Goal: Task Accomplishment & Management: Use online tool/utility

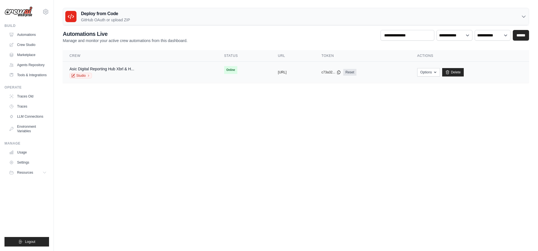
click at [224, 68] on span "Online" at bounding box center [230, 70] width 13 height 8
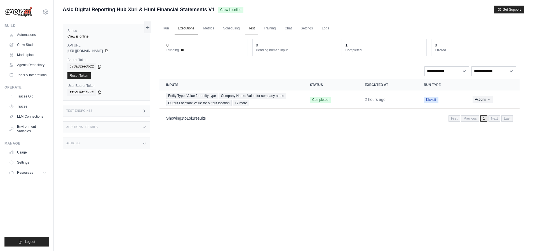
click at [248, 30] on link "Test" at bounding box center [252, 29] width 13 height 12
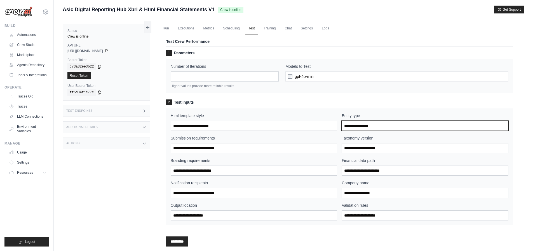
click at [379, 127] on input "Entity type" at bounding box center [425, 126] width 167 height 10
click at [300, 94] on div "1 Parameters Number of Iterations * Higher values provide more reliable results…" at bounding box center [339, 137] width 347 height 175
click at [329, 75] on div "gpt-4o-mini" at bounding box center [397, 76] width 223 height 10
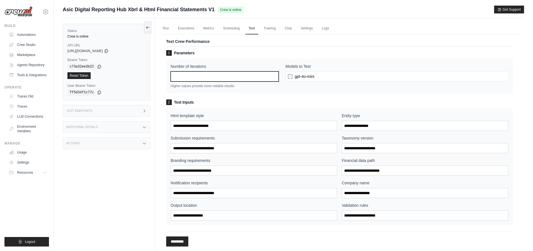
click at [233, 77] on input "*" at bounding box center [225, 76] width 108 height 10
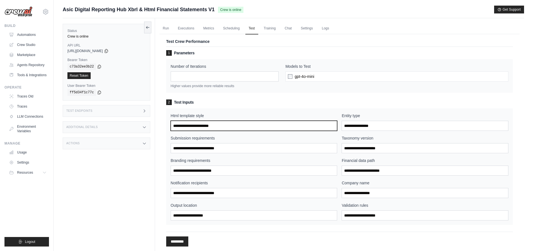
click at [221, 124] on input "Html template style" at bounding box center [254, 126] width 167 height 10
click at [220, 125] on input "Html template style" at bounding box center [254, 126] width 167 height 10
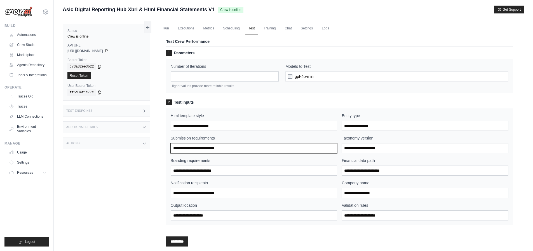
click at [201, 147] on input "Submission requirements" at bounding box center [254, 148] width 167 height 10
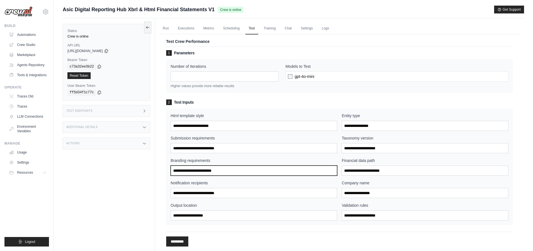
click at [219, 167] on input "Branding requirements" at bounding box center [254, 170] width 167 height 10
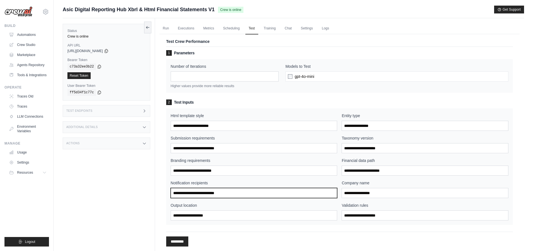
click at [244, 192] on input "Notification recipients" at bounding box center [254, 193] width 167 height 10
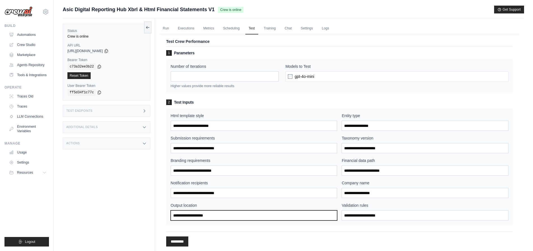
click at [218, 217] on input "Output location" at bounding box center [254, 215] width 167 height 10
click at [185, 33] on link "Executions" at bounding box center [186, 29] width 23 height 12
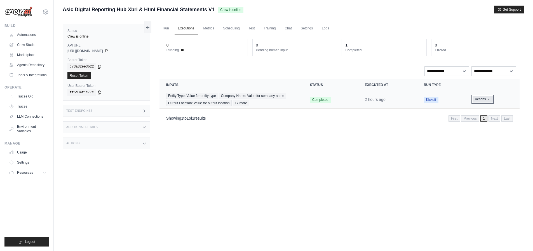
click at [485, 100] on button "Actions" at bounding box center [483, 99] width 20 height 7
click at [501, 111] on link "View Details" at bounding box center [495, 109] width 36 height 9
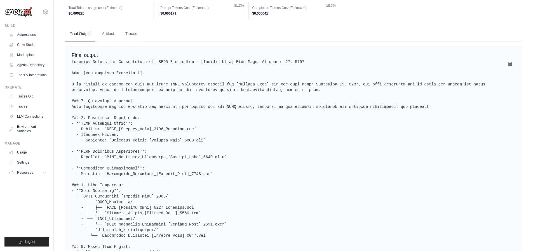
scroll to position [239, 0]
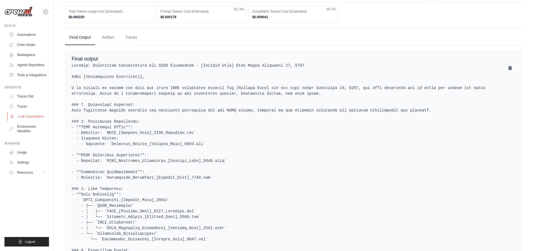
click at [35, 116] on link "LLM Connections" at bounding box center [28, 116] width 42 height 9
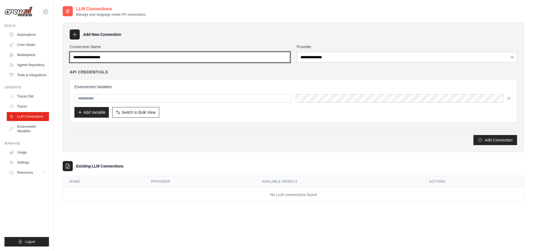
click at [203, 56] on input "Connection Name" at bounding box center [180, 57] width 221 height 11
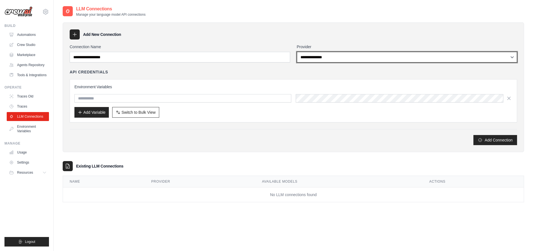
select select "*********"
click at [297, 52] on select "**********" at bounding box center [407, 57] width 221 height 11
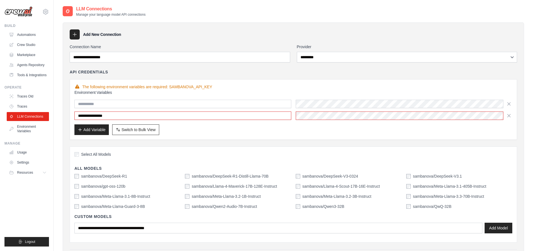
click at [197, 82] on div "**********" at bounding box center [294, 109] width 448 height 60
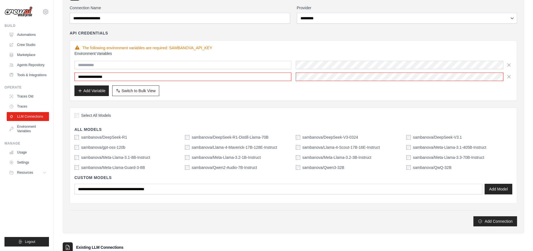
scroll to position [86, 0]
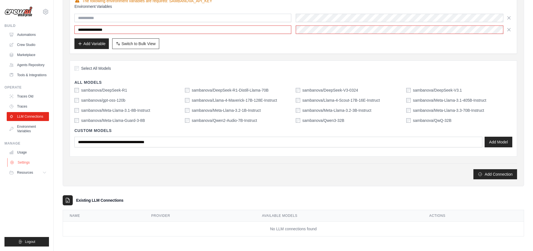
click at [28, 159] on link "Settings" at bounding box center [28, 162] width 42 height 9
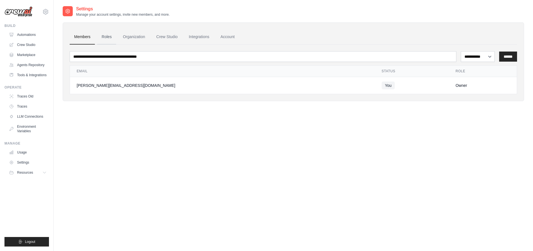
click at [113, 40] on link "Roles" at bounding box center [106, 36] width 19 height 15
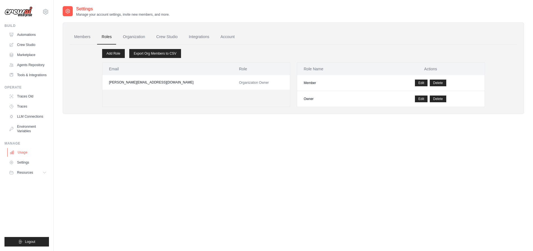
click at [31, 154] on link "Usage" at bounding box center [28, 152] width 42 height 9
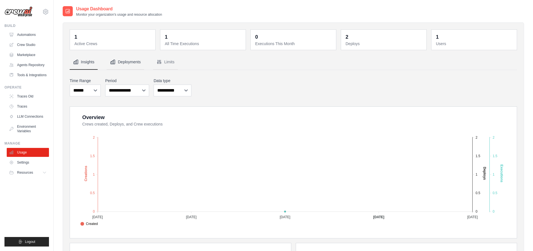
drag, startPoint x: 122, startPoint y: 60, endPoint x: 143, endPoint y: 59, distance: 21.9
click at [122, 60] on button "Deployments" at bounding box center [126, 62] width 38 height 15
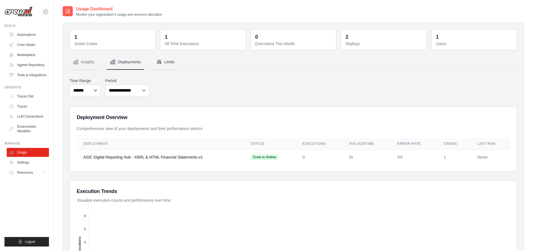
click at [169, 62] on button "Limits" at bounding box center [165, 62] width 25 height 15
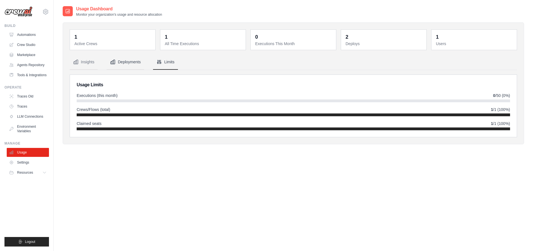
click at [139, 62] on button "Deployments" at bounding box center [126, 62] width 38 height 15
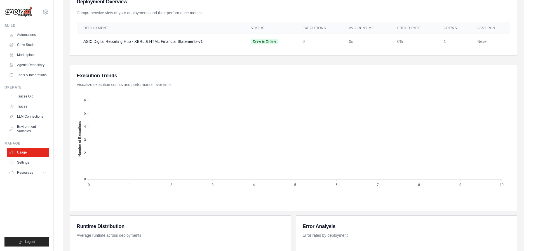
scroll to position [47, 0]
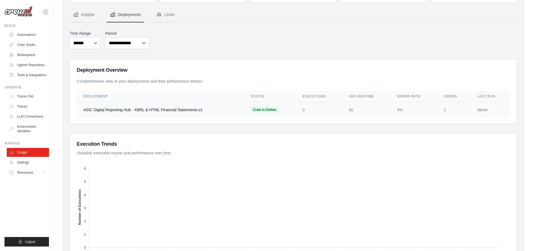
click at [272, 106] on td "Crew is Online" at bounding box center [270, 109] width 52 height 15
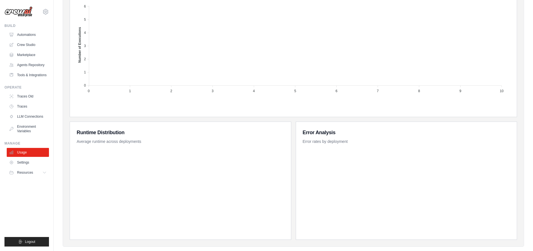
scroll to position [220, 0]
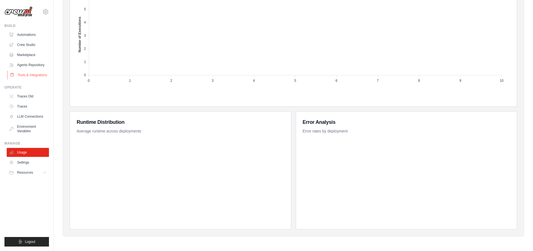
click at [32, 75] on link "Tools & Integrations" at bounding box center [28, 75] width 42 height 9
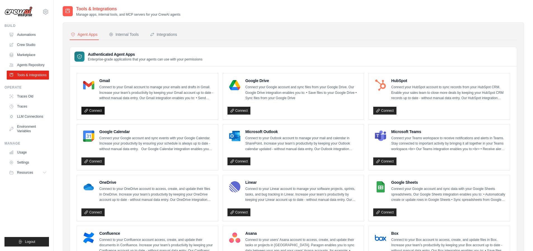
click at [87, 112] on icon at bounding box center [86, 111] width 4 height 4
click at [387, 160] on link "Connect" at bounding box center [384, 161] width 23 height 8
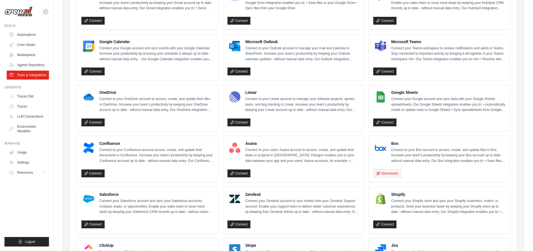
scroll to position [78, 0]
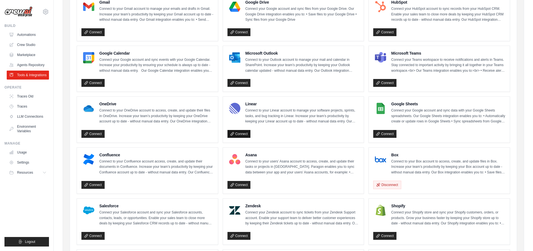
click at [243, 134] on link "Connect" at bounding box center [239, 134] width 23 height 8
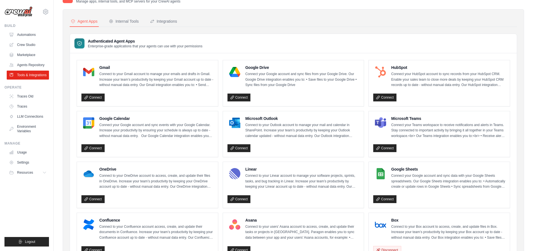
scroll to position [0, 0]
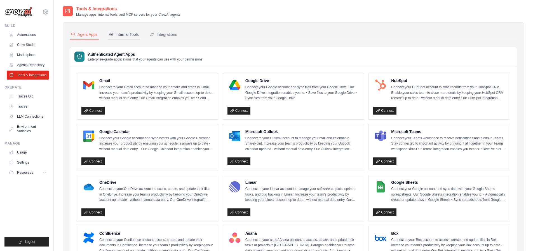
click at [131, 33] on div "Internal Tools" at bounding box center [124, 35] width 30 height 6
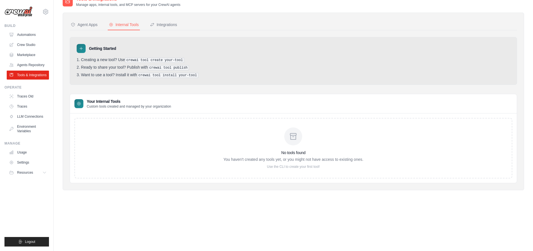
scroll to position [11, 0]
click at [223, 127] on div "No tools found You haven't created any tools yet, or you might not have access …" at bounding box center [293, 146] width 140 height 41
click at [138, 59] on pre "crewai tool create your-tool" at bounding box center [154, 58] width 59 height 5
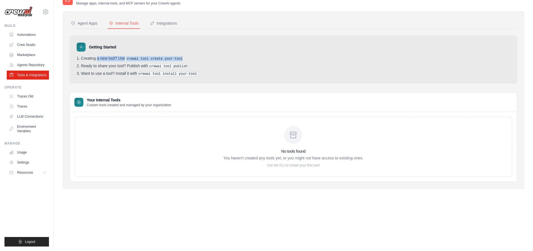
click at [165, 66] on pre "crewai tool publish" at bounding box center [168, 66] width 41 height 5
click at [119, 62] on ol "Creating a new tool? Use crewai tool create your-tool Ready to share your tool?…" at bounding box center [294, 66] width 434 height 20
click at [110, 58] on li "Creating a new tool? Use crewai tool create your-tool" at bounding box center [294, 58] width 434 height 5
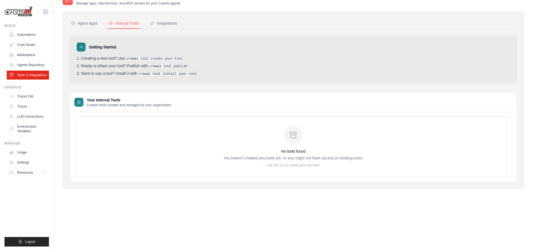
click at [110, 58] on li "Creating a new tool? Use crewai tool create your-tool" at bounding box center [294, 58] width 434 height 5
drag, startPoint x: 110, startPoint y: 58, endPoint x: 118, endPoint y: 59, distance: 8.4
click at [113, 58] on li "Creating a new tool? Use crewai tool create your-tool" at bounding box center [294, 58] width 434 height 5
click at [134, 60] on pre "crewai tool create your-tool" at bounding box center [154, 58] width 59 height 5
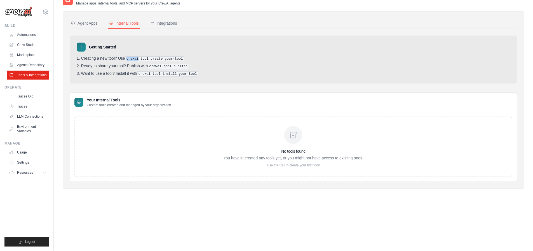
click at [134, 60] on pre "crewai tool create your-tool" at bounding box center [154, 58] width 59 height 5
click at [156, 60] on pre "crewai tool create your-tool" at bounding box center [154, 58] width 59 height 5
click at [167, 26] on div "Integrations" at bounding box center [163, 23] width 27 height 6
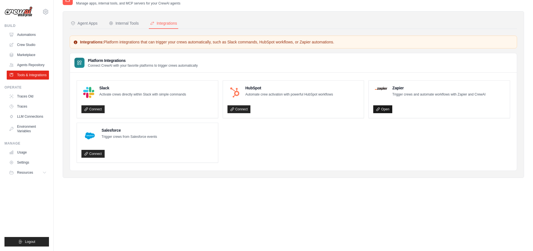
click at [387, 111] on link "Open" at bounding box center [382, 109] width 19 height 8
click at [34, 67] on link "Agents Repository" at bounding box center [28, 64] width 42 height 9
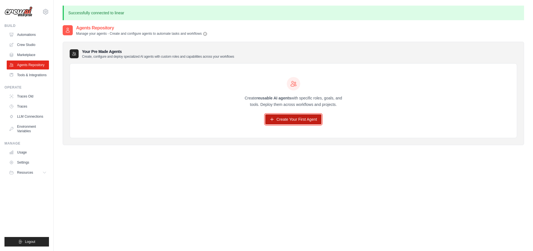
click at [287, 120] on link "Create Your First Agent" at bounding box center [293, 119] width 56 height 10
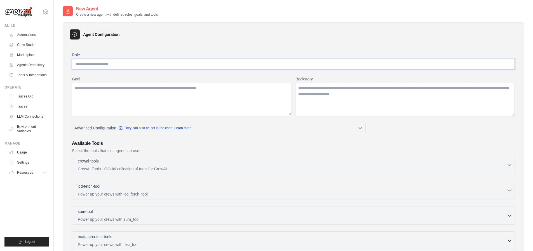
click at [126, 59] on input "Role" at bounding box center [293, 64] width 443 height 11
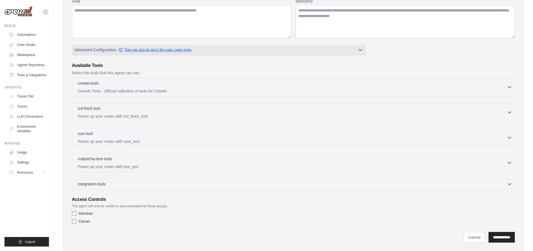
scroll to position [92, 0]
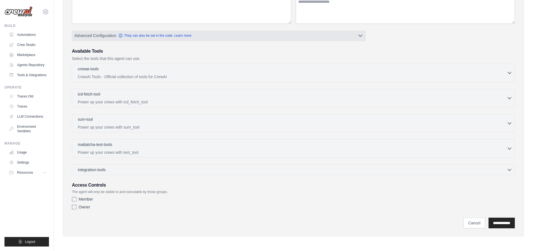
click at [106, 34] on span "Advanced Configuration" at bounding box center [95, 36] width 42 height 6
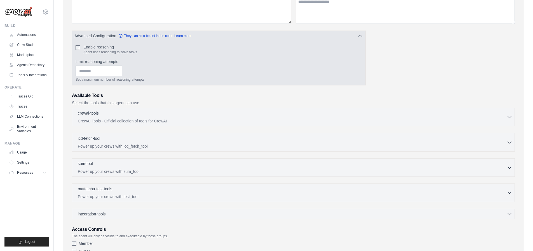
click at [83, 47] on div "Enable reasoning Agent uses reasoning to solve tasks" at bounding box center [219, 49] width 287 height 10
click at [122, 72] on input "Limit reasoning attempts" at bounding box center [99, 71] width 46 height 11
click at [122, 70] on input "*" at bounding box center [99, 71] width 46 height 11
click at [122, 73] on input "*" at bounding box center [99, 71] width 46 height 11
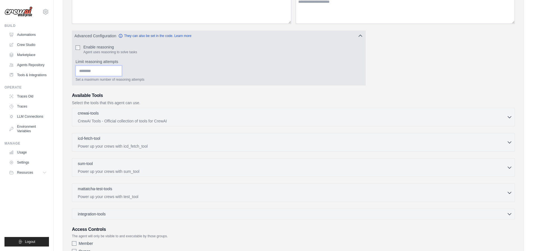
click at [122, 67] on input "*" at bounding box center [99, 71] width 46 height 11
type input "*"
click at [122, 70] on input "*" at bounding box center [99, 71] width 46 height 11
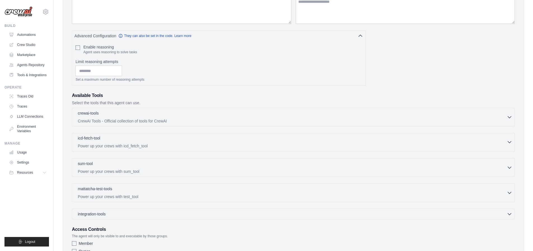
click at [240, 145] on p "Power up your crews with icd_fetch_tool" at bounding box center [292, 146] width 429 height 6
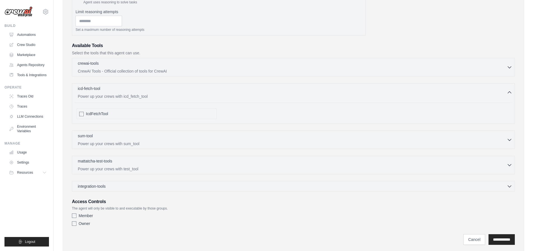
scroll to position [158, 0]
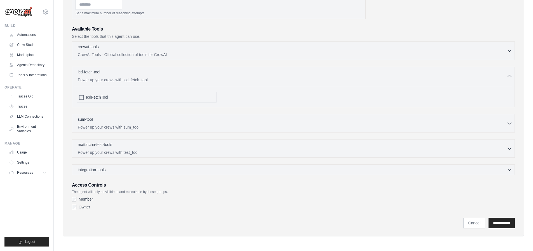
click at [99, 130] on div "sum-tool 0 selected Power up your crews with sum_tool SumTool" at bounding box center [293, 123] width 443 height 18
click at [129, 170] on div "integration-tools 0 selected" at bounding box center [295, 170] width 435 height 6
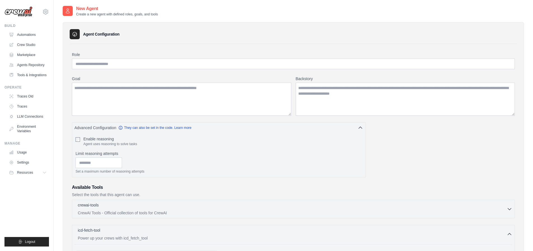
scroll to position [0, 0]
click at [102, 64] on input "Role" at bounding box center [293, 64] width 443 height 11
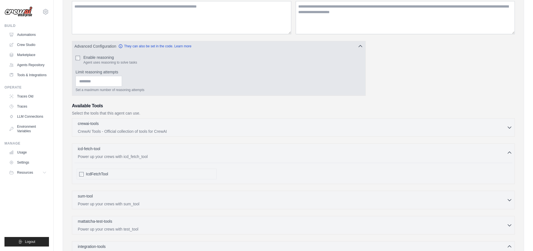
scroll to position [172, 0]
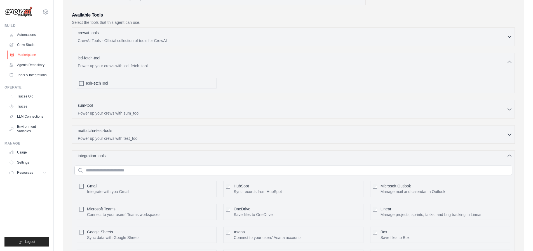
click at [30, 56] on link "Marketplace" at bounding box center [28, 54] width 42 height 9
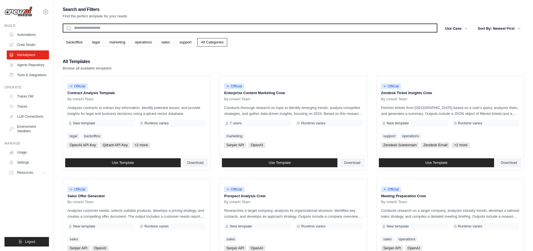
click at [155, 28] on input "text" at bounding box center [250, 28] width 375 height 9
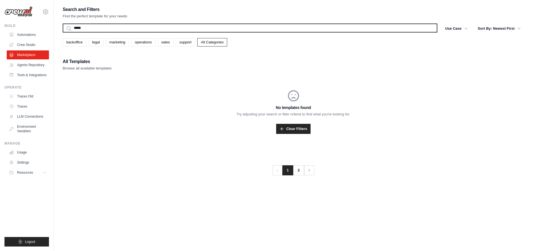
type input "*****"
click at [62, 32] on button "Search" at bounding box center [62, 32] width 0 height 0
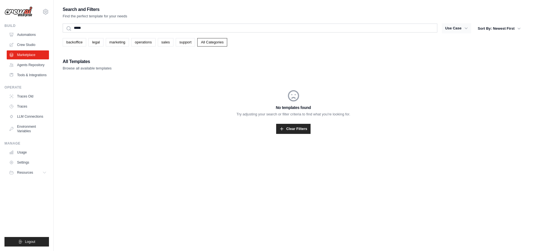
click at [459, 29] on button "Use Case" at bounding box center [456, 28] width 29 height 10
click at [79, 43] on link "backoffice" at bounding box center [75, 42] width 24 height 8
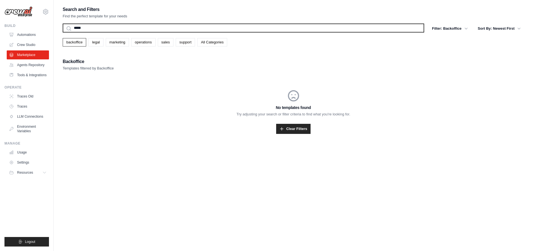
click at [104, 26] on input "*****" at bounding box center [244, 28] width 362 height 9
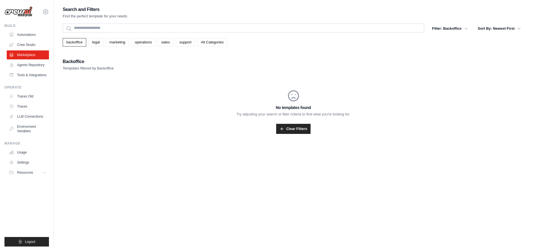
click at [66, 47] on div "Search and Filters Find the perfect template for your needs Search Filter: Back…" at bounding box center [294, 77] width 462 height 142
click at [69, 44] on link "backoffice" at bounding box center [75, 42] width 24 height 8
click at [27, 44] on link "Crew Studio" at bounding box center [28, 44] width 42 height 9
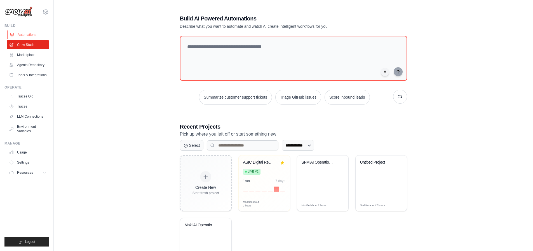
click at [37, 35] on link "Automations" at bounding box center [28, 34] width 42 height 9
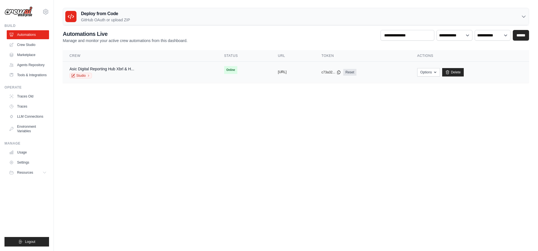
drag, startPoint x: 272, startPoint y: 74, endPoint x: 268, endPoint y: 72, distance: 3.5
click at [278, 72] on button "https://asic-digital-reporting-hub-" at bounding box center [282, 72] width 9 height 4
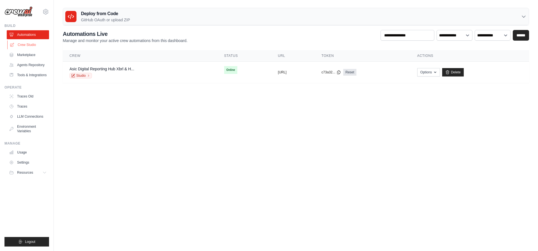
click at [29, 46] on link "Crew Studio" at bounding box center [28, 44] width 42 height 9
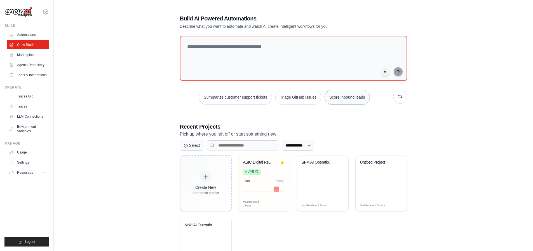
scroll to position [38, 0]
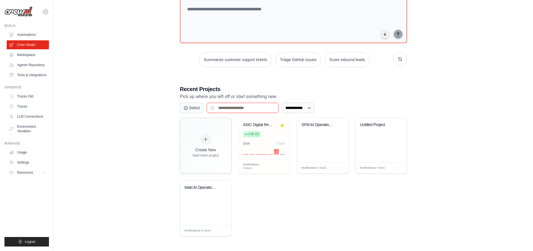
click at [218, 106] on input at bounding box center [243, 108] width 72 height 10
click at [31, 52] on link "Marketplace" at bounding box center [28, 54] width 42 height 9
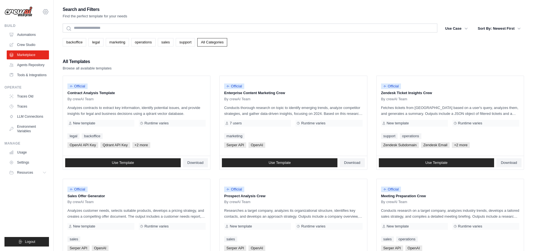
click at [47, 11] on icon at bounding box center [45, 11] width 7 height 7
click at [125, 51] on div "Search and Filters Find the perfect template for your needs Search Use Case bac…" at bounding box center [294, 256] width 462 height 501
click at [122, 43] on link "marketing" at bounding box center [117, 42] width 23 height 8
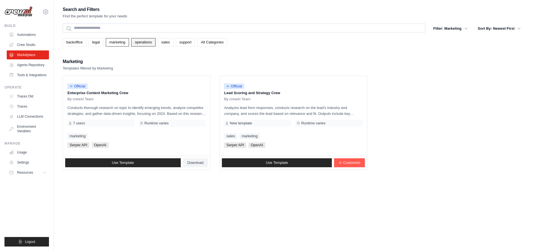
click at [146, 45] on link "operations" at bounding box center [143, 42] width 24 height 8
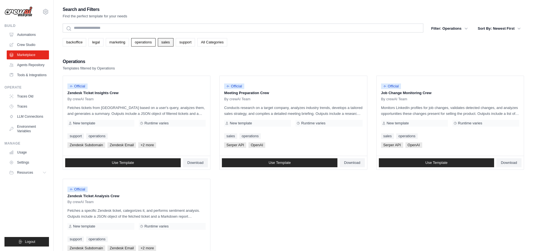
click at [165, 45] on link "sales" at bounding box center [166, 42] width 16 height 8
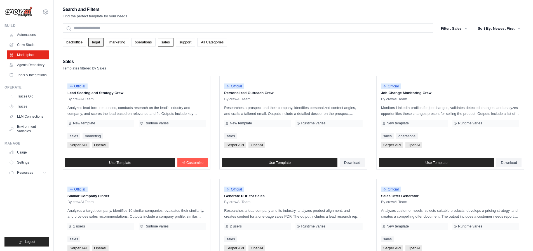
click at [92, 41] on link "legal" at bounding box center [95, 42] width 15 height 8
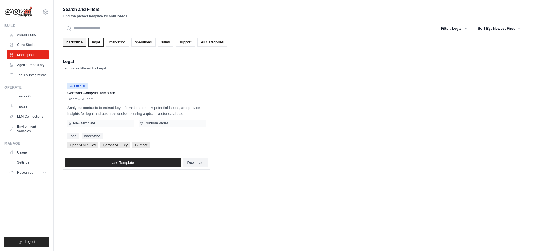
click at [73, 42] on link "backoffice" at bounding box center [75, 42] width 24 height 8
click at [213, 45] on link "All Categories" at bounding box center [212, 42] width 30 height 8
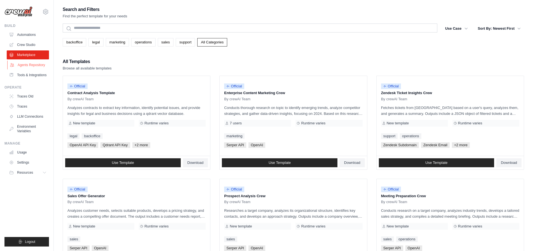
click at [23, 62] on link "Agents Repository" at bounding box center [28, 64] width 42 height 9
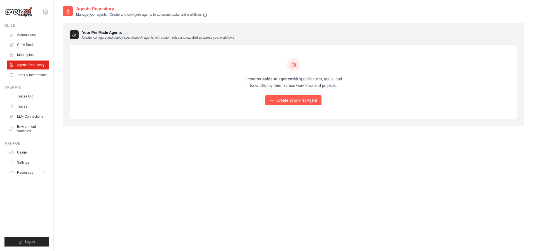
click at [124, 48] on div "Create reusable AI agents with specific roles, goals, and tools. Deploy them ac…" at bounding box center [293, 82] width 447 height 74
click at [123, 39] on p "Create, configure and deploy specialized AI agents with custom roles and capabi…" at bounding box center [158, 37] width 152 height 4
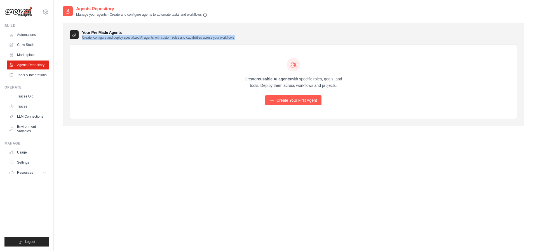
click at [123, 41] on div "Your Pre Made Agents Create, configure and deploy specialized AI agents with cu…" at bounding box center [294, 75] width 462 height 104
click at [122, 47] on div "Create reusable AI agents with specific roles, goals, and tools. Deploy them ac…" at bounding box center [293, 82] width 447 height 74
click at [29, 47] on link "Crew Studio" at bounding box center [28, 44] width 42 height 9
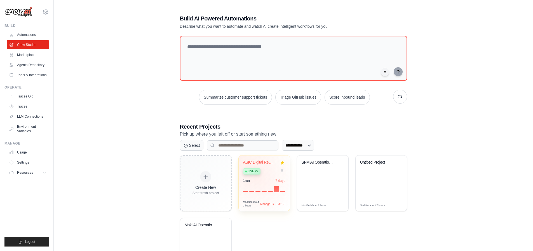
click at [258, 177] on div "ASIC Digital Reporting Hub - XBRL &... Live v2 1 run 7 days" at bounding box center [264, 175] width 51 height 41
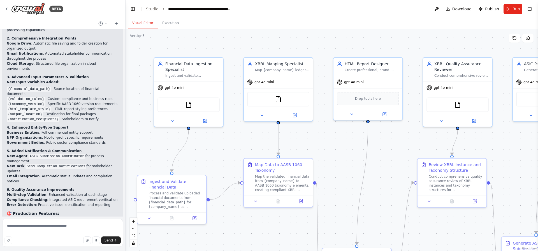
scroll to position [2176, 0]
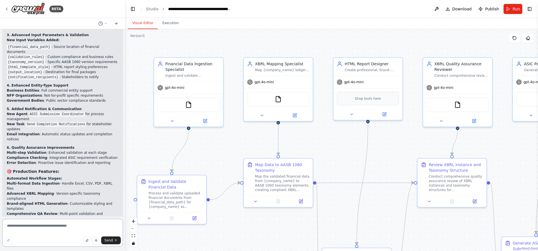
click at [39, 229] on textarea at bounding box center [62, 233] width 121 height 28
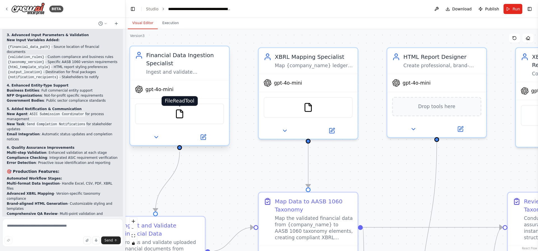
click at [182, 115] on img at bounding box center [180, 114] width 10 height 10
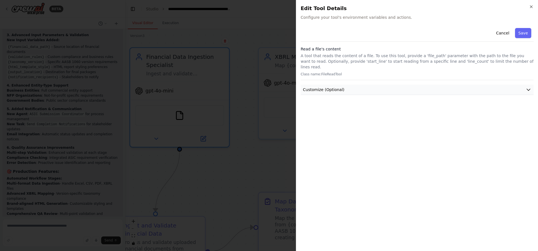
click at [342, 85] on button "Customize (Optional)" at bounding box center [416, 90] width 233 height 10
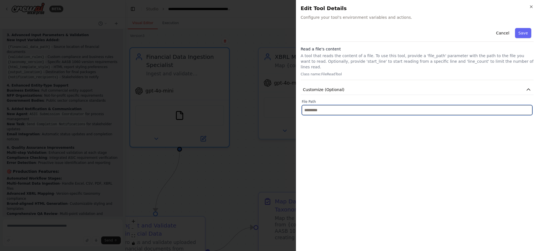
click at [337, 105] on input "text" at bounding box center [417, 110] width 230 height 10
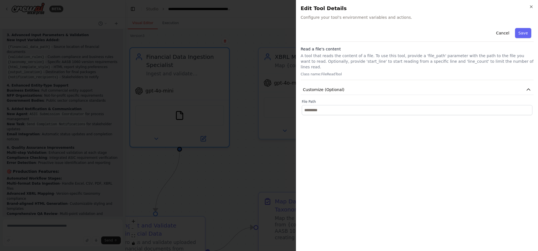
drag, startPoint x: 509, startPoint y: 31, endPoint x: 493, endPoint y: 36, distance: 16.7
click at [509, 31] on button "Cancel" at bounding box center [502, 33] width 20 height 10
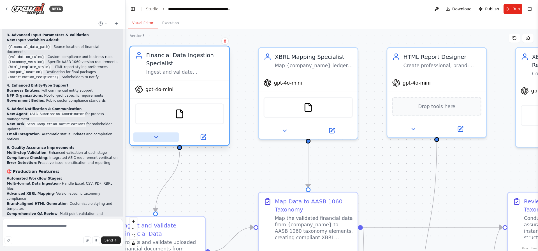
click at [153, 139] on icon at bounding box center [156, 137] width 6 height 6
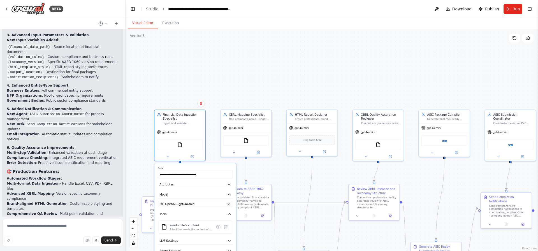
drag, startPoint x: 245, startPoint y: 78, endPoint x: 239, endPoint y: -14, distance: 91.7
click at [239, 0] on html "BETA Hello! I'm the CrewAI assistant. What kind of automation do you want to bu…" at bounding box center [269, 125] width 538 height 251
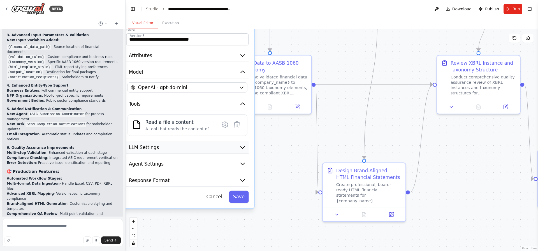
click at [181, 143] on button "LLM Settings" at bounding box center [187, 147] width 122 height 12
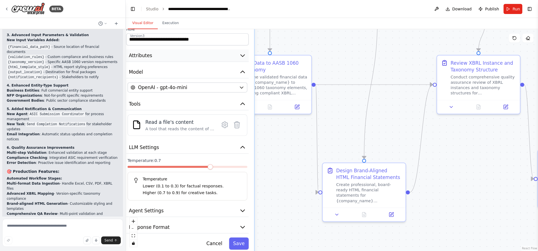
click at [173, 60] on button "Attributes" at bounding box center [187, 56] width 122 height 12
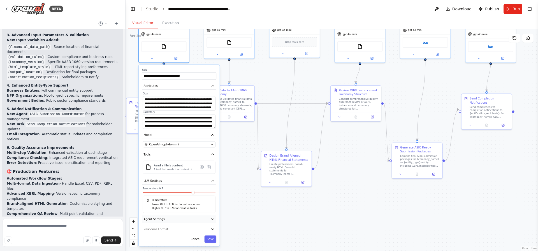
click at [173, 218] on button "Agent Settings" at bounding box center [179, 219] width 74 height 8
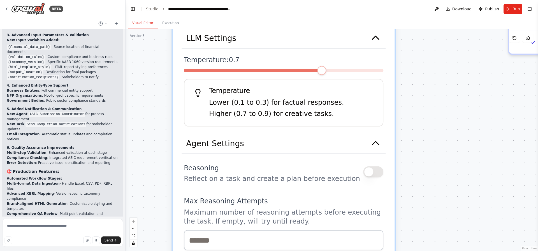
drag, startPoint x: 243, startPoint y: 191, endPoint x: 438, endPoint y: 109, distance: 211.0
click at [438, 109] on div ".deletable-edge-delete-btn { width: 20px; height: 20px; border: 0px solid #ffff…" at bounding box center [331, 140] width 412 height 222
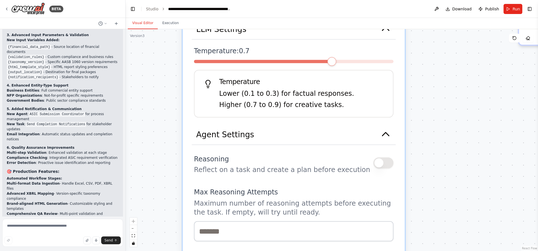
click at [382, 164] on button "button" at bounding box center [383, 162] width 20 height 11
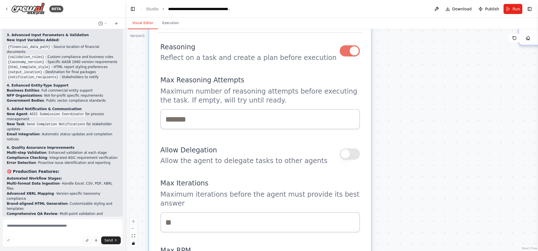
drag, startPoint x: 349, startPoint y: 159, endPoint x: 322, endPoint y: 44, distance: 118.3
click at [322, 44] on div "Reasoning Reflect on a task and create a plan before execution" at bounding box center [259, 51] width 199 height 22
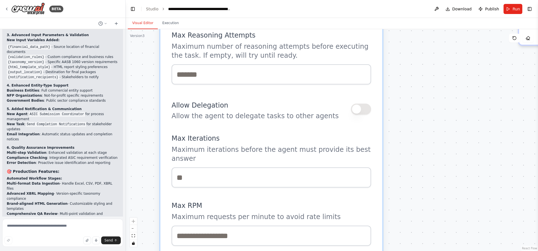
drag, startPoint x: 297, startPoint y: 155, endPoint x: 298, endPoint y: 113, distance: 41.7
click at [298, 113] on p "Allow the agent to delegate tasks to other agents" at bounding box center [254, 115] width 167 height 9
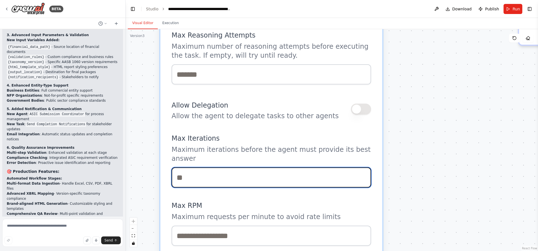
drag, startPoint x: 282, startPoint y: 146, endPoint x: 277, endPoint y: 76, distance: 70.7
click at [277, 76] on div "Reasoning Reflect on a task and create a plan before execution Max Reasoning At…" at bounding box center [270, 149] width 199 height 309
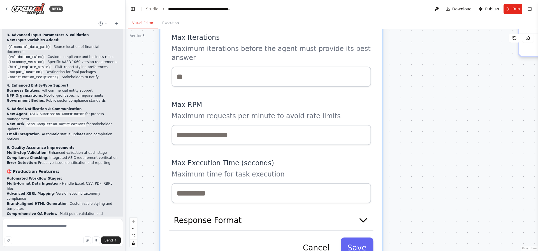
drag, startPoint x: 289, startPoint y: 125, endPoint x: 289, endPoint y: 30, distance: 94.9
click at [289, 29] on div "Reasoning Reflect on a task and create a plan before execution Max Reasoning At…" at bounding box center [270, 48] width 199 height 309
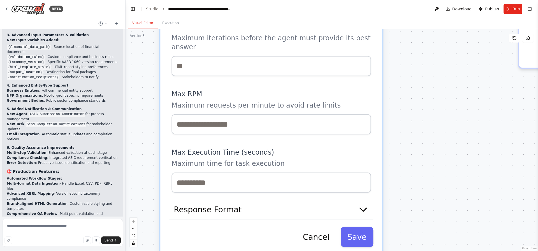
drag, startPoint x: 274, startPoint y: 144, endPoint x: 284, endPoint y: 57, distance: 87.7
click at [284, 57] on div "Reasoning Reflect on a task and create a plan before execution Max Reasoning At…" at bounding box center [270, 38] width 199 height 309
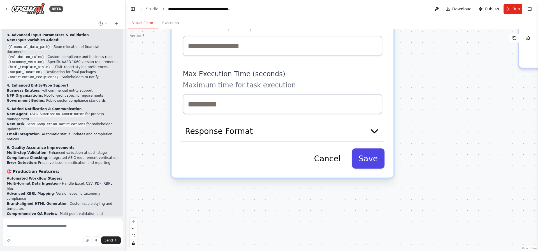
click at [370, 155] on button "Save" at bounding box center [368, 158] width 33 height 20
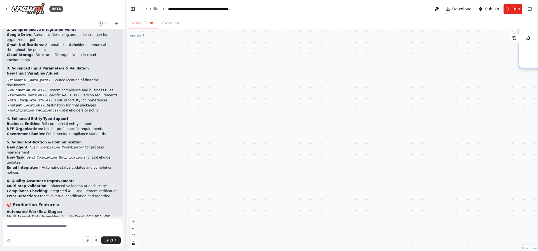
scroll to position [2106, 0]
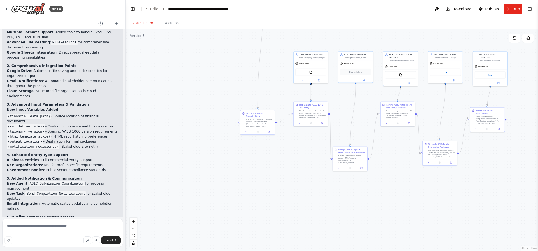
drag, startPoint x: 190, startPoint y: 93, endPoint x: 262, endPoint y: 162, distance: 99.4
click at [263, 164] on div ".deletable-edge-delete-btn { width: 20px; height: 20px; border: 0px solid #ffff…" at bounding box center [331, 140] width 412 height 222
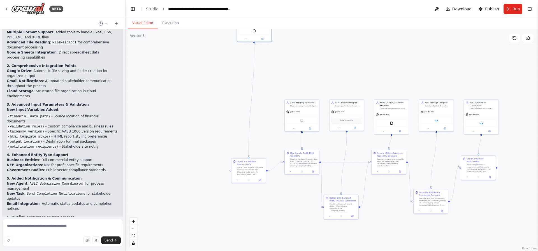
drag, startPoint x: 195, startPoint y: 113, endPoint x: 185, endPoint y: 160, distance: 47.5
click at [185, 164] on div ".deletable-edge-delete-btn { width: 20px; height: 20px; border: 0px solid #ffff…" at bounding box center [331, 140] width 412 height 222
drag, startPoint x: 244, startPoint y: 35, endPoint x: 213, endPoint y: 141, distance: 109.6
click at [212, 142] on div "gpt-4o-mini FileReadTool" at bounding box center [219, 135] width 34 height 23
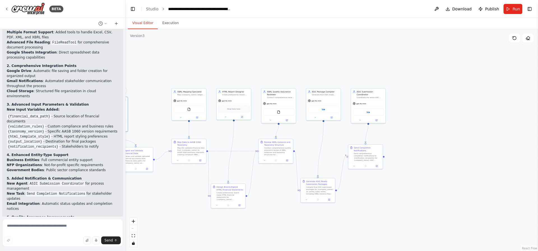
drag, startPoint x: 358, startPoint y: 79, endPoint x: 221, endPoint y: 56, distance: 139.1
click at [221, 56] on div ".deletable-edge-delete-btn { width: 20px; height: 20px; border: 0px solid #ffff…" at bounding box center [331, 140] width 412 height 222
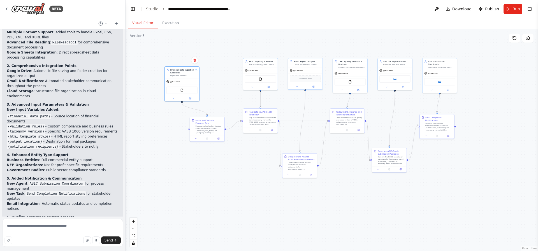
drag, startPoint x: 259, startPoint y: 64, endPoint x: 355, endPoint y: 45, distance: 97.7
click at [355, 45] on div ".deletable-edge-delete-btn { width: 20px; height: 20px; border: 0px solid #ffff…" at bounding box center [331, 140] width 412 height 222
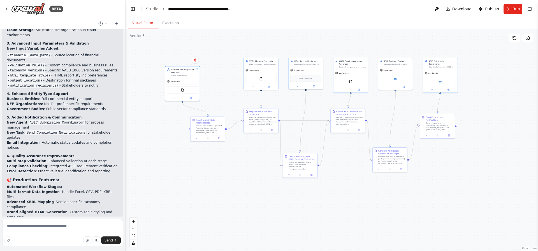
scroll to position [2176, 0]
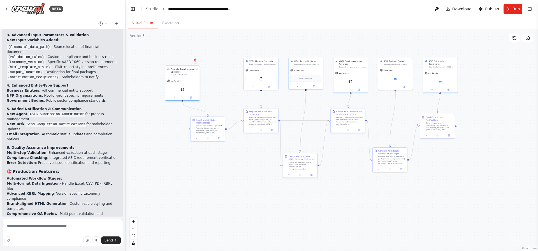
click at [184, 92] on div "FileReadTool" at bounding box center [182, 89] width 31 height 7
drag, startPoint x: 184, startPoint y: 92, endPoint x: 175, endPoint y: 97, distance: 10.2
click at [175, 97] on div "gpt-4o-mini FileReadTool" at bounding box center [182, 89] width 34 height 23
click at [190, 98] on icon at bounding box center [191, 98] width 2 height 2
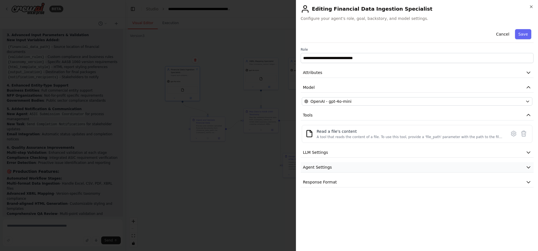
click at [347, 169] on button "Agent Settings" at bounding box center [416, 167] width 233 height 10
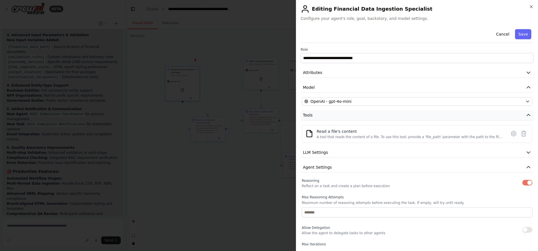
click at [321, 117] on button "Tools" at bounding box center [416, 115] width 233 height 10
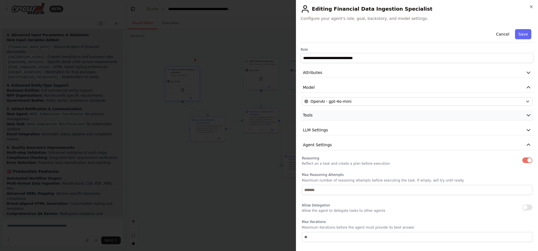
click at [321, 117] on button "Tools" at bounding box center [416, 115] width 233 height 10
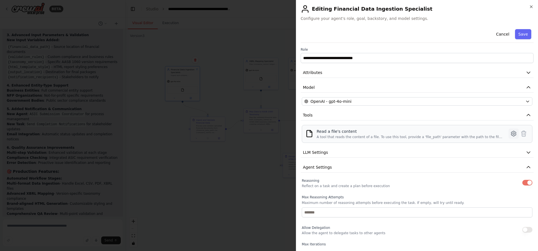
click at [510, 133] on icon at bounding box center [513, 133] width 7 height 7
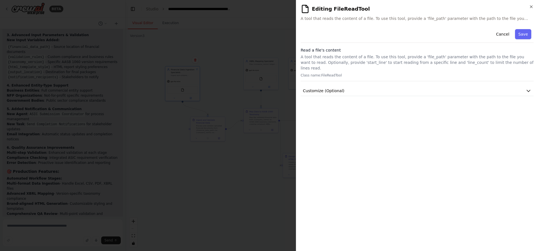
drag, startPoint x: 461, startPoint y: 45, endPoint x: 452, endPoint y: 53, distance: 12.5
click at [460, 46] on div "Cancel Save Read a file's content A tool that reads the content of a file. To u…" at bounding box center [416, 61] width 233 height 69
click at [442, 63] on p "A tool that reads the content of a file. To use this tool, provide a 'file_path…" at bounding box center [416, 62] width 233 height 17
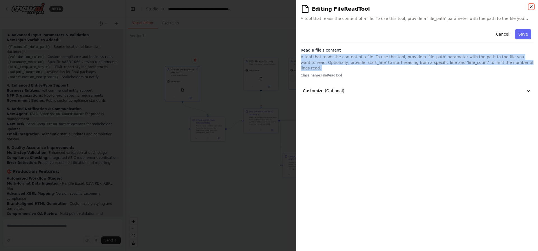
click at [532, 8] on icon "button" at bounding box center [531, 6] width 4 height 4
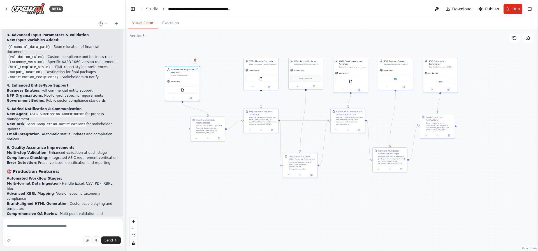
click at [152, 62] on div ".deletable-edge-delete-btn { width: 20px; height: 20px; border: 0px solid #ffff…" at bounding box center [331, 140] width 412 height 222
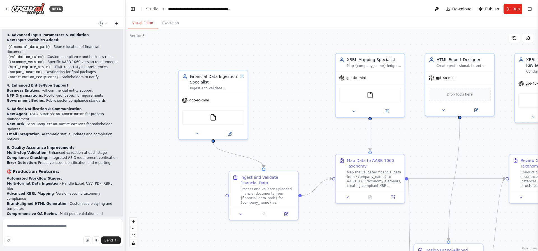
click at [115, 24] on icon at bounding box center [116, 23] width 4 height 4
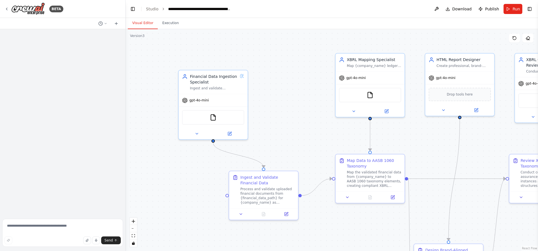
scroll to position [0, 0]
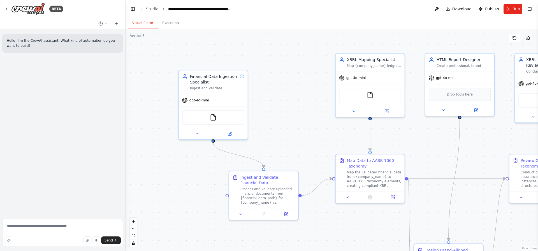
click at [529, 39] on icon at bounding box center [527, 38] width 4 height 4
click at [53, 239] on div "Send" at bounding box center [62, 240] width 116 height 8
click at [56, 230] on textarea at bounding box center [62, 233] width 121 height 28
click at [87, 241] on icon "button" at bounding box center [86, 240] width 3 height 3
click at [46, 221] on textarea at bounding box center [62, 233] width 121 height 28
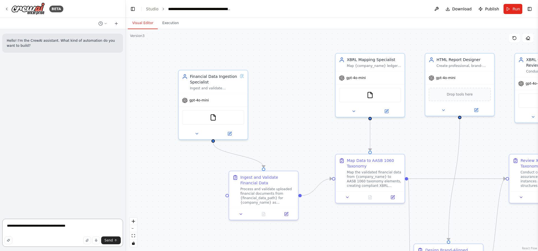
type textarea "**********"
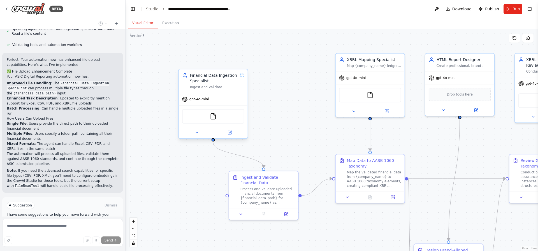
scroll to position [650, 0]
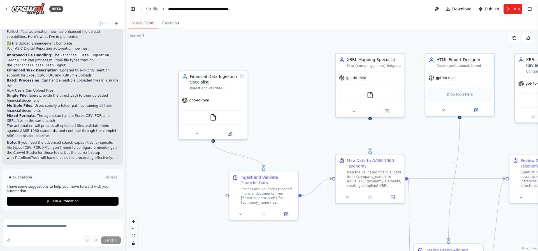
click at [165, 24] on button "Execution" at bounding box center [170, 23] width 25 height 12
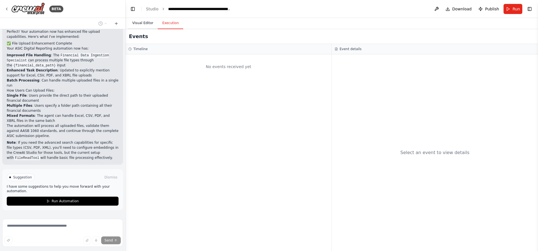
click at [137, 24] on button "Visual Editor" at bounding box center [143, 23] width 30 height 12
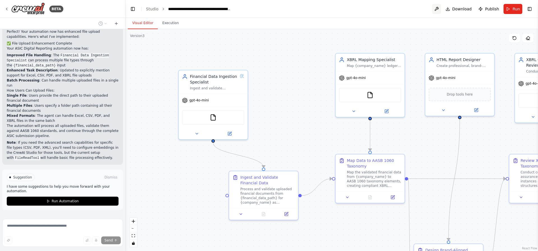
click at [440, 8] on button at bounding box center [436, 9] width 9 height 10
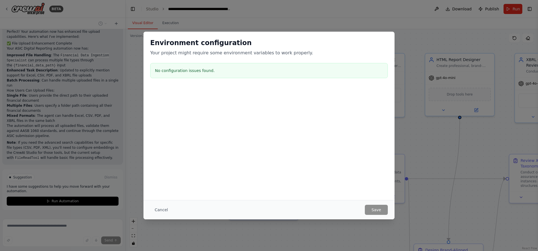
click at [239, 16] on div "Environment configuration Your project might require some environment variables…" at bounding box center [269, 125] width 538 height 251
click at [154, 211] on button "Cancel" at bounding box center [161, 210] width 22 height 10
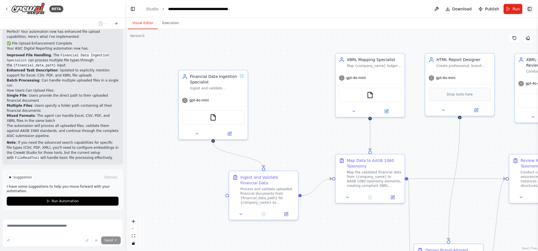
click at [529, 11] on button "Toggle Right Sidebar" at bounding box center [529, 9] width 8 height 8
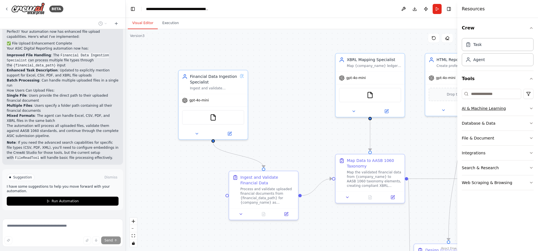
click at [516, 107] on button "AI & Machine Learning" at bounding box center [497, 108] width 72 height 15
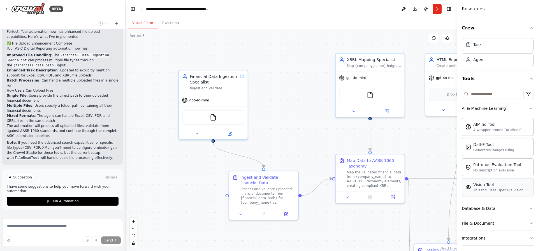
click at [510, 193] on div "Vision Tool This tool uses OpenAI's Vision API to describe the contents of an i…" at bounding box center [497, 187] width 72 height 18
click at [502, 192] on div "This tool uses OpenAI's Vision API to describe the contents of an image." at bounding box center [501, 190] width 57 height 4
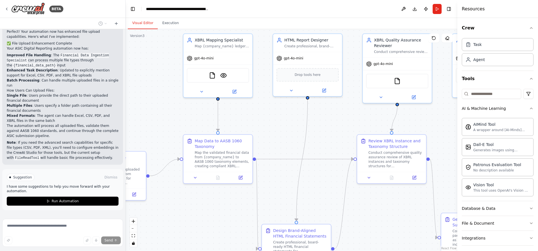
drag, startPoint x: 411, startPoint y: 137, endPoint x: 275, endPoint y: 122, distance: 137.0
click at [275, 122] on div ".deletable-edge-delete-btn { width: 20px; height: 20px; border: 0px solid #ffff…" at bounding box center [290, 140] width 331 height 222
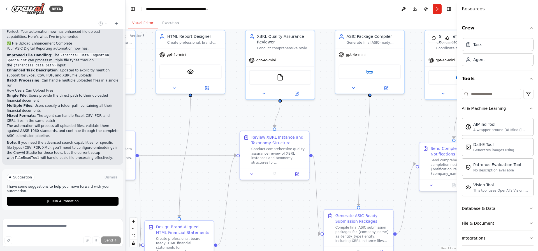
drag, startPoint x: 430, startPoint y: 113, endPoint x: 313, endPoint y: 109, distance: 117.1
click at [313, 109] on div ".deletable-edge-delete-btn { width: 20px; height: 20px; border: 0px solid #ffff…" at bounding box center [290, 140] width 331 height 222
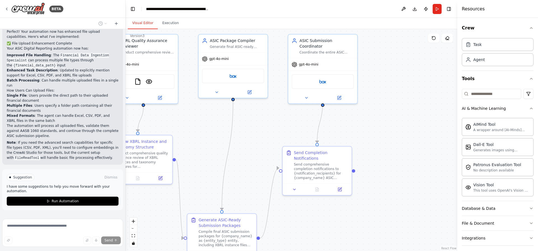
drag, startPoint x: 436, startPoint y: 120, endPoint x: 309, endPoint y: 124, distance: 126.3
click at [309, 124] on div ".deletable-edge-delete-btn { width: 20px; height: 20px; border: 0px solid #ffff…" at bounding box center [290, 140] width 331 height 222
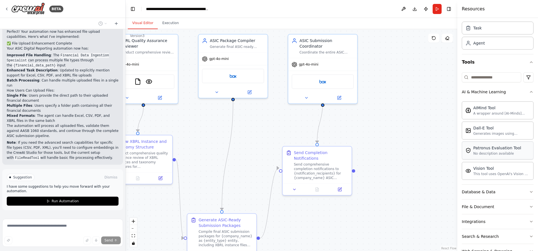
scroll to position [33, 0]
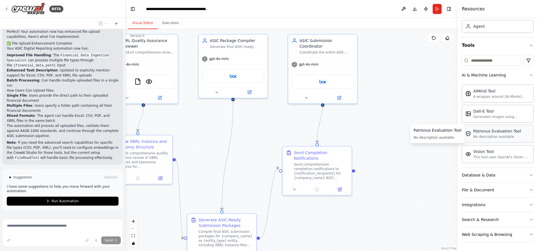
click at [491, 138] on div "No description available" at bounding box center [497, 136] width 48 height 4
click at [513, 134] on div "No description available" at bounding box center [497, 136] width 48 height 4
click at [64, 219] on div "Thinking... Stop" at bounding box center [64, 223] width 115 height 8
click at [482, 189] on div "File & Document" at bounding box center [477, 190] width 32 height 6
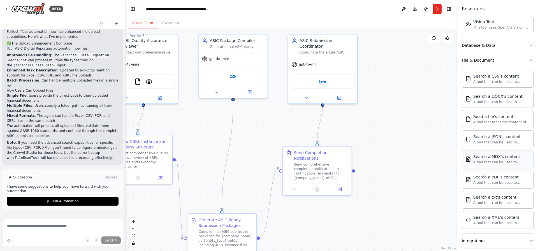
scroll to position [199, 0]
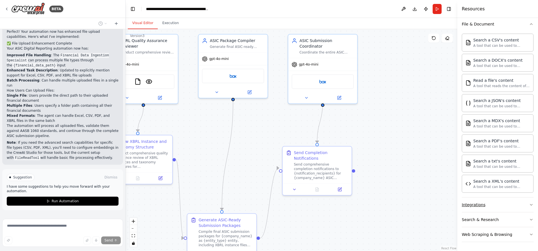
click at [495, 201] on button "Integrations" at bounding box center [497, 204] width 72 height 15
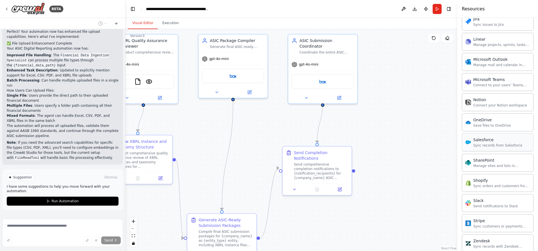
scroll to position [647, 0]
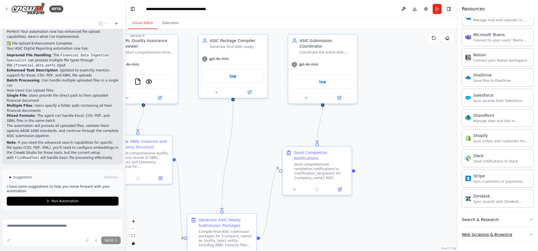
click at [489, 238] on button "Web Scraping & Browsing" at bounding box center [497, 234] width 72 height 15
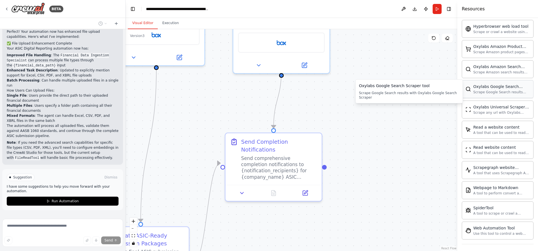
scroll to position [954, 0]
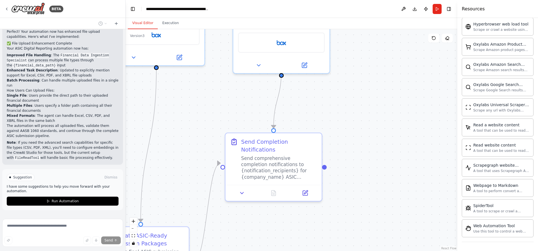
click at [44, 219] on div "Thinking... Stop" at bounding box center [64, 223] width 115 height 8
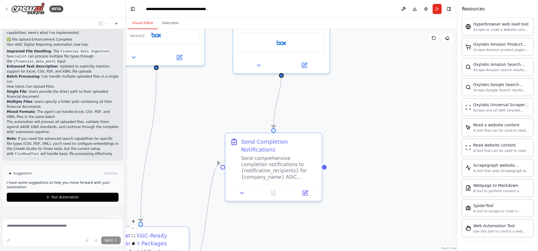
scroll to position [654, 0]
click at [64, 194] on span "Run Automation" at bounding box center [65, 196] width 27 height 4
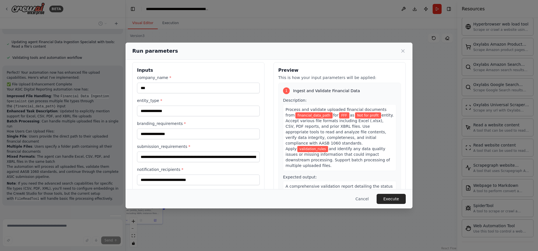
scroll to position [0, 0]
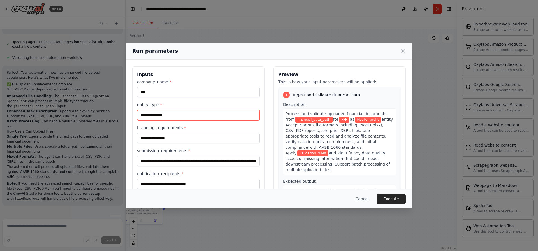
click at [164, 112] on input "**********" at bounding box center [198, 115] width 123 height 11
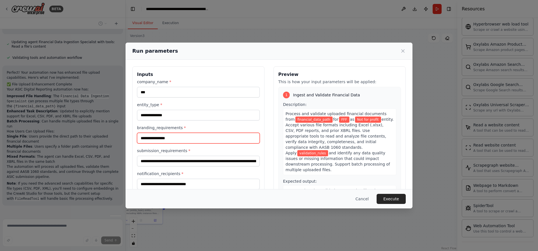
click at [174, 138] on input "**********" at bounding box center [198, 138] width 123 height 11
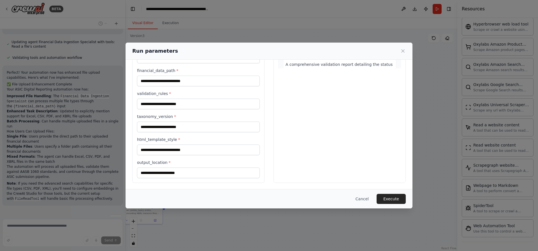
scroll to position [127, 0]
click at [177, 176] on input "output_location *" at bounding box center [198, 172] width 123 height 11
click at [188, 150] on input "html_template_style *" at bounding box center [198, 149] width 123 height 11
click at [183, 170] on input "output_location *" at bounding box center [198, 172] width 123 height 11
click at [360, 201] on button "Cancel" at bounding box center [362, 199] width 22 height 10
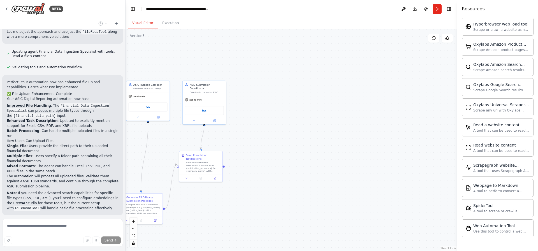
scroll to position [609, 0]
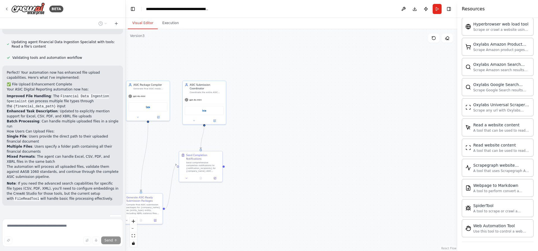
click at [30, 210] on div "Thinking... Stop" at bounding box center [62, 218] width 121 height 17
click at [45, 237] on div "Send" at bounding box center [62, 240] width 116 height 8
click at [11, 9] on img at bounding box center [28, 9] width 34 height 13
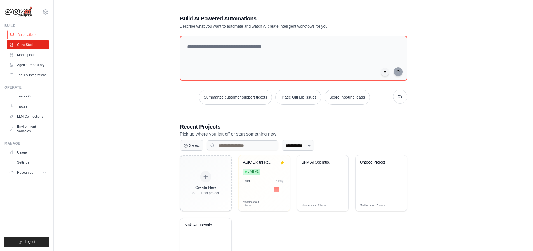
click at [27, 36] on link "Automations" at bounding box center [28, 34] width 42 height 9
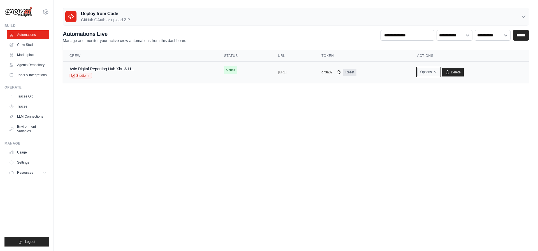
click at [440, 75] on button "Options" at bounding box center [428, 72] width 23 height 8
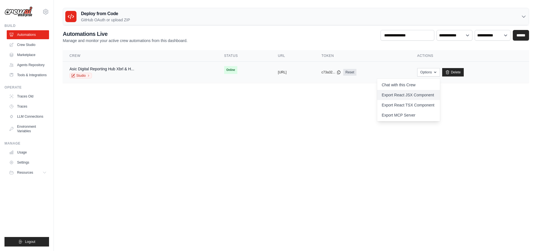
click at [424, 96] on link "Export React JSX Component" at bounding box center [408, 95] width 63 height 10
click at [102, 72] on div "Asic Digital Reporting Hub Xbrl & H... Studio" at bounding box center [101, 72] width 65 height 12
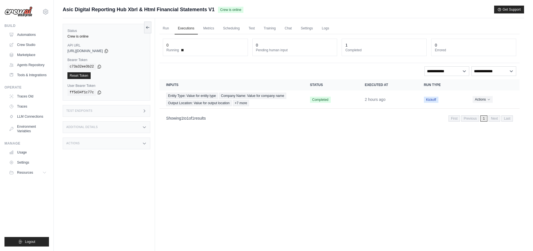
click at [96, 114] on div "Test Endpoints" at bounding box center [107, 111] width 88 height 12
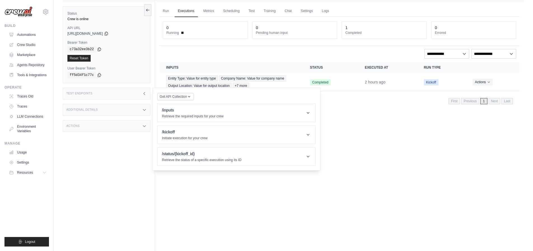
scroll to position [24, 0]
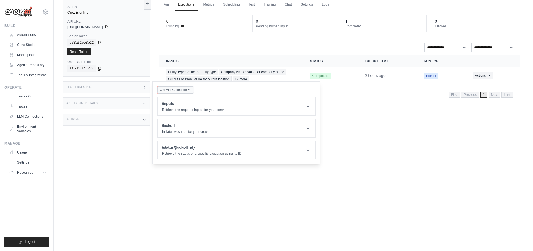
click at [192, 87] on button "Get API Collection" at bounding box center [175, 89] width 37 height 7
click at [183, 105] on div "Postman API Collection" at bounding box center [189, 105] width 54 height 9
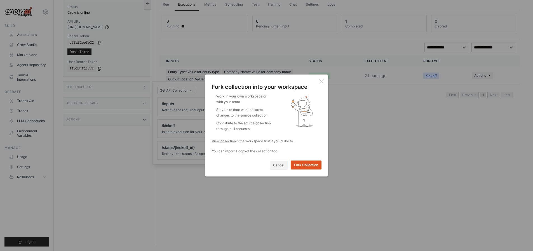
click at [304, 165] on button "Fork Collection" at bounding box center [306, 164] width 31 height 9
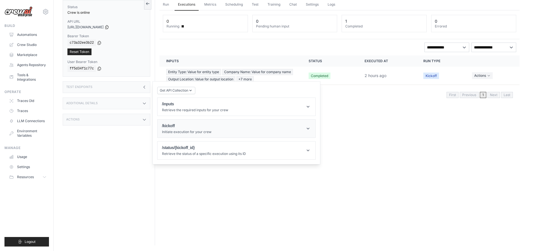
click at [309, 129] on icon at bounding box center [308, 129] width 6 height 6
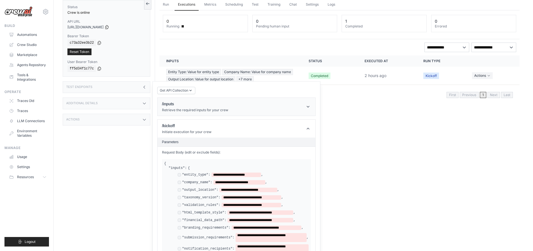
click at [304, 103] on header "/inputs Retrieve the required inputs for your crew" at bounding box center [237, 107] width 158 height 18
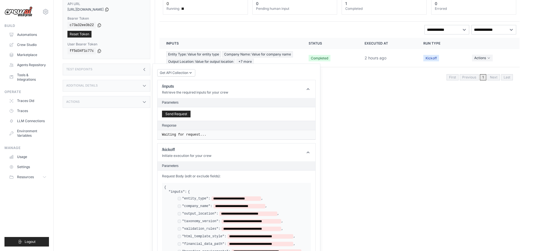
scroll to position [22, 0]
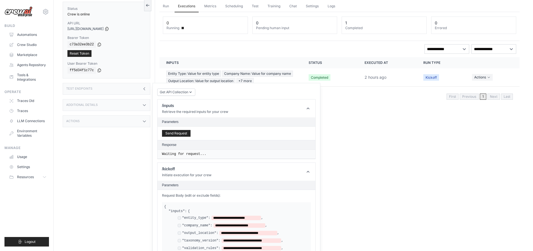
click at [99, 120] on div "Actions" at bounding box center [107, 121] width 88 height 12
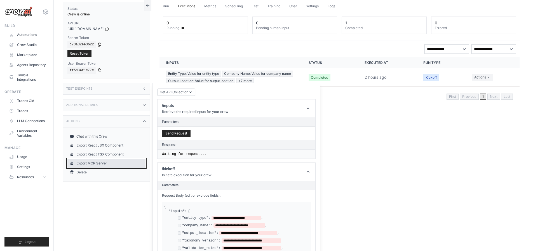
drag, startPoint x: 96, startPoint y: 163, endPoint x: 99, endPoint y: 165, distance: 3.1
click at [96, 164] on link "Export MCP Server" at bounding box center [106, 163] width 78 height 9
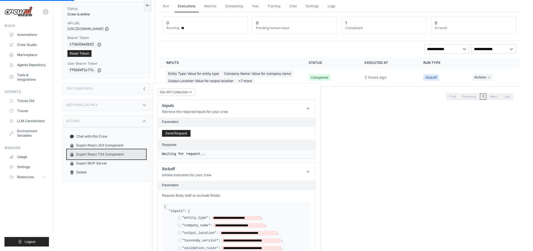
click at [111, 153] on link "Export React TSX Component" at bounding box center [106, 154] width 78 height 9
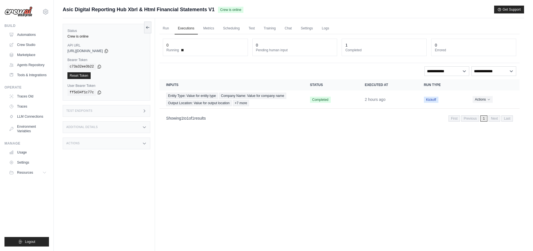
click at [115, 111] on div "Test Endpoints" at bounding box center [107, 111] width 88 height 12
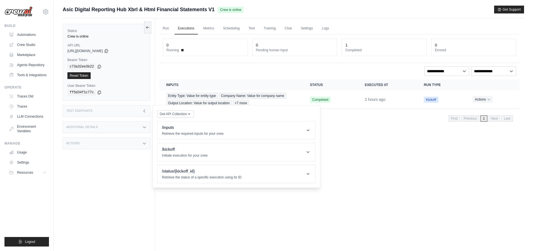
click at [108, 120] on div "Status Crew is online API URL copied [URL][DOMAIN_NAME] Bearer Token copied c73…" at bounding box center [109, 143] width 92 height 251
click at [108, 122] on div "Additional Details" at bounding box center [107, 127] width 88 height 12
click at [209, 25] on link "Metrics" at bounding box center [209, 29] width 18 height 12
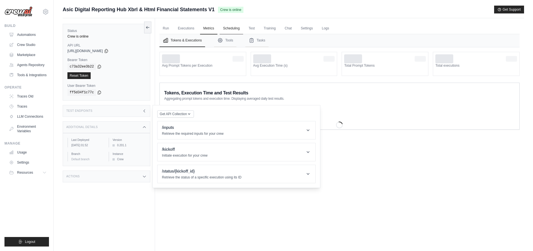
click at [237, 30] on link "Scheduling" at bounding box center [231, 29] width 23 height 12
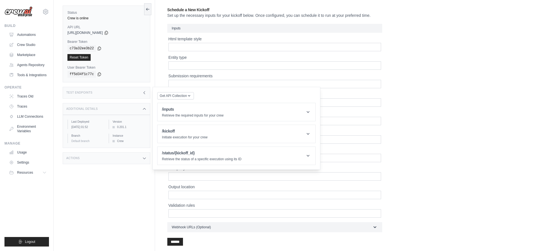
scroll to position [30, 0]
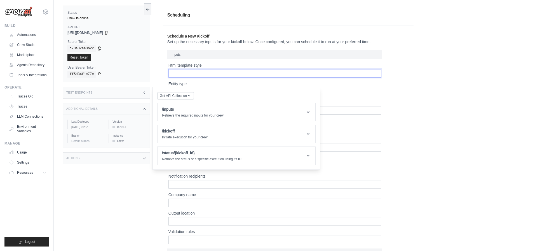
click at [259, 73] on input "Html template style" at bounding box center [275, 73] width 213 height 8
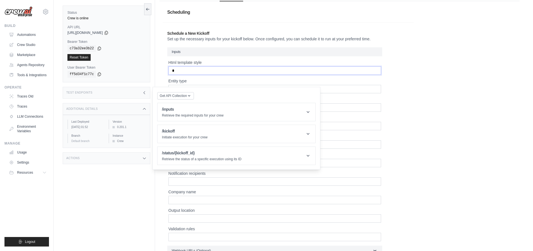
scroll to position [0, 0]
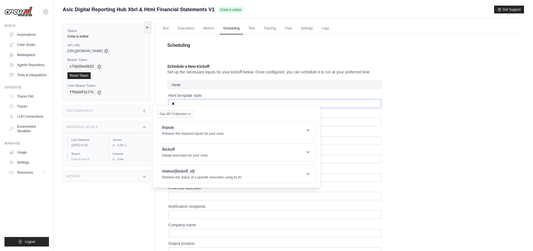
type input "**"
click at [255, 27] on link "Test" at bounding box center [252, 29] width 13 height 12
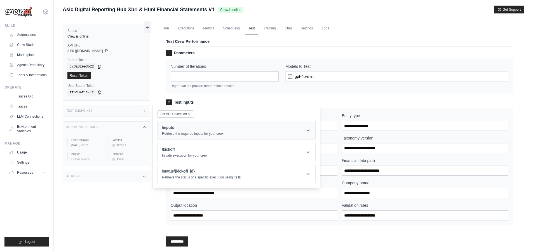
click at [279, 133] on header "/inputs Retrieve the required inputs for your crew" at bounding box center [237, 130] width 158 height 18
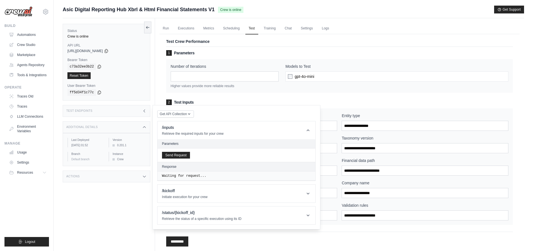
click at [91, 66] on code "c73a32ee3b22" at bounding box center [81, 66] width 29 height 7
click at [268, 30] on link "Training" at bounding box center [270, 29] width 19 height 12
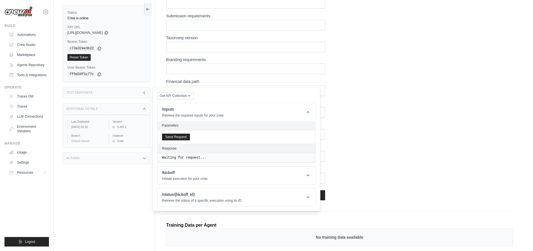
scroll to position [168, 0]
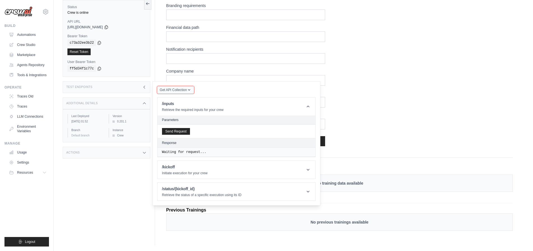
click at [175, 93] on button "Get API Collection" at bounding box center [175, 89] width 37 height 7
click at [303, 109] on header "/inputs Retrieve the required inputs for your crew" at bounding box center [237, 106] width 158 height 18
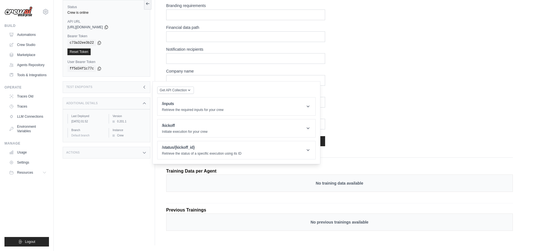
click at [146, 88] on icon at bounding box center [144, 87] width 4 height 4
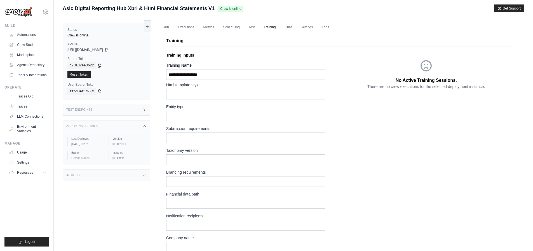
scroll to position [0, 0]
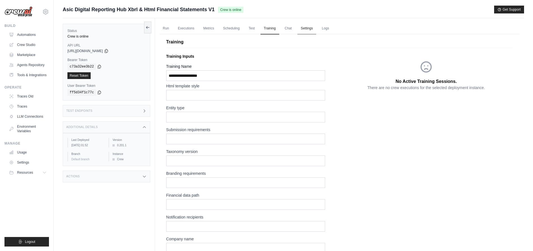
click at [304, 25] on link "Settings" at bounding box center [307, 29] width 19 height 12
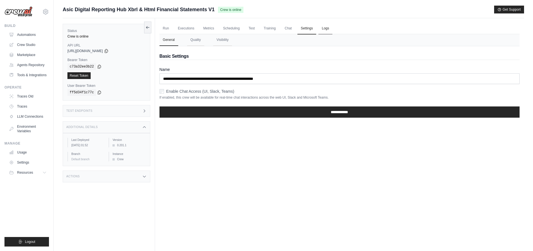
click at [328, 25] on link "Logs" at bounding box center [326, 29] width 14 height 12
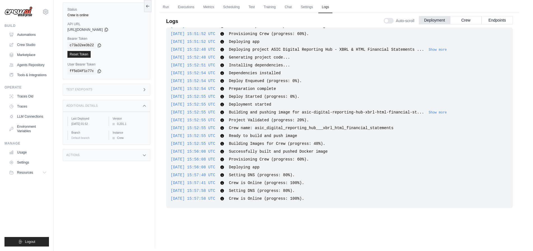
scroll to position [24, 0]
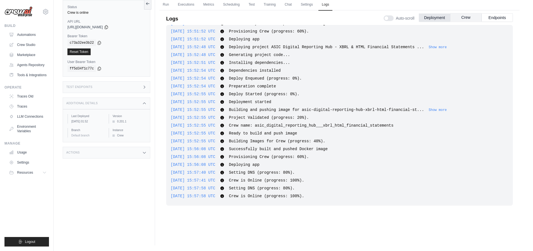
click at [471, 15] on button "Crew" at bounding box center [465, 17] width 31 height 8
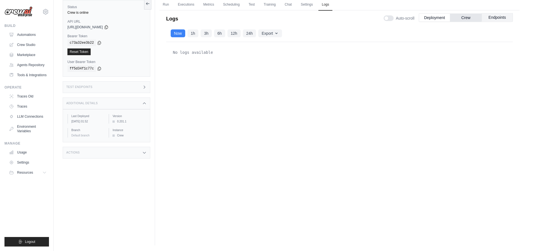
click at [492, 13] on button "Endpoints" at bounding box center [497, 17] width 31 height 8
click at [492, 20] on button "Endpoints" at bounding box center [497, 17] width 31 height 8
click at [495, 17] on button "Endpoints" at bounding box center [497, 17] width 31 height 8
click at [439, 17] on button "Deployment" at bounding box center [434, 17] width 31 height 8
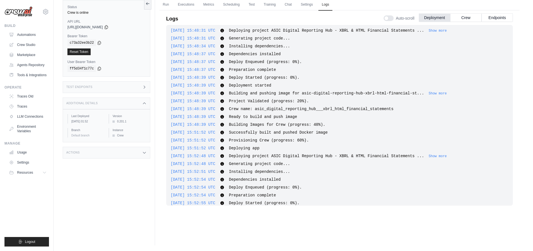
scroll to position [0, 0]
click at [439, 155] on div "2025-09-30 15:52:48 UTC Deploying project ASIC Digital Reporting Hub - XBRL & H…" at bounding box center [340, 158] width 338 height 6
click at [441, 157] on button "Show more" at bounding box center [438, 157] width 18 height 4
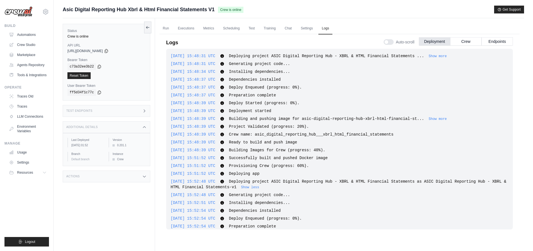
click at [99, 176] on div "Actions" at bounding box center [107, 176] width 88 height 12
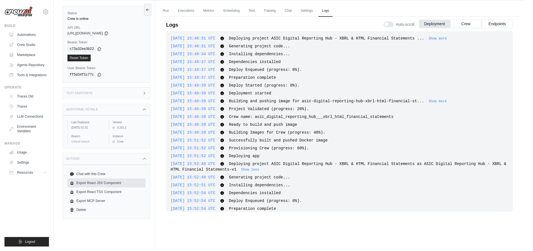
scroll to position [24, 0]
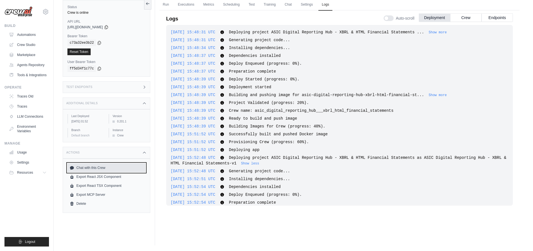
click at [106, 164] on link "Chat with this Crew" at bounding box center [106, 167] width 78 height 9
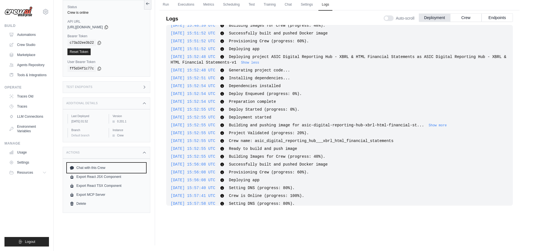
scroll to position [116, 0]
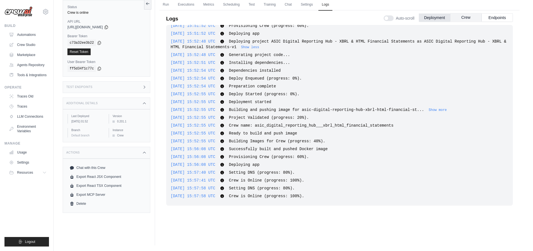
click at [468, 18] on button "Crew" at bounding box center [465, 17] width 31 height 8
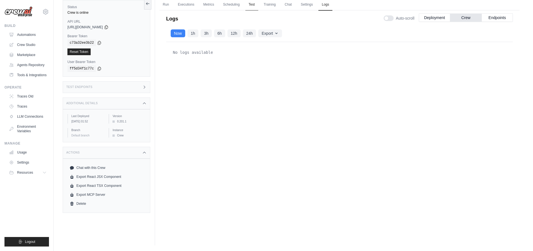
click at [254, 5] on link "Test" at bounding box center [252, 5] width 13 height 12
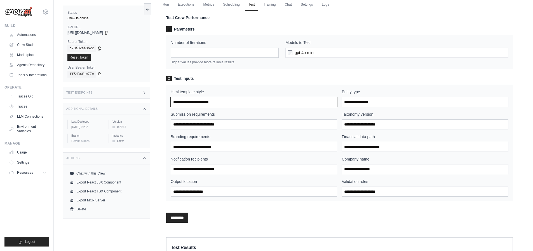
click at [238, 105] on input "Html template style" at bounding box center [254, 102] width 167 height 10
paste input "**********"
type input "**********"
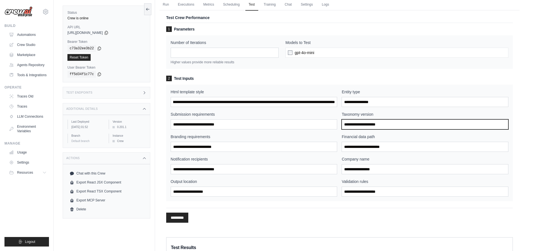
click at [359, 127] on input "Taxonomy version" at bounding box center [425, 124] width 167 height 10
click at [351, 112] on label "Taxonomy version" at bounding box center [425, 114] width 167 height 6
click at [351, 119] on input "Taxonomy version" at bounding box center [425, 124] width 167 height 10
click at [351, 112] on label "Taxonomy version" at bounding box center [425, 114] width 167 height 6
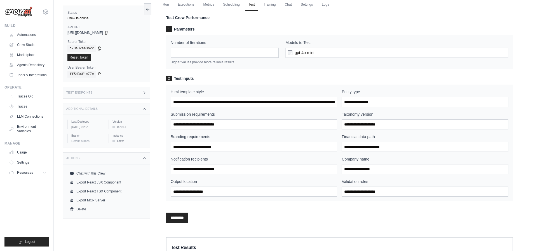
click at [351, 119] on input "Taxonomy version" at bounding box center [425, 124] width 167 height 10
click at [351, 112] on label "Taxonomy version" at bounding box center [425, 114] width 167 height 6
click at [351, 119] on input "Taxonomy version" at bounding box center [425, 124] width 167 height 10
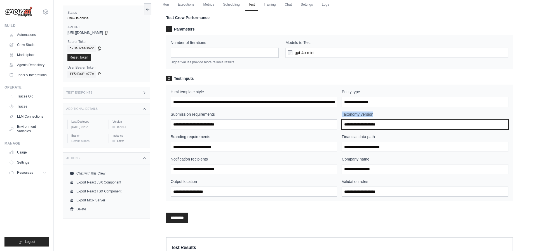
click at [374, 122] on input "Taxonomy version" at bounding box center [425, 124] width 167 height 10
drag, startPoint x: 341, startPoint y: 113, endPoint x: 421, endPoint y: 129, distance: 82.0
click at [421, 129] on div "Html template style Entity type Submission requirements Taxonomy version Brandi…" at bounding box center [340, 143] width 338 height 108
click at [372, 138] on label "Financial data path" at bounding box center [425, 137] width 167 height 6
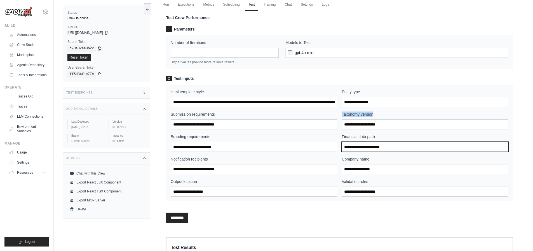
click at [372, 142] on input "Financial data path" at bounding box center [425, 147] width 167 height 10
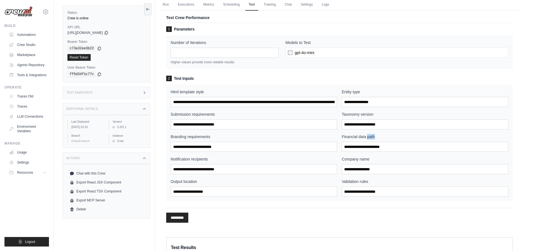
click at [372, 138] on label "Financial data path" at bounding box center [425, 137] width 167 height 6
click at [372, 142] on input "Financial data path" at bounding box center [425, 147] width 167 height 10
click at [372, 138] on label "Financial data path" at bounding box center [425, 137] width 167 height 6
click at [372, 142] on input "Financial data path" at bounding box center [425, 147] width 167 height 10
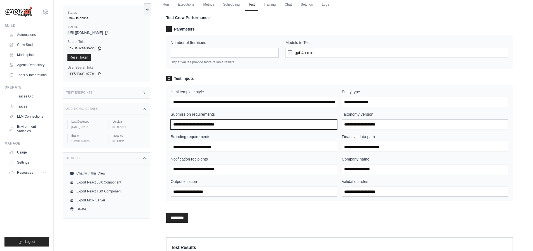
click at [199, 120] on input "Submission requirements" at bounding box center [254, 124] width 167 height 10
drag, startPoint x: 174, startPoint y: 77, endPoint x: 518, endPoint y: 197, distance: 364.6
click at [518, 197] on div "Test Crew Performance 1 Parameters Number of Iterations * Higher values provide…" at bounding box center [340, 120] width 360 height 227
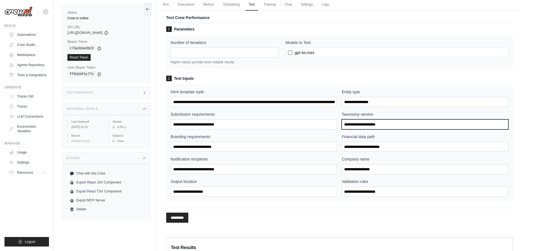
copy div "Test Inputs Html template style Entity type Submission requirements Taxonomy ve…"
click at [233, 68] on div "Number of Iterations * Higher values provide more reliable results Models to Te…" at bounding box center [339, 52] width 347 height 34
click at [328, 52] on div "gpt-4o-mini" at bounding box center [397, 53] width 223 height 10
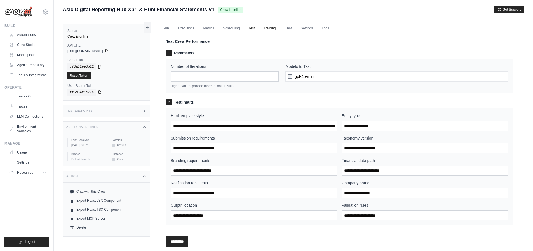
click at [274, 27] on link "Training" at bounding box center [270, 29] width 19 height 12
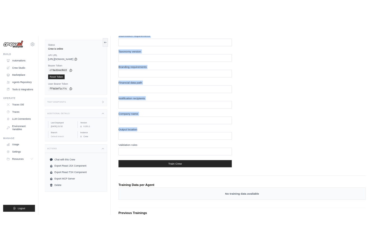
scroll to position [155, 0]
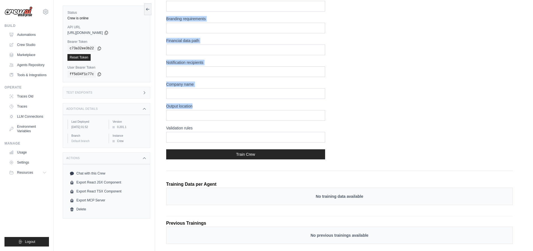
drag, startPoint x: 169, startPoint y: 44, endPoint x: 320, endPoint y: 163, distance: 192.4
click at [320, 163] on div "Training Training Inputs Training Name Html template style Entity type Submissi…" at bounding box center [340, 66] width 360 height 381
copy div "raining Training Inputs Training Name Html template style Entity type Submissio…"
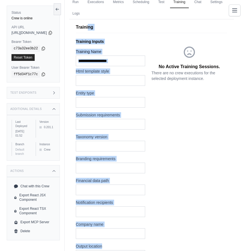
scroll to position [25, 0]
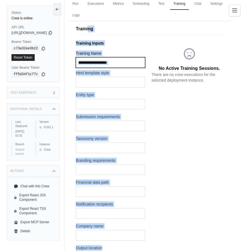
click at [115, 63] on input "Training Name" at bounding box center [110, 62] width 69 height 11
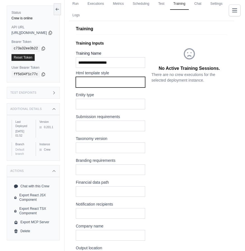
click at [114, 81] on input "text" at bounding box center [110, 82] width 69 height 11
paste input "**********"
click at [124, 82] on input "**********" at bounding box center [108, 82] width 64 height 11
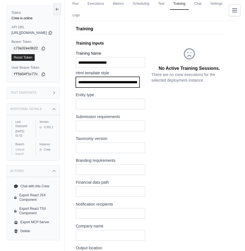
click at [124, 82] on input "**********" at bounding box center [108, 82] width 64 height 11
paste input "**********"
type input "**********"
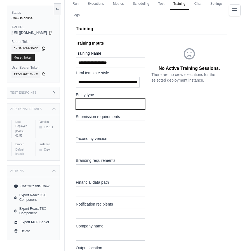
click at [106, 106] on input "text" at bounding box center [110, 104] width 69 height 11
paste input "**********"
type input "**********"
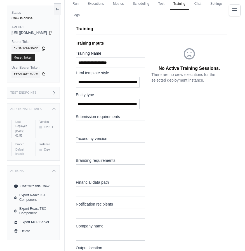
scroll to position [0, 0]
click at [115, 127] on input "text" at bounding box center [110, 125] width 69 height 11
paste input "**********"
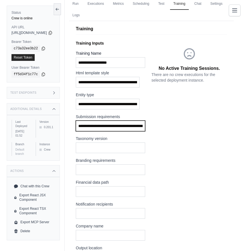
scroll to position [0, 205]
type input "**********"
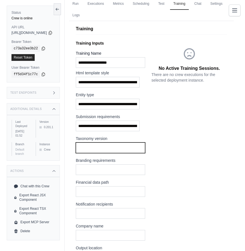
click at [104, 148] on input "text" at bounding box center [110, 147] width 69 height 11
paste input "**********"
type input "**********"
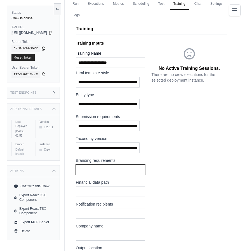
click at [111, 168] on input "text" at bounding box center [110, 169] width 69 height 11
paste input "**********"
drag, startPoint x: 84, startPoint y: 169, endPoint x: 29, endPoint y: 169, distance: 54.6
click at [79, 169] on div "Run Executions Metrics Scheduling Test Training Chat Settings Logs 0 Running 0 …" at bounding box center [152, 197] width 174 height 406
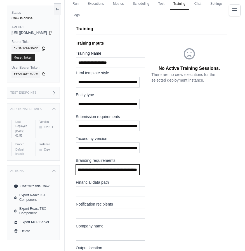
type input "**********"
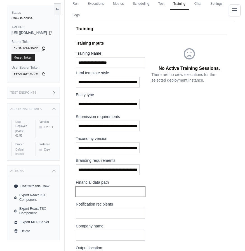
click at [104, 188] on input "text" at bounding box center [110, 191] width 69 height 11
paste input "**********"
type input "**********"
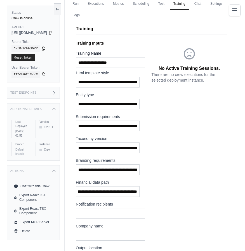
scroll to position [0, 0]
click at [111, 211] on input "text" at bounding box center [110, 213] width 69 height 11
paste input "**********"
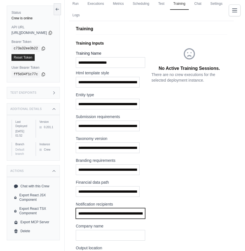
scroll to position [0, 116]
type input "**********"
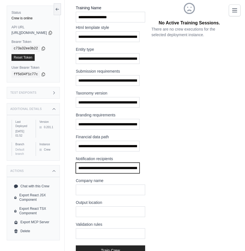
scroll to position [134, 0]
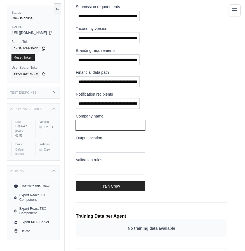
click at [125, 127] on input "text" at bounding box center [110, 125] width 69 height 11
paste input "**********"
type input "**********"
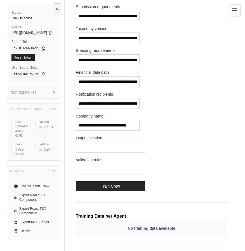
scroll to position [0, 0]
click at [112, 147] on input "text" at bounding box center [110, 147] width 69 height 11
paste input "**********"
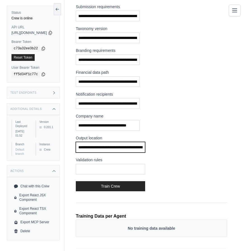
scroll to position [0, 69]
type input "**********"
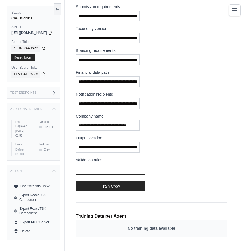
click at [104, 170] on input "text" at bounding box center [110, 169] width 69 height 11
paste input "**********"
type input "**********"
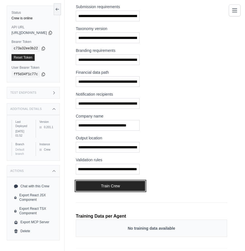
click at [126, 186] on button "Train Crew" at bounding box center [110, 186] width 69 height 10
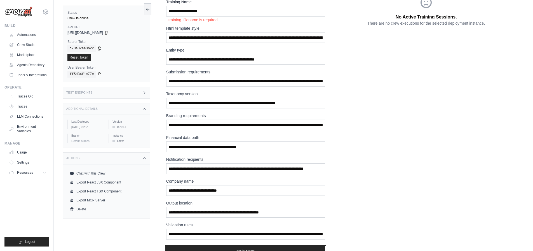
scroll to position [42, 0]
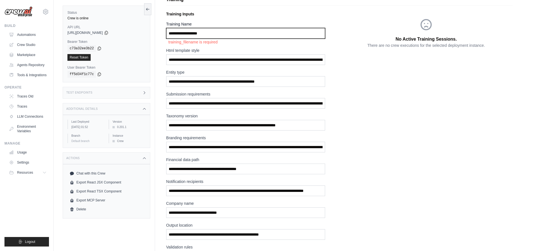
click at [218, 36] on input "Training Name" at bounding box center [245, 33] width 159 height 11
click at [196, 34] on input "Training Name" at bounding box center [245, 33] width 159 height 11
paste input "**********"
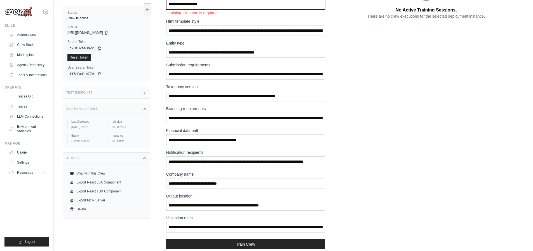
scroll to position [174, 0]
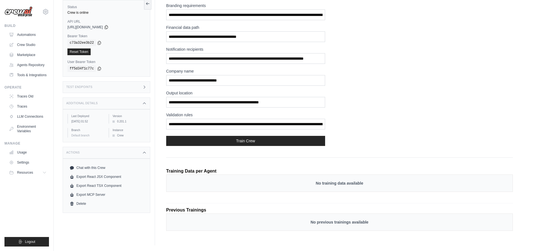
type input "**********"
click at [262, 137] on button "Train Crew" at bounding box center [245, 141] width 159 height 10
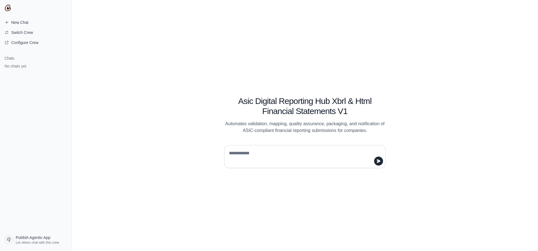
click at [292, 152] on textarea at bounding box center [303, 157] width 151 height 16
click at [313, 129] on p "Automates validation, mapping, quality assurance, packaging, and notification o…" at bounding box center [304, 126] width 161 height 13
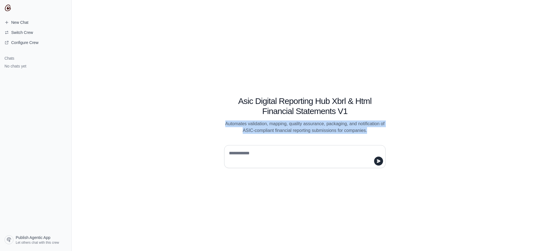
click at [325, 152] on textarea at bounding box center [303, 157] width 151 height 16
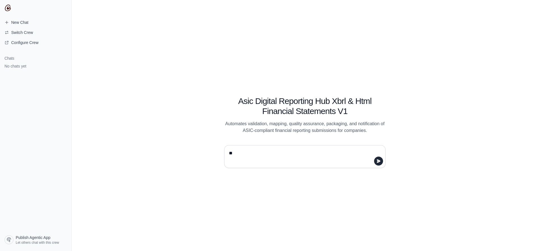
type textarea "*"
type textarea "**********"
click at [377, 162] on icon "submit" at bounding box center [379, 160] width 4 height 3
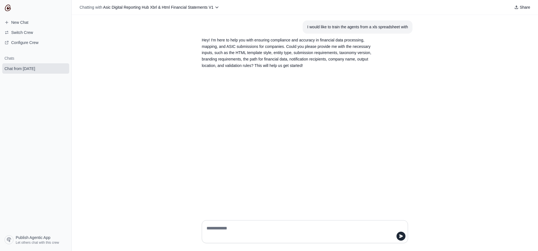
click at [328, 186] on div "I would like to train the agents from a xls spreadsheet with Hey! I'm here to h…" at bounding box center [305, 115] width 466 height 201
click at [331, 200] on div "I would like to train the agents from a xls spreadsheet with Hey! I'm here to h…" at bounding box center [305, 115] width 466 height 201
click at [230, 54] on p "Hey! I'm here to help you with ensuring compliance and accuracy in financial da…" at bounding box center [291, 53] width 179 height 32
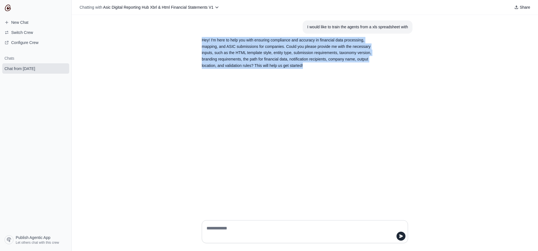
click at [230, 54] on p "Hey! I'm here to help you with ensuring compliance and accuracy in financial da…" at bounding box center [291, 53] width 179 height 32
click at [273, 52] on p "Hey! I'm here to help you with ensuring compliance and accuracy in financial da…" at bounding box center [291, 53] width 179 height 32
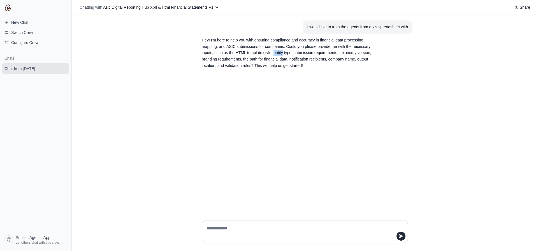
click at [273, 52] on p "Hey! I'm here to help you with ensuring compliance and accuracy in financial da…" at bounding box center [291, 53] width 179 height 32
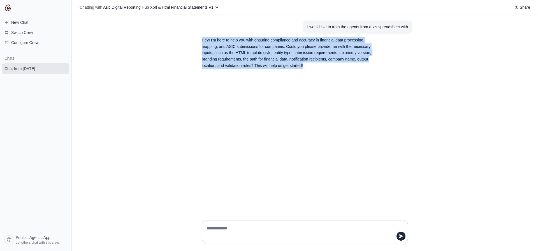
click at [273, 52] on p "Hey! I'm here to help you with ensuring compliance and accuracy in financial da…" at bounding box center [291, 53] width 179 height 32
click at [307, 53] on p "Hey! I'm here to help you with ensuring compliance and accuracy in financial da…" at bounding box center [291, 53] width 179 height 32
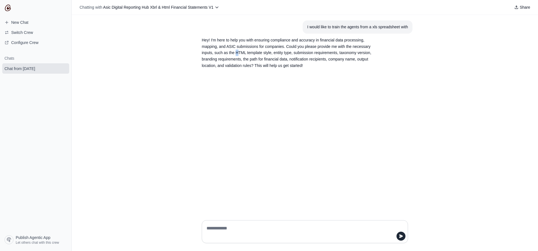
drag, startPoint x: 235, startPoint y: 53, endPoint x: 310, endPoint y: 56, distance: 74.8
click at [310, 56] on p "Hey! I'm here to help you with ensuring compliance and accuracy in financial da…" at bounding box center [291, 53] width 179 height 32
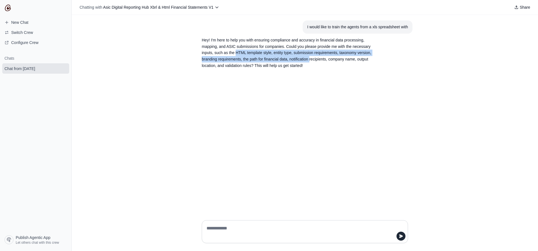
click at [309, 52] on p "Hey! I'm here to help you with ensuring compliance and accuracy in financial da…" at bounding box center [291, 53] width 179 height 32
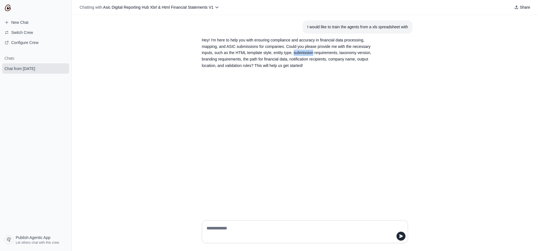
click at [309, 52] on p "Hey! I'm here to help you with ensuring compliance and accuracy in financial da…" at bounding box center [291, 53] width 179 height 32
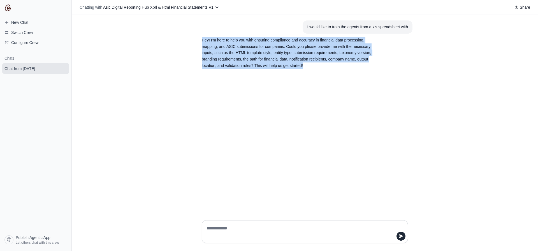
click at [330, 52] on p "Hey! I'm here to help you with ensuring compliance and accuracy in financial da…" at bounding box center [291, 53] width 179 height 32
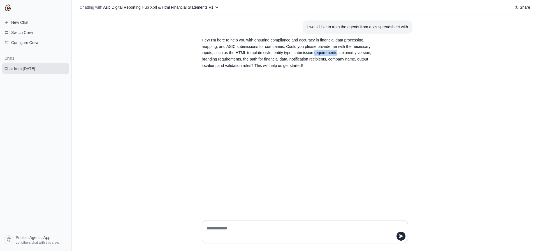
click at [330, 52] on p "Hey! I'm here to help you with ensuring compliance and accuracy in financial da…" at bounding box center [291, 53] width 179 height 32
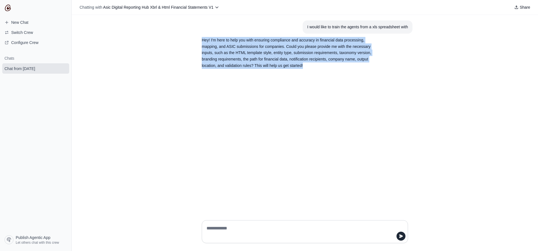
click at [289, 63] on p "Hey! I'm here to help you with ensuring compliance and accuracy in financial da…" at bounding box center [291, 53] width 179 height 32
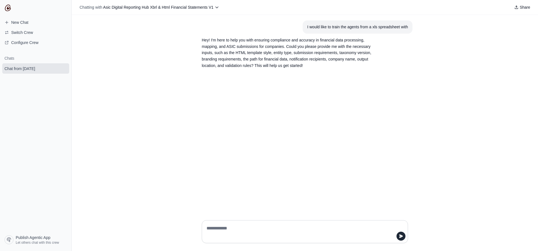
click at [253, 58] on p "Hey! I'm here to help you with ensuring compliance and accuracy in financial da…" at bounding box center [291, 53] width 179 height 32
click at [236, 233] on textarea at bounding box center [302, 232] width 195 height 16
click at [267, 234] on textarea "**********" at bounding box center [302, 232] width 195 height 16
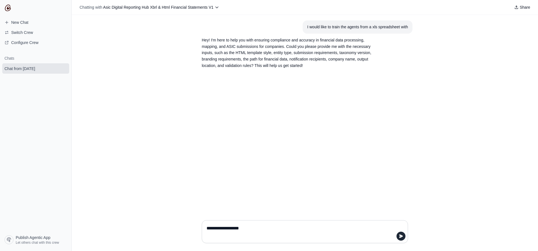
paste textarea "**********"
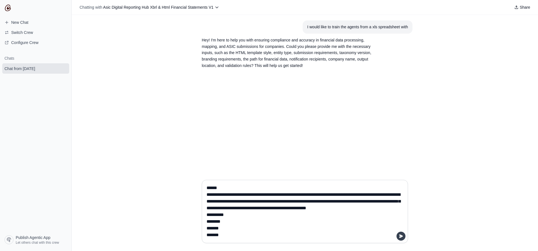
click at [400, 238] on button "submit" at bounding box center [400, 236] width 9 height 9
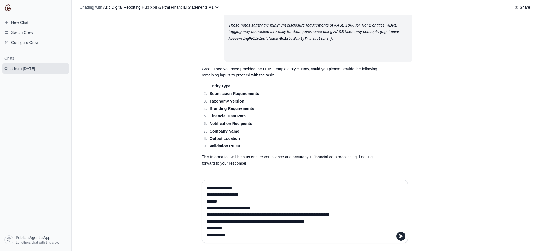
scroll to position [1690, 0]
click at [256, 76] on p "Great! I see you have provided the HTML template style. Now, could you please p…" at bounding box center [291, 72] width 179 height 13
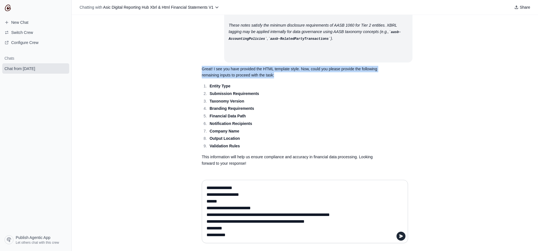
click at [256, 76] on p "Great! I see you have provided the HTML template style. Now, could you please p…" at bounding box center [291, 72] width 179 height 13
click at [173, 59] on div "I would like to train the agents from a xls spreadsheet with Hey! I'm here to h…" at bounding box center [305, 95] width 466 height 160
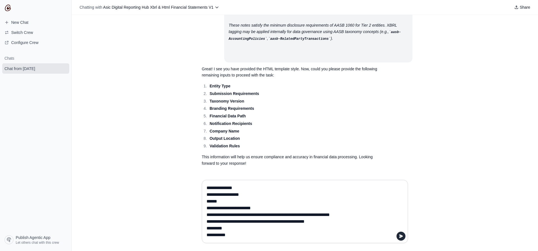
click at [232, 116] on strong "Financial Data Path" at bounding box center [227, 116] width 36 height 4
click at [218, 107] on strong "Branding Requirements" at bounding box center [231, 108] width 45 height 4
click at [275, 105] on ol "Entity Type Submission Requirements Taxonomy Version Branding Requirements Fina…" at bounding box center [291, 116] width 179 height 66
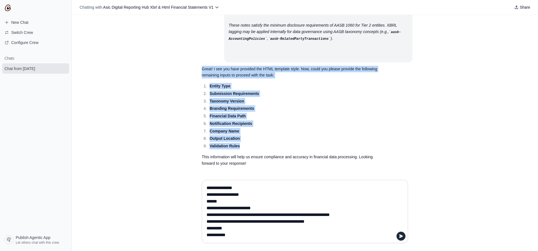
drag, startPoint x: 198, startPoint y: 69, endPoint x: 277, endPoint y: 147, distance: 110.7
click at [277, 147] on section "Great! I see you have provided the HTML template style. Now, could you please p…" at bounding box center [291, 116] width 188 height 108
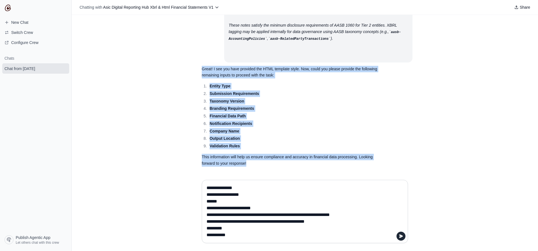
drag, startPoint x: 269, startPoint y: 160, endPoint x: 194, endPoint y: 67, distance: 119.7
click at [194, 67] on div "I would like to train the agents from a xls spreadsheet with Hey! I'm here to h…" at bounding box center [305, 95] width 466 height 160
copy div "Great! I see you have provided the HTML template style. Now, could you please p…"
click at [237, 197] on textarea at bounding box center [302, 211] width 195 height 56
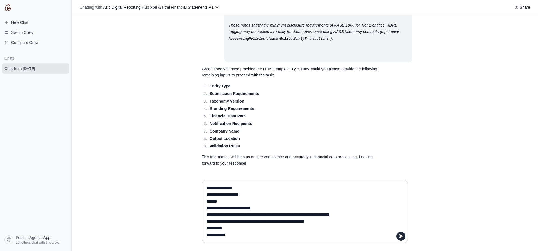
paste textarea "**********"
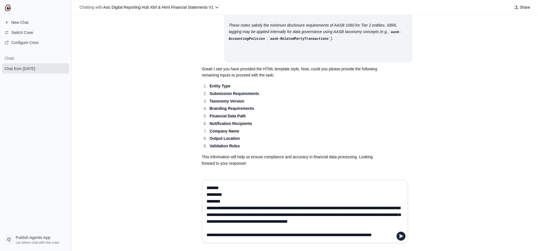
scroll to position [361, 0]
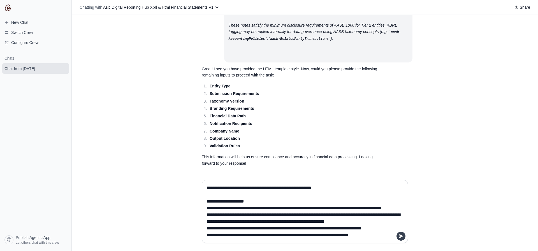
type textarea "**********"
click at [400, 237] on icon "submit" at bounding box center [401, 235] width 4 height 3
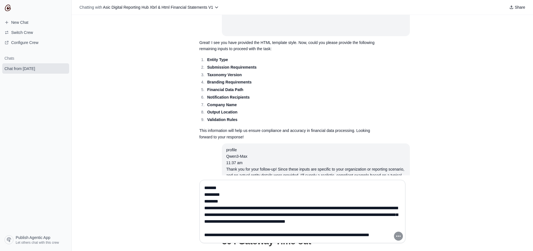
scroll to position [2053, 0]
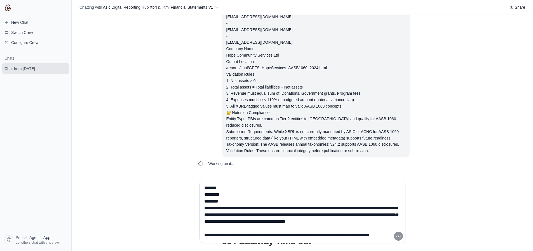
drag, startPoint x: 281, startPoint y: 245, endPoint x: 227, endPoint y: 195, distance: 73.3
click at [227, 196] on div at bounding box center [302, 211] width 215 height 72
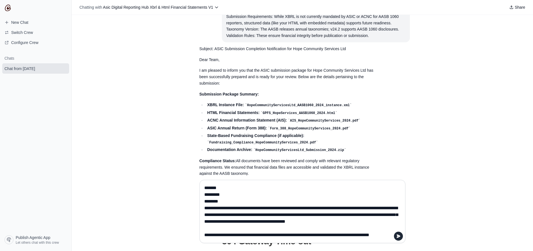
scroll to position [2215, 0]
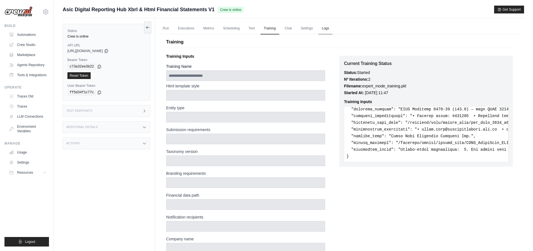
click at [325, 32] on link "Logs" at bounding box center [326, 29] width 14 height 12
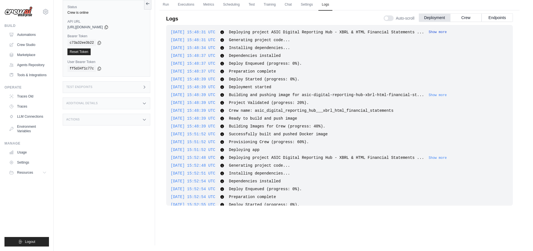
click at [439, 33] on button "Show more" at bounding box center [438, 32] width 18 height 4
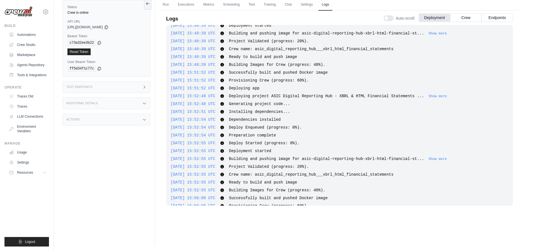
scroll to position [116, 0]
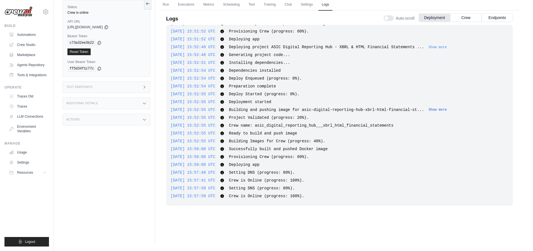
click at [447, 108] on button "Show more" at bounding box center [438, 110] width 18 height 4
click at [446, 46] on button "Show more" at bounding box center [438, 47] width 18 height 4
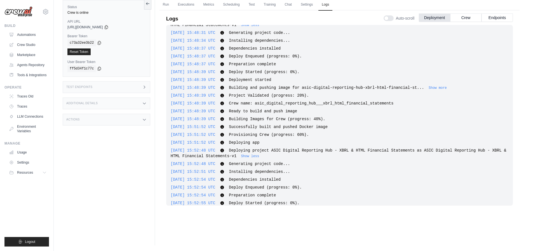
scroll to position [0, 0]
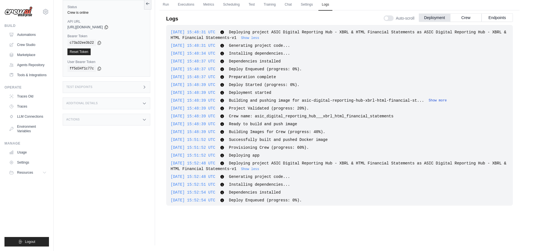
click at [447, 99] on button "Show more" at bounding box center [438, 100] width 18 height 4
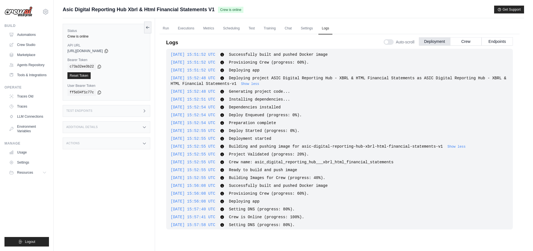
scroll to position [122, 0]
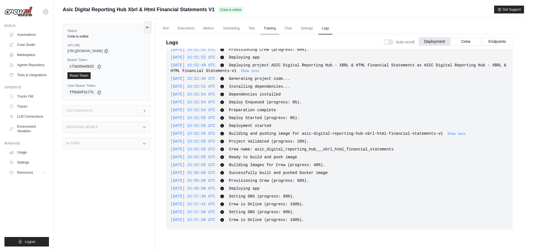
click at [270, 31] on link "Training" at bounding box center [270, 29] width 19 height 12
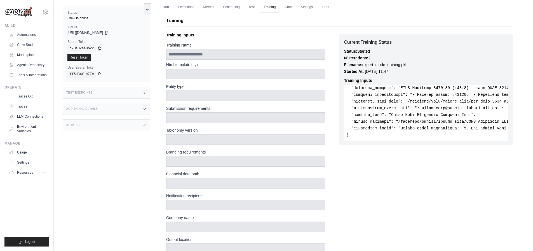
scroll to position [25, 0]
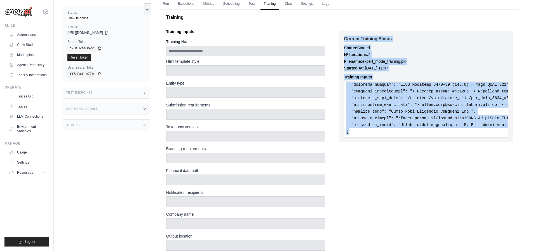
drag, startPoint x: 344, startPoint y: 37, endPoint x: 454, endPoint y: 139, distance: 150.6
click at [454, 139] on div "Current Training Status Status: Started Nº Iterations: 2 Filename: expert_mode_…" at bounding box center [427, 86] width 174 height 111
copy div "Current Training Status Status: Started Nº Iterations: 2 Filename: expert_mode_…"
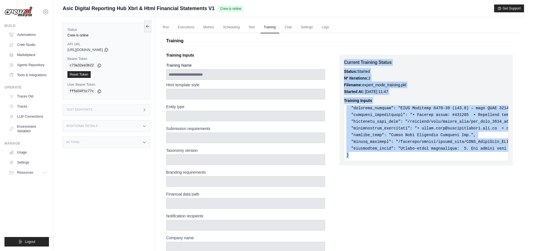
scroll to position [0, 0]
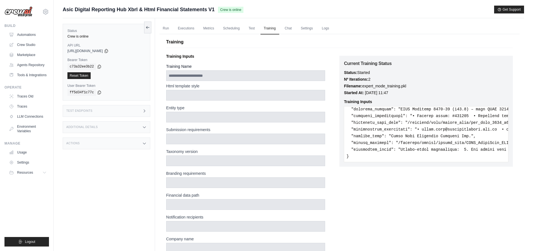
click at [276, 58] on p "Training Inputs" at bounding box center [253, 56] width 174 height 6
click at [252, 31] on link "Test" at bounding box center [252, 29] width 13 height 12
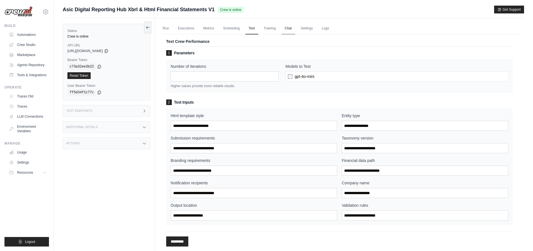
click at [291, 29] on link "Chat" at bounding box center [289, 29] width 14 height 12
click at [270, 30] on link "Training" at bounding box center [270, 29] width 19 height 12
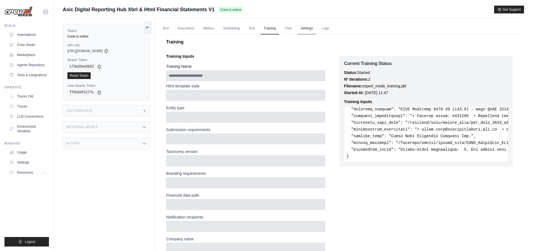
click at [310, 28] on link "Settings" at bounding box center [307, 29] width 19 height 12
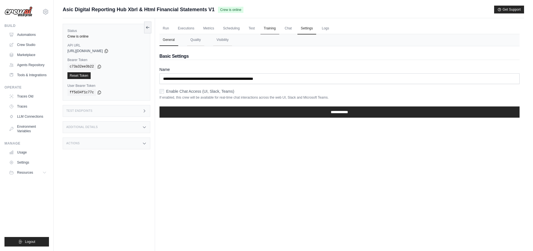
click at [269, 30] on link "Training" at bounding box center [270, 29] width 19 height 12
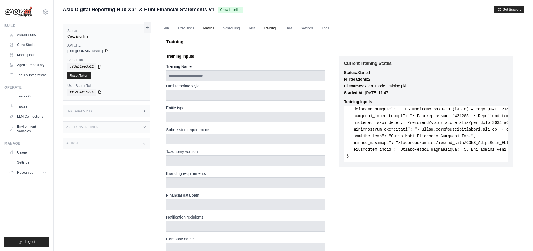
click at [211, 29] on link "Metrics" at bounding box center [209, 29] width 18 height 12
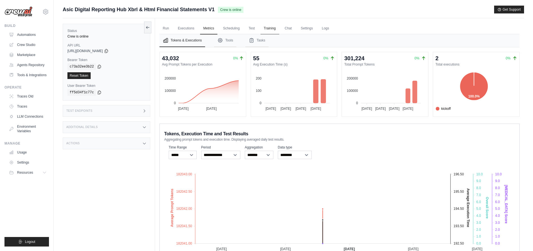
click at [270, 28] on link "Training" at bounding box center [270, 29] width 19 height 12
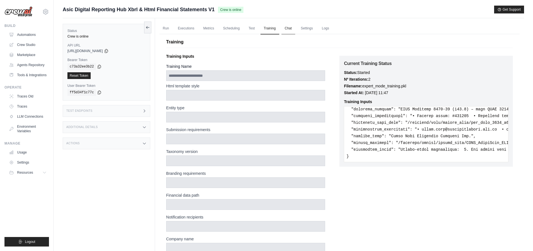
click at [290, 25] on link "Chat" at bounding box center [289, 29] width 14 height 12
click at [210, 29] on link "Metrics" at bounding box center [209, 29] width 18 height 12
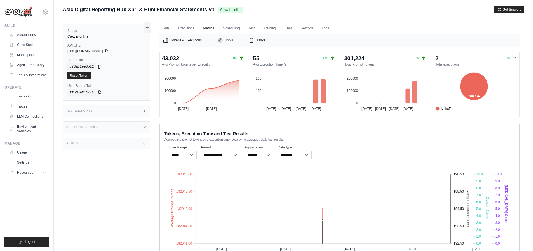
click at [260, 41] on button "Tasks" at bounding box center [257, 40] width 23 height 13
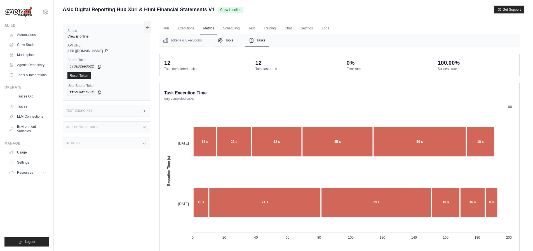
click at [225, 43] on button "Tools" at bounding box center [225, 40] width 22 height 13
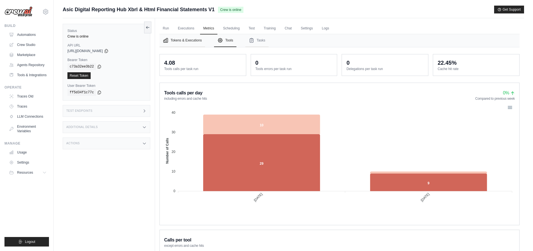
click at [180, 40] on button "Tokens & Executions" at bounding box center [183, 40] width 46 height 13
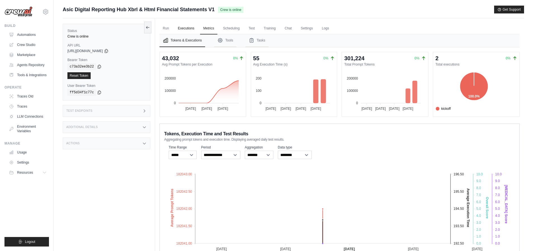
click at [191, 31] on link "Executions" at bounding box center [186, 29] width 23 height 12
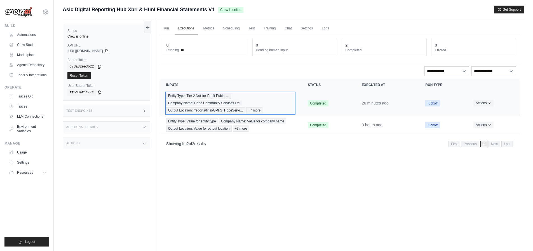
click at [261, 109] on span "+7 more" at bounding box center [254, 110] width 16 height 6
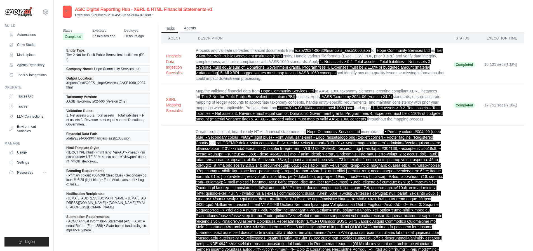
click at [194, 29] on button "Agents" at bounding box center [190, 28] width 19 height 8
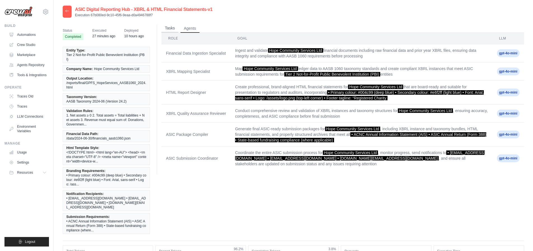
click at [171, 27] on button "Tasks" at bounding box center [170, 28] width 17 height 8
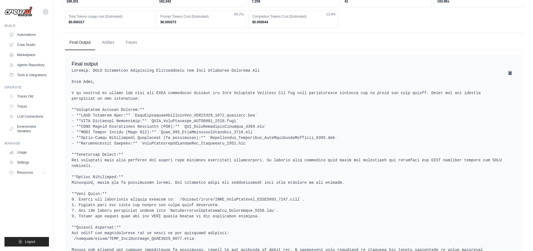
scroll to position [593, 0]
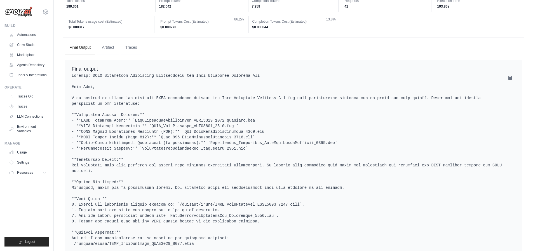
click at [108, 76] on pre at bounding box center [294, 204] width 444 height 263
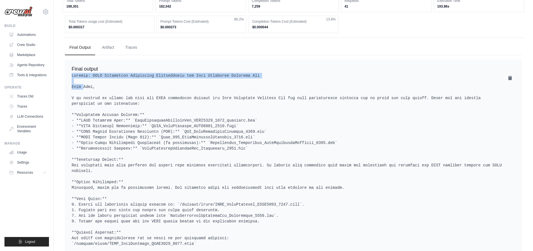
click at [190, 104] on pre at bounding box center [294, 204] width 444 height 263
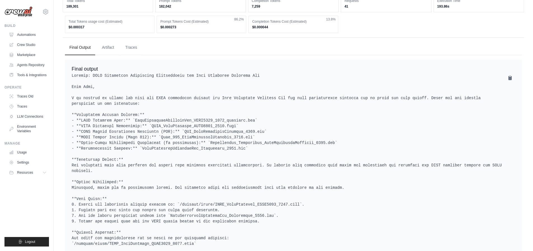
click at [190, 104] on pre at bounding box center [294, 204] width 444 height 263
click at [179, 121] on pre at bounding box center [294, 204] width 444 height 263
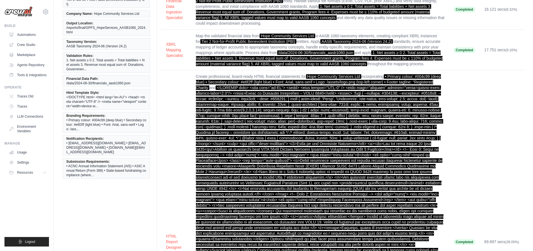
scroll to position [0, 0]
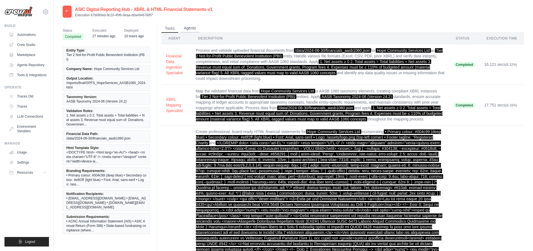
click at [189, 28] on button "Agents" at bounding box center [190, 28] width 19 height 8
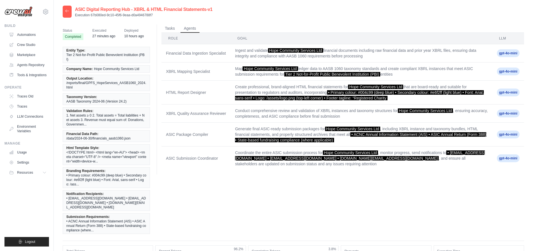
click at [67, 14] on div at bounding box center [67, 12] width 9 height 12
click at [66, 13] on icon at bounding box center [67, 11] width 4 height 4
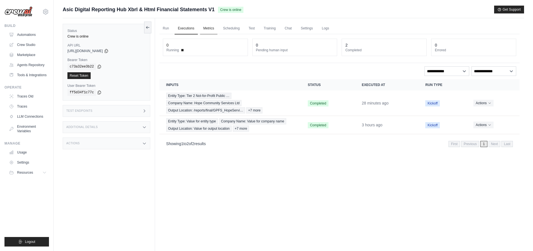
click at [210, 28] on link "Metrics" at bounding box center [209, 29] width 18 height 12
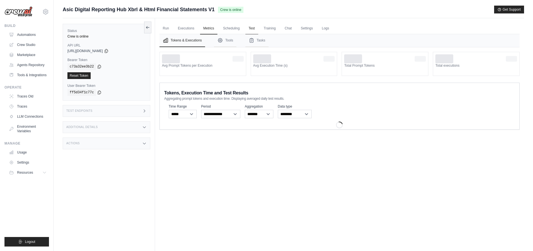
click at [253, 26] on link "Test" at bounding box center [252, 29] width 13 height 12
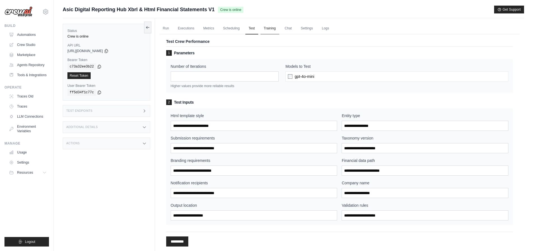
click at [272, 31] on link "Training" at bounding box center [270, 29] width 19 height 12
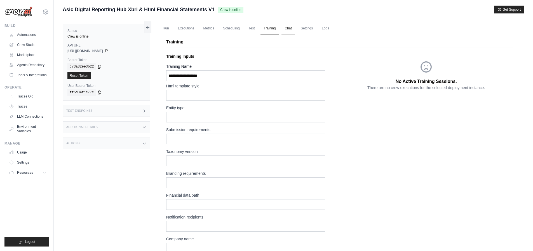
click at [289, 30] on link "Chat" at bounding box center [289, 29] width 14 height 12
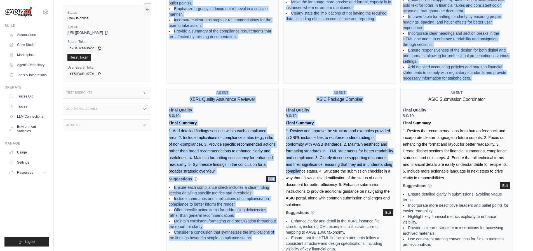
scroll to position [565, 0]
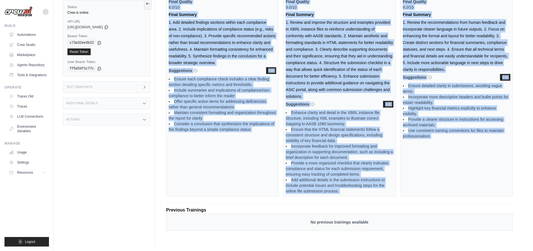
drag, startPoint x: 166, startPoint y: 83, endPoint x: 439, endPoint y: 179, distance: 290.0
copy div "Training Data per Agent Filename: expert_mode_training.pkl Agent Financial Data…"
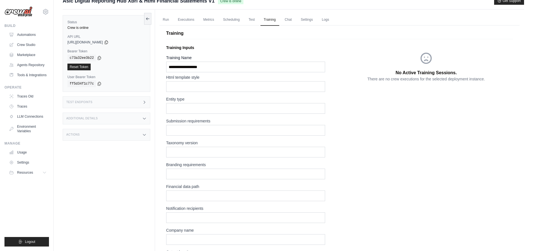
scroll to position [0, 0]
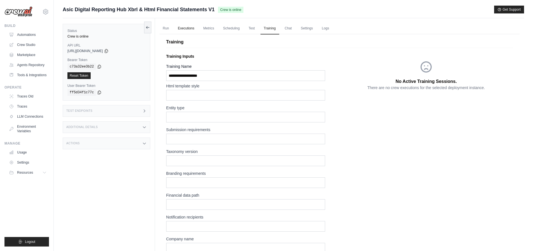
click at [186, 29] on link "Executions" at bounding box center [186, 29] width 23 height 12
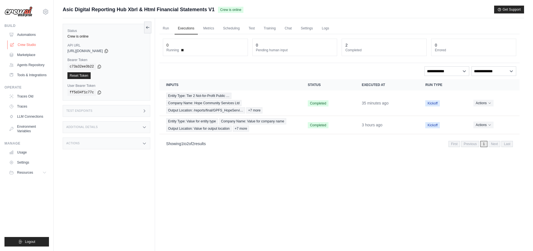
click at [28, 45] on link "Crew Studio" at bounding box center [28, 44] width 42 height 9
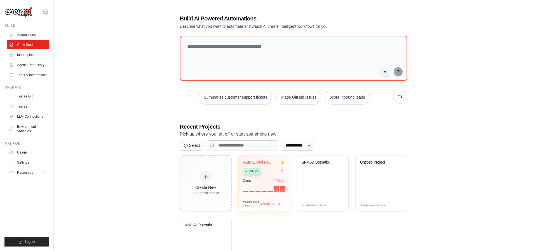
click at [266, 176] on div "ASIC Digital Reporting Hub - XBRL &... Live v2" at bounding box center [260, 168] width 34 height 17
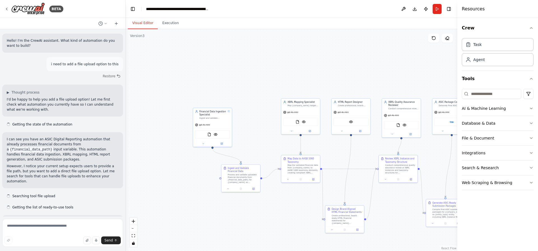
scroll to position [587, 0]
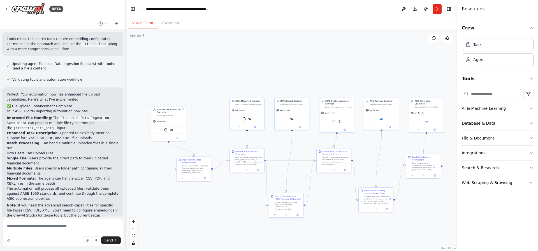
drag, startPoint x: 267, startPoint y: 208, endPoint x: 209, endPoint y: 195, distance: 60.1
click at [208, 200] on div ".deletable-edge-delete-btn { width: 20px; height: 20px; border: 0px solid #ffff…" at bounding box center [290, 140] width 331 height 222
click at [170, 119] on div "gpt-4o-mini" at bounding box center [165, 119] width 34 height 6
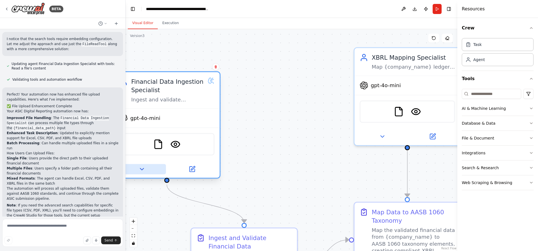
click at [147, 170] on button at bounding box center [141, 169] width 48 height 10
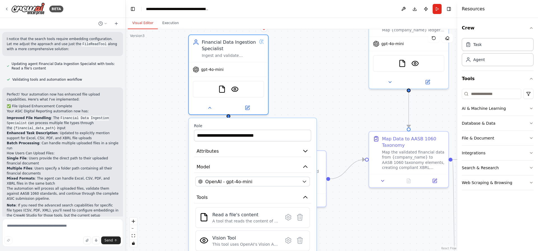
drag, startPoint x: 230, startPoint y: 165, endPoint x: 312, endPoint y: 86, distance: 113.6
click at [312, 86] on div ".deletable-edge-delete-btn { width: 20px; height: 20px; border: 0px solid #ffff…" at bounding box center [290, 140] width 331 height 222
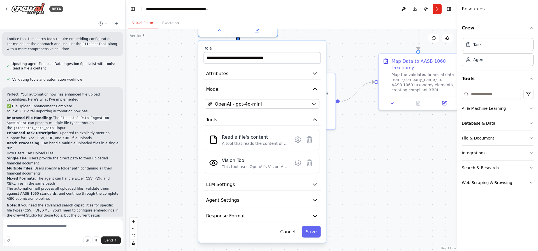
drag, startPoint x: 356, startPoint y: 205, endPoint x: 343, endPoint y: 151, distance: 56.0
click at [343, 151] on div ".deletable-edge-delete-btn { width: 20px; height: 20px; border: 0px solid #ffff…" at bounding box center [290, 140] width 331 height 222
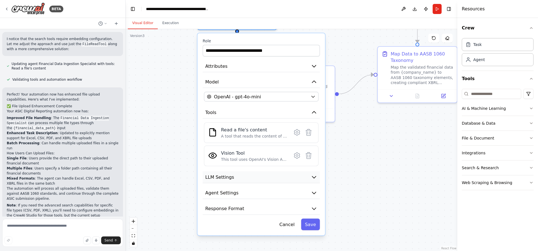
click at [260, 179] on button "LLM Settings" at bounding box center [260, 177] width 117 height 12
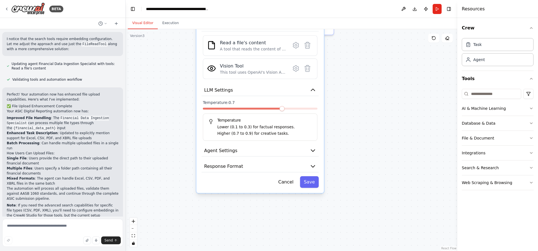
drag, startPoint x: 358, startPoint y: 197, endPoint x: 357, endPoint y: 109, distance: 87.1
click at [357, 109] on div ".deletable-edge-delete-btn { width: 20px; height: 20px; border: 0px solid #ffff…" at bounding box center [290, 140] width 331 height 222
click at [235, 111] on span at bounding box center [237, 108] width 5 height 5
click at [232, 154] on button "Agent Settings" at bounding box center [259, 150] width 117 height 12
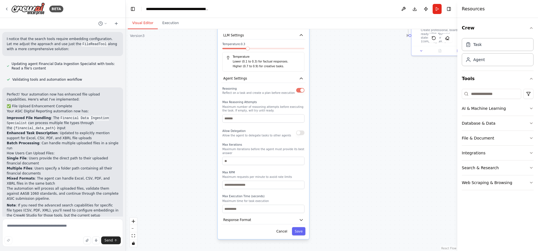
drag, startPoint x: 351, startPoint y: 184, endPoint x: 354, endPoint y: 105, distance: 79.3
click at [355, 102] on div ".deletable-edge-delete-btn { width: 20px; height: 20px; border: 0px solid #ffff…" at bounding box center [290, 140] width 331 height 222
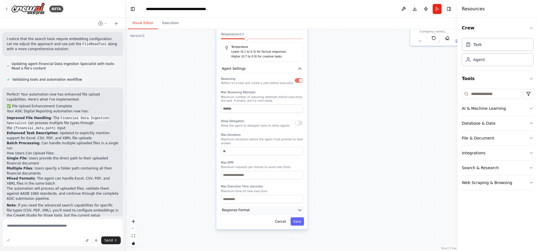
click at [269, 206] on button "Response Format" at bounding box center [262, 210] width 84 height 8
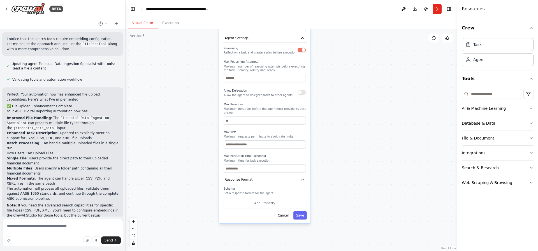
drag, startPoint x: 325, startPoint y: 206, endPoint x: 328, endPoint y: 176, distance: 30.6
click at [328, 176] on div ".deletable-edge-delete-btn { width: 20px; height: 20px; border: 0px solid #ffff…" at bounding box center [290, 140] width 331 height 222
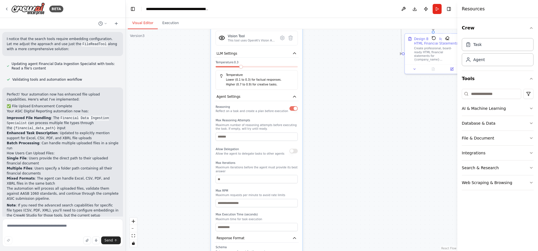
drag, startPoint x: 345, startPoint y: 167, endPoint x: 338, endPoint y: 221, distance: 54.4
click at [338, 221] on div ".deletable-edge-delete-btn { width: 20px; height: 20px; border: 0px solid #ffff…" at bounding box center [290, 140] width 331 height 222
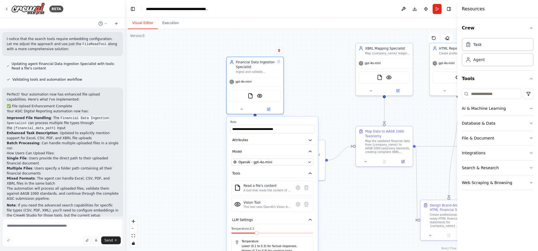
drag, startPoint x: 332, startPoint y: 83, endPoint x: 345, endPoint y: 235, distance: 152.0
click at [345, 235] on div ".deletable-edge-delete-btn { width: 20px; height: 20px; border: 0px solid #ffff…" at bounding box center [290, 140] width 331 height 222
click at [242, 61] on div "Financial Data Ingestion Specialist" at bounding box center [255, 63] width 39 height 9
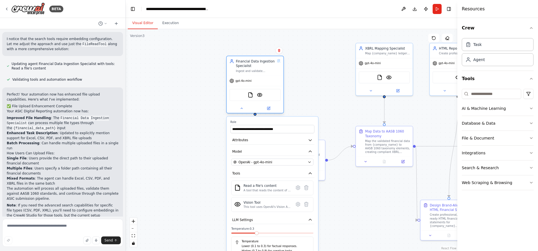
drag, startPoint x: 243, startPoint y: 62, endPoint x: 232, endPoint y: 78, distance: 19.7
click at [232, 78] on div "Financial Data Ingestion Specialist Ingest and validate {company_name} financia…" at bounding box center [255, 85] width 58 height 58
click at [241, 79] on div "gpt-4o-mini" at bounding box center [240, 80] width 22 height 4
click at [247, 81] on span "gpt-4o-mini" at bounding box center [243, 81] width 16 height 4
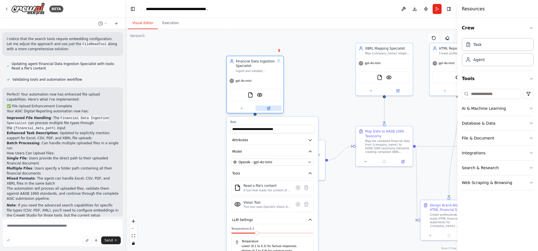
click at [267, 109] on icon at bounding box center [269, 108] width 4 height 4
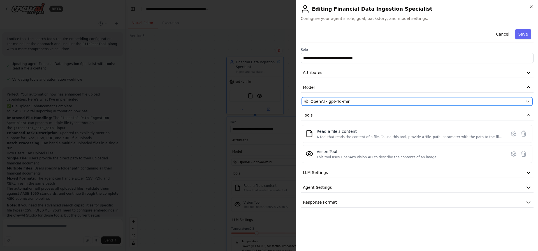
click at [356, 99] on div "OpenAI - gpt-4o-mini" at bounding box center [413, 102] width 219 height 6
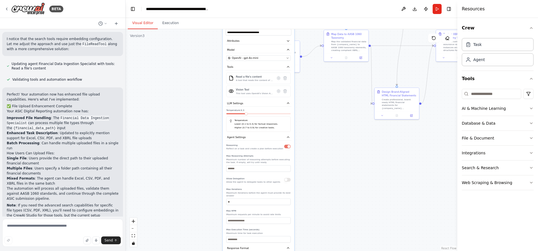
drag, startPoint x: 332, startPoint y: 187, endPoint x: 320, endPoint y: 111, distance: 77.1
click at [320, 111] on div ".deletable-edge-delete-btn { width: 20px; height: 20px; border: 0px solid #ffff…" at bounding box center [290, 140] width 331 height 222
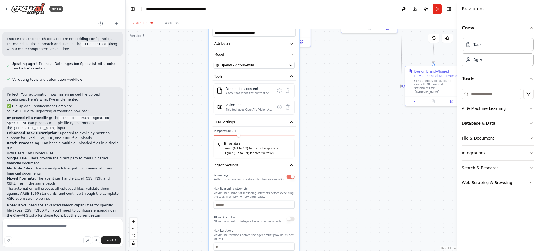
drag, startPoint x: 264, startPoint y: 102, endPoint x: 261, endPoint y: 138, distance: 36.5
click at [261, 138] on div "Temperature: 0.3 Temperature Lower (0.1 to 0.3) for factual responses. Higher (…" at bounding box center [253, 143] width 81 height 29
click at [249, 63] on span "OpenAI - gpt-4o-mini" at bounding box center [236, 65] width 33 height 4
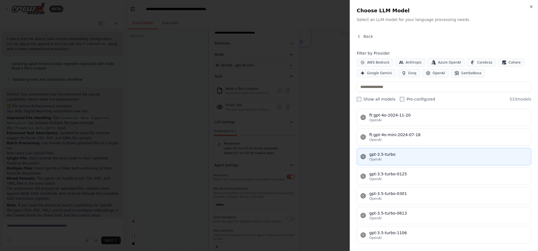
scroll to position [8050, 0]
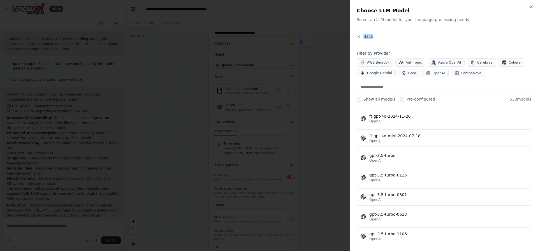
drag, startPoint x: 354, startPoint y: 42, endPoint x: 516, endPoint y: 81, distance: 166.4
click at [516, 81] on div "Close Choose LLM Model Select an LLM model for your language processing needs. …" at bounding box center [443, 125] width 188 height 251
copy span "Back"
click at [405, 88] on input "text" at bounding box center [443, 87] width 174 height 10
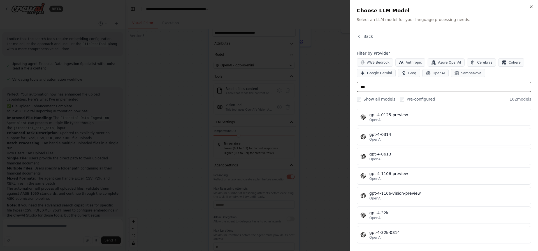
scroll to position [1937, 0]
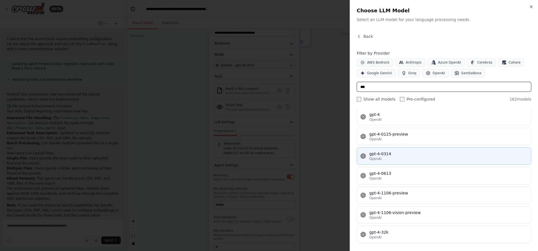
type input "***"
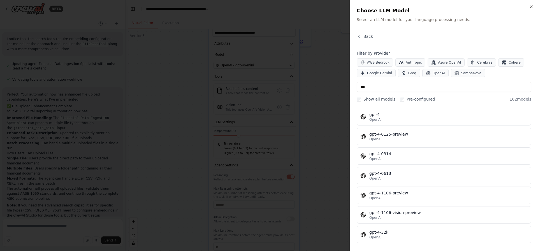
click at [175, 103] on div at bounding box center [269, 125] width 538 height 251
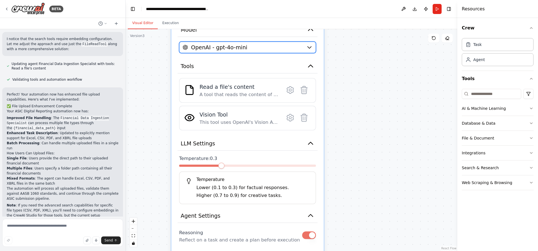
click at [275, 48] on div "OpenAI - gpt-4o-mini" at bounding box center [243, 47] width 121 height 8
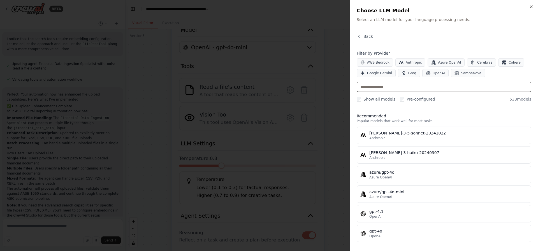
click at [407, 88] on input "text" at bounding box center [443, 87] width 174 height 10
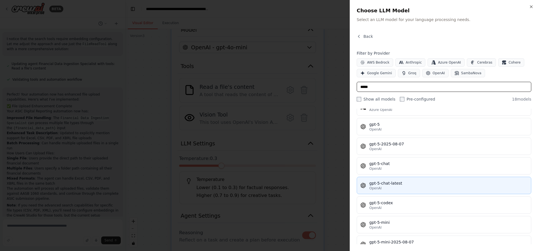
scroll to position [170, 0]
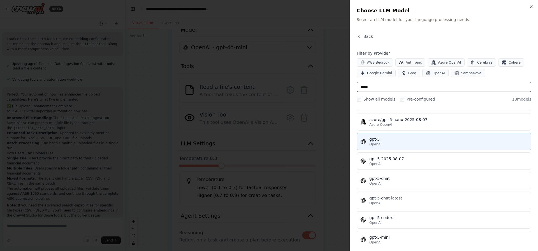
type input "*****"
click at [416, 142] on div "OpenAI" at bounding box center [448, 144] width 158 height 4
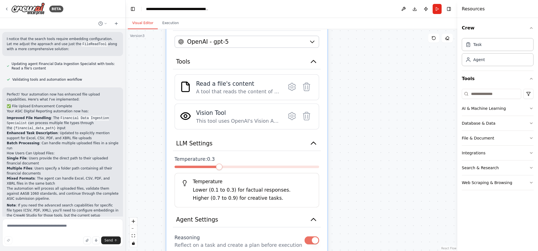
click at [235, 200] on p "Higher (0.7 to 0.9) for creative tasks." at bounding box center [252, 198] width 119 height 8
click at [174, 164] on span at bounding box center [177, 167] width 6 height 6
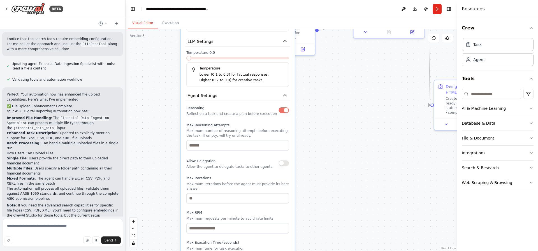
drag, startPoint x: 245, startPoint y: 223, endPoint x: 239, endPoint y: 112, distance: 111.3
click at [239, 112] on p "Reflect on a task and create a plan before execution" at bounding box center [231, 113] width 90 height 4
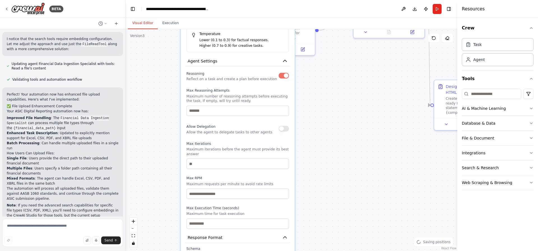
drag, startPoint x: 228, startPoint y: 169, endPoint x: 226, endPoint y: 125, distance: 43.7
click at [227, 130] on p "Allow the agent to delegate tasks to other agents" at bounding box center [229, 132] width 86 height 4
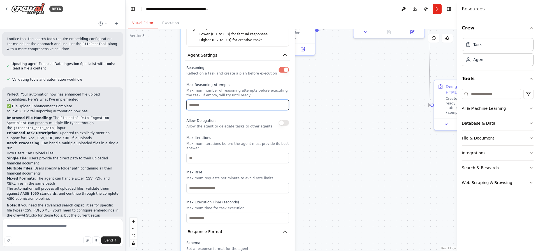
click at [226, 106] on input "number" at bounding box center [237, 105] width 102 height 10
click at [284, 103] on input "*" at bounding box center [237, 105] width 102 height 10
click at [266, 109] on input "*" at bounding box center [237, 105] width 102 height 10
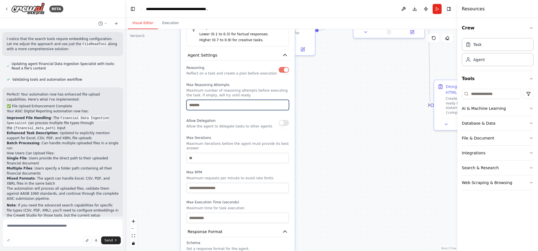
click at [266, 109] on input "*" at bounding box center [237, 105] width 102 height 10
click at [284, 107] on input "*" at bounding box center [237, 105] width 102 height 10
type input "*"
click at [284, 107] on input "*" at bounding box center [237, 105] width 102 height 10
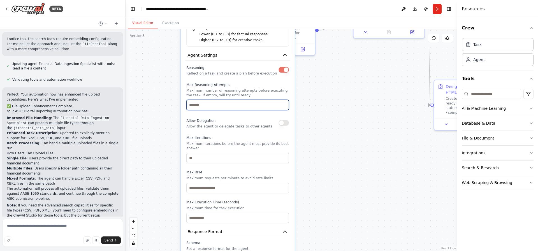
click at [284, 107] on input "*" at bounding box center [237, 105] width 102 height 10
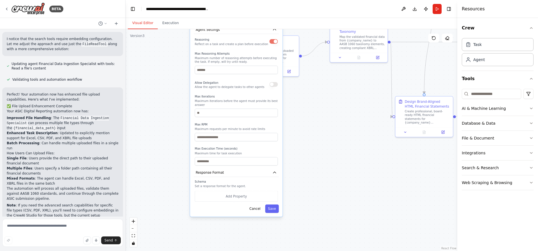
drag, startPoint x: 230, startPoint y: 166, endPoint x: 231, endPoint y: 116, distance: 49.3
click at [231, 116] on div "Reasoning Reflect on a task and create a plan before execution Max Reasoning At…" at bounding box center [236, 101] width 83 height 129
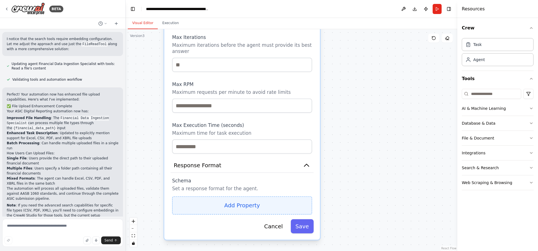
click at [242, 203] on button "Add Property" at bounding box center [242, 205] width 140 height 18
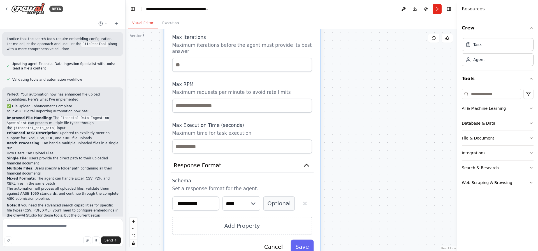
click at [212, 198] on input "**********" at bounding box center [195, 203] width 47 height 14
drag, startPoint x: 236, startPoint y: 197, endPoint x: 267, endPoint y: 198, distance: 30.5
click at [267, 198] on div "**********" at bounding box center [242, 203] width 140 height 14
click at [267, 198] on button "Optional" at bounding box center [278, 203] width 31 height 14
click at [267, 198] on button "Required" at bounding box center [278, 203] width 31 height 14
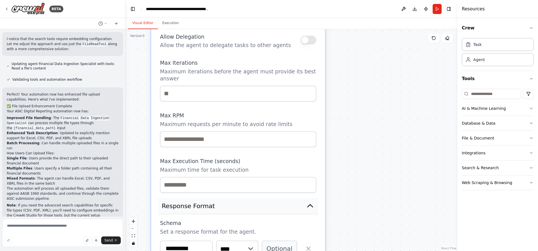
drag, startPoint x: 255, startPoint y: 162, endPoint x: 256, endPoint y: 205, distance: 43.1
click at [256, 205] on button "Response Format" at bounding box center [238, 206] width 160 height 16
click at [299, 203] on button "Response Format" at bounding box center [238, 206] width 160 height 16
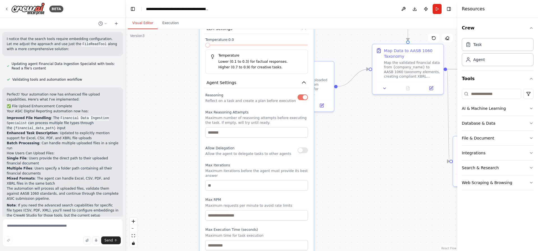
drag, startPoint x: 355, startPoint y: 151, endPoint x: 351, endPoint y: 193, distance: 41.9
click at [356, 195] on div ".deletable-edge-delete-btn { width: 20px; height: 20px; border: 0px solid #ffff…" at bounding box center [290, 140] width 331 height 222
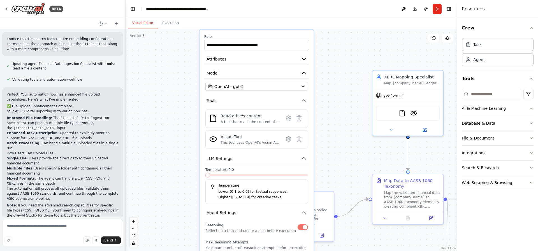
drag, startPoint x: 337, startPoint y: 73, endPoint x: 336, endPoint y: 190, distance: 117.3
click at [336, 194] on div ".deletable-edge-delete-btn { width: 20px; height: 20px; border: 0px solid #ffff…" at bounding box center [290, 140] width 331 height 222
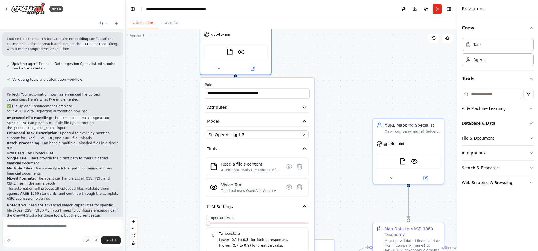
drag, startPoint x: 329, startPoint y: 84, endPoint x: 330, endPoint y: 135, distance: 50.7
click at [330, 135] on div ".deletable-edge-delete-btn { width: 20px; height: 20px; border: 0px solid #ffff…" at bounding box center [290, 140] width 331 height 222
click at [302, 110] on icon "button" at bounding box center [304, 107] width 6 height 6
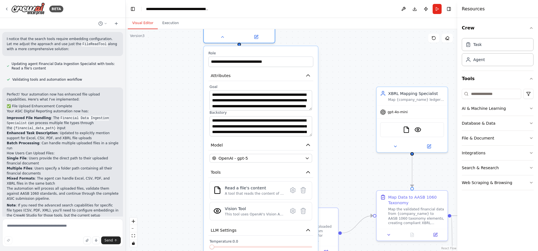
drag, startPoint x: 321, startPoint y: 160, endPoint x: 323, endPoint y: 122, distance: 38.4
click at [323, 122] on div ".deletable-edge-delete-btn { width: 20px; height: 20px; border: 0px solid #ffff…" at bounding box center [290, 140] width 331 height 222
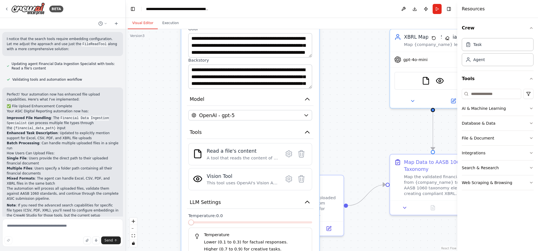
drag, startPoint x: 344, startPoint y: 165, endPoint x: 334, endPoint y: 84, distance: 81.5
click at [334, 85] on div ".deletable-edge-delete-btn { width: 20px; height: 20px; border: 0px solid #ffff…" at bounding box center [290, 140] width 331 height 222
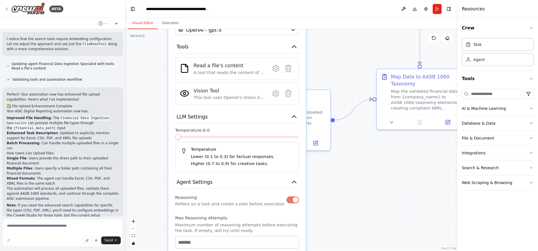
drag, startPoint x: 343, startPoint y: 191, endPoint x: 336, endPoint y: 112, distance: 79.5
click at [336, 112] on div ".deletable-edge-delete-btn { width: 20px; height: 20px; border: 0px solid #ffff…" at bounding box center [290, 140] width 331 height 222
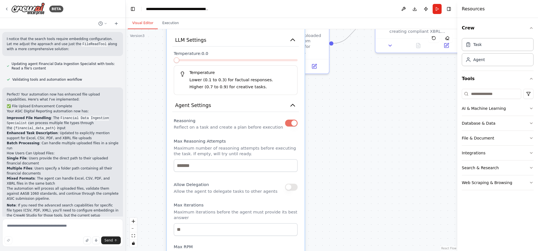
drag, startPoint x: 349, startPoint y: 183, endPoint x: 349, endPoint y: 100, distance: 83.1
click at [349, 100] on div ".deletable-edge-delete-btn { width: 20px; height: 20px; border: 0px solid #ffff…" at bounding box center [290, 140] width 331 height 222
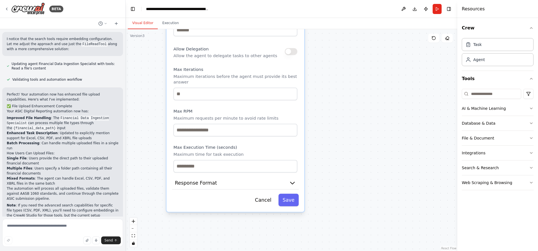
drag, startPoint x: 344, startPoint y: 203, endPoint x: 341, endPoint y: 105, distance: 98.0
click at [341, 105] on div ".deletable-edge-delete-btn { width: 20px; height: 20px; border: 0px solid #ffff…" at bounding box center [290, 140] width 331 height 222
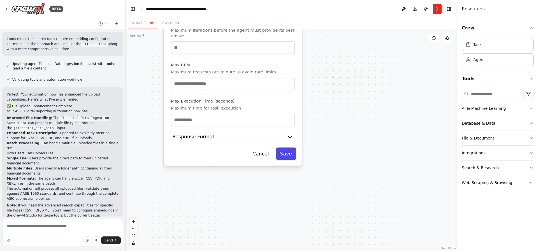
click at [293, 153] on button "Save" at bounding box center [285, 154] width 20 height 13
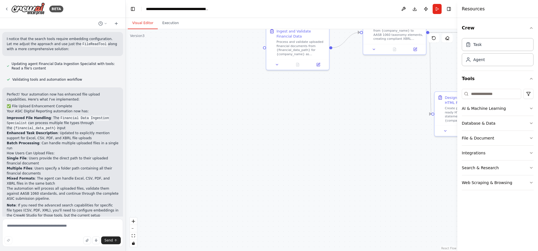
drag, startPoint x: 284, startPoint y: 122, endPoint x: 304, endPoint y: 221, distance: 100.4
click at [302, 226] on div ".deletable-edge-delete-btn { width: 20px; height: 20px; border: 0px solid #ffff…" at bounding box center [290, 140] width 331 height 222
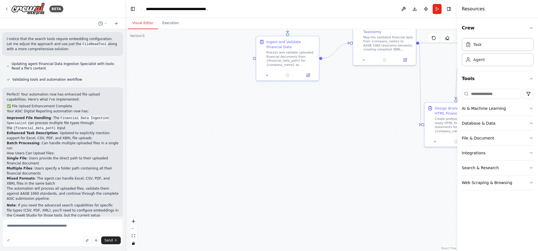
drag, startPoint x: 271, startPoint y: 138, endPoint x: 230, endPoint y: 196, distance: 71.0
click at [228, 198] on div ".deletable-edge-delete-btn { width: 20px; height: 20px; border: 0px solid #ffff…" at bounding box center [290, 140] width 331 height 222
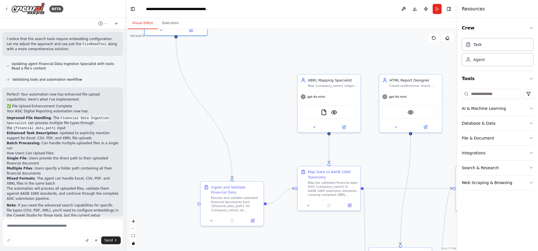
drag, startPoint x: 284, startPoint y: 232, endPoint x: 290, endPoint y: 228, distance: 7.6
click at [286, 230] on div ".deletable-edge-delete-btn { width: 20px; height: 20px; border: 0px solid #ffff…" at bounding box center [290, 140] width 331 height 222
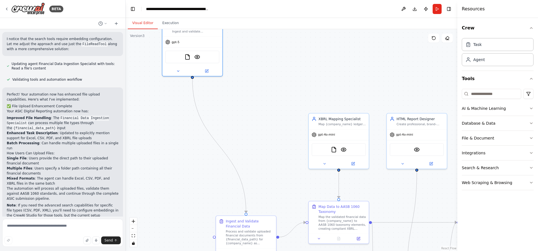
drag, startPoint x: 298, startPoint y: 153, endPoint x: 254, endPoint y: 118, distance: 55.8
click at [254, 118] on div ".deletable-edge-delete-btn { width: 20px; height: 20px; border: 0px solid #ffff…" at bounding box center [290, 140] width 331 height 222
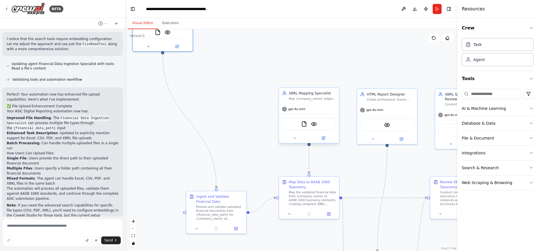
click at [309, 98] on div "Map {company_name} ledger data to AASB 1060 taxonomy standards and create compl…" at bounding box center [312, 99] width 47 height 4
click at [322, 139] on icon at bounding box center [323, 138] width 3 height 3
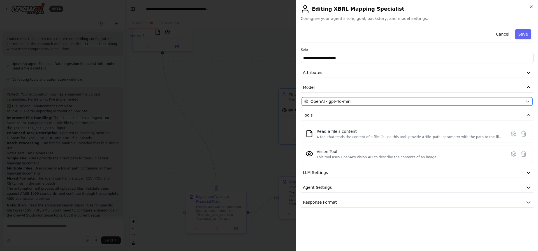
click at [354, 102] on div "OpenAI - gpt-4o-mini" at bounding box center [413, 102] width 219 height 6
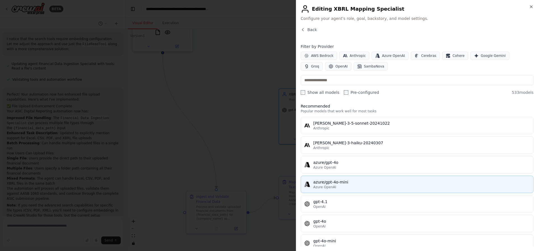
scroll to position [0, 0]
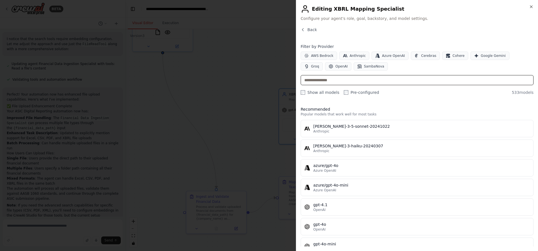
click at [344, 81] on input "text" at bounding box center [416, 80] width 233 height 10
click at [335, 67] on span "OpenAI" at bounding box center [341, 66] width 12 height 4
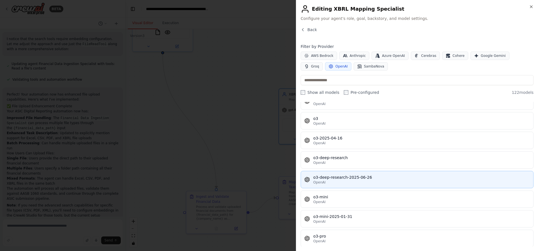
scroll to position [1942, 0]
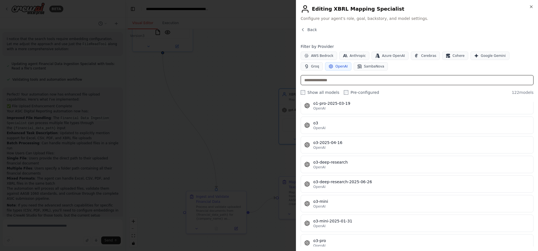
click at [329, 81] on input "text" at bounding box center [416, 80] width 233 height 10
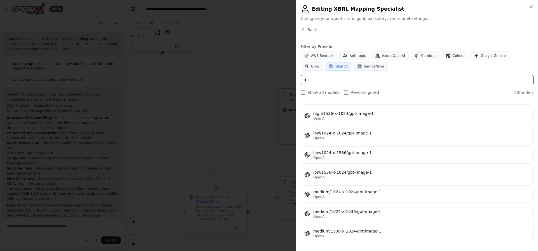
scroll to position [1520, 0]
type input "*****"
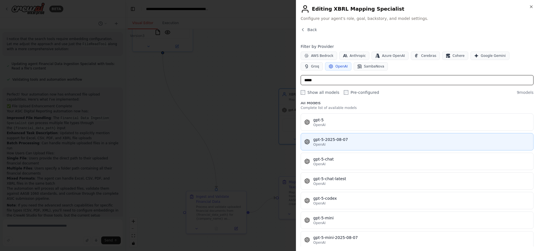
scroll to position [0, 0]
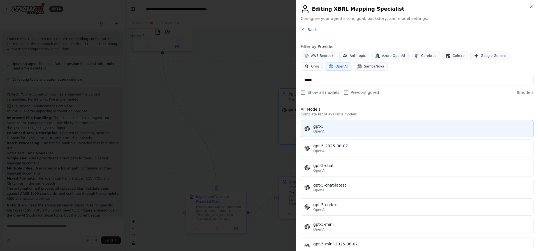
click at [334, 126] on div "gpt-5" at bounding box center [421, 126] width 216 height 6
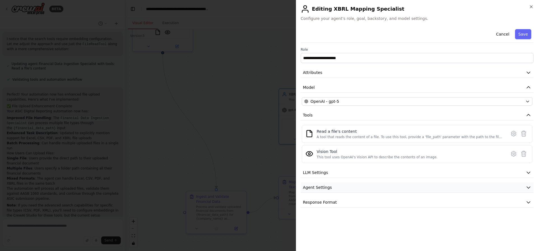
click at [347, 185] on button "Agent Settings" at bounding box center [416, 187] width 233 height 10
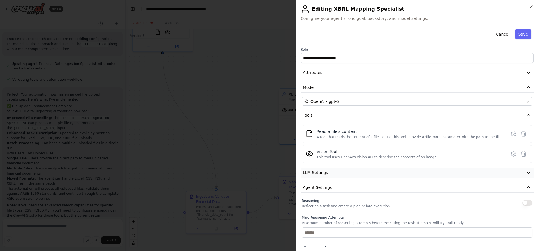
click at [354, 172] on button "LLM Settings" at bounding box center [416, 172] width 233 height 10
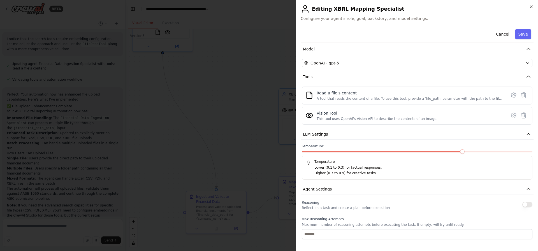
scroll to position [72, 0]
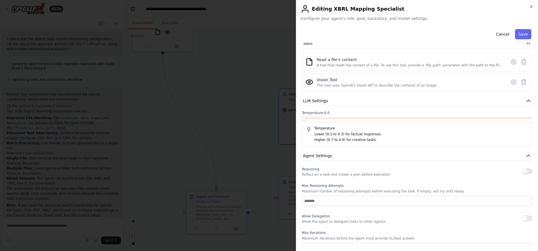
click at [302, 120] on span at bounding box center [304, 118] width 4 height 4
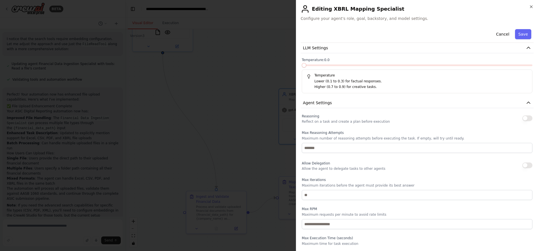
scroll to position [128, 0]
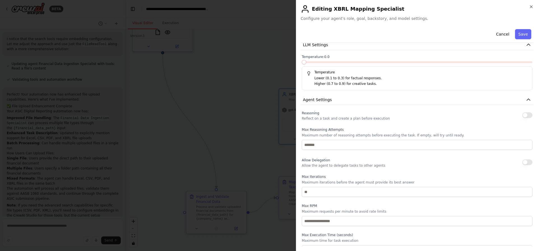
click at [524, 116] on button "button" at bounding box center [527, 115] width 10 height 6
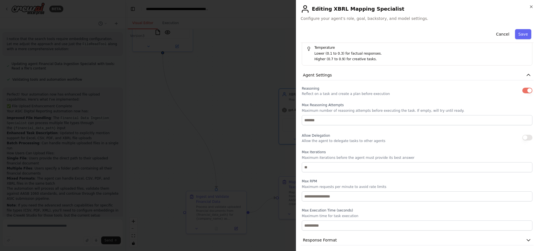
scroll to position [156, 0]
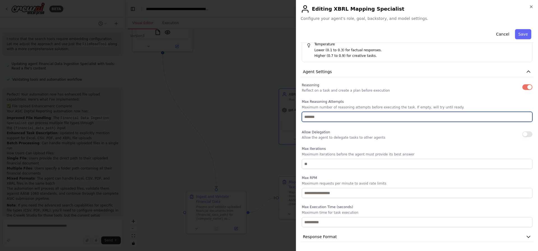
click at [334, 118] on input "number" at bounding box center [417, 117] width 230 height 10
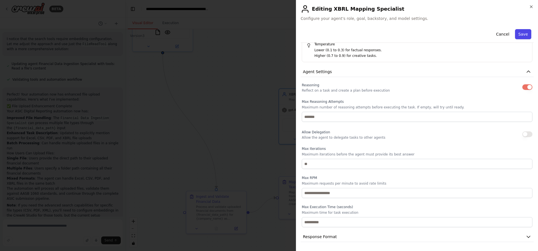
click at [522, 37] on button "Save" at bounding box center [523, 34] width 16 height 10
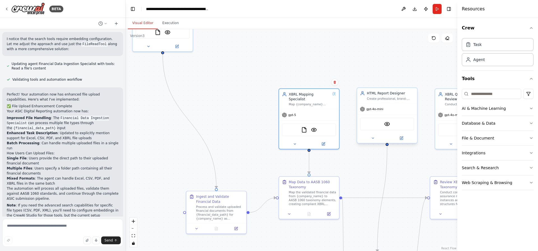
click at [395, 102] on div "HTML Report Designer Create professional, brand-aligned HTML financial statemen…" at bounding box center [387, 96] width 60 height 16
click at [389, 95] on div "HTML Report Designer" at bounding box center [389, 93] width 47 height 5
click at [402, 139] on icon at bounding box center [401, 138] width 3 height 3
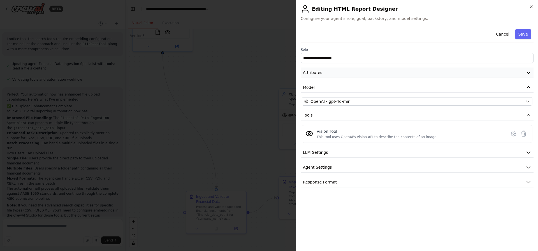
click at [527, 72] on icon "button" at bounding box center [528, 73] width 6 height 6
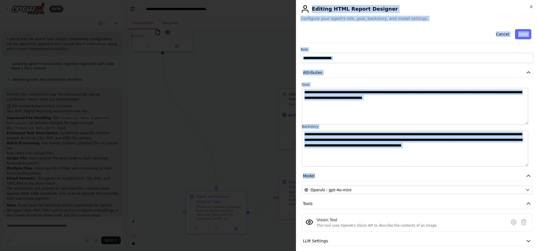
drag, startPoint x: 307, startPoint y: 10, endPoint x: 492, endPoint y: 170, distance: 245.1
click at [492, 170] on div "**********" at bounding box center [417, 125] width 242 height 251
copy div "**********"
click at [361, 150] on textarea "**********" at bounding box center [415, 148] width 226 height 36
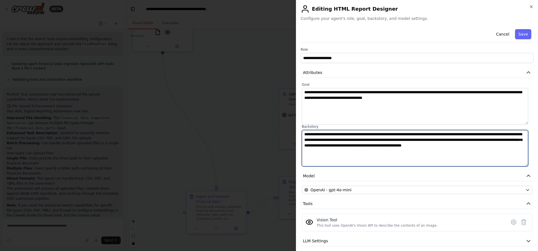
click at [361, 150] on textarea "**********" at bounding box center [415, 148] width 226 height 36
paste textarea "**********"
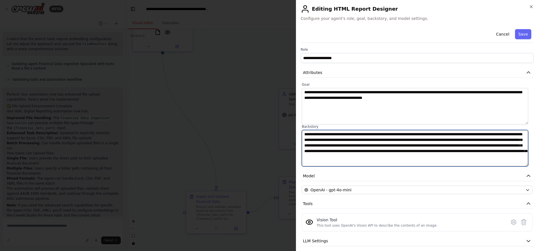
scroll to position [10, 0]
type textarea "**********"
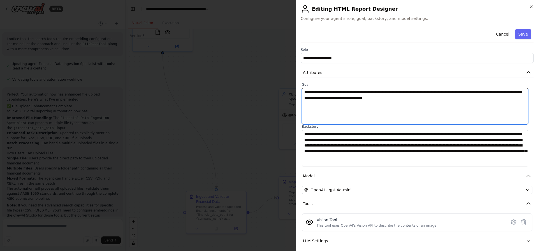
click at [313, 120] on textarea "**********" at bounding box center [415, 106] width 226 height 36
click at [357, 105] on textarea "**********" at bounding box center [415, 106] width 226 height 36
paste textarea "**********"
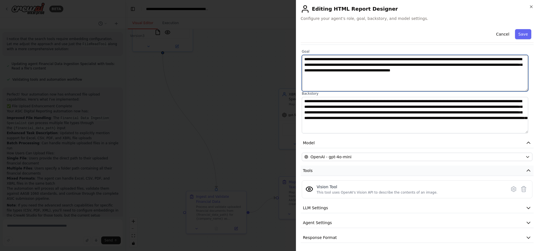
scroll to position [34, 0]
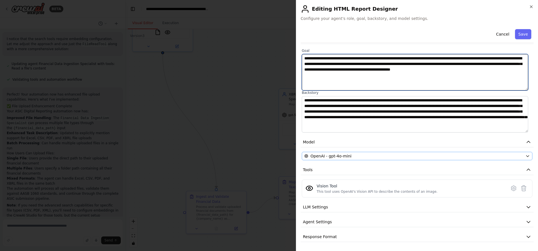
type textarea "**********"
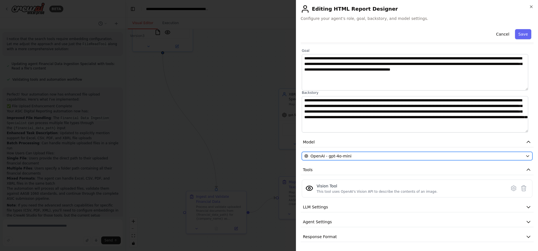
click at [344, 152] on button "OpenAI - gpt-4o-mini" at bounding box center [417, 156] width 230 height 8
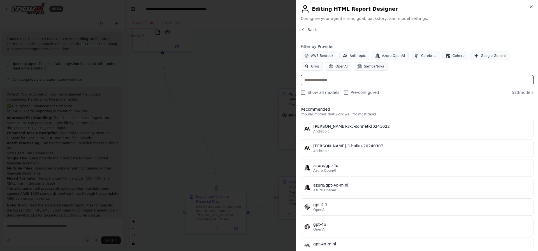
click at [328, 79] on input "text" at bounding box center [416, 80] width 233 height 10
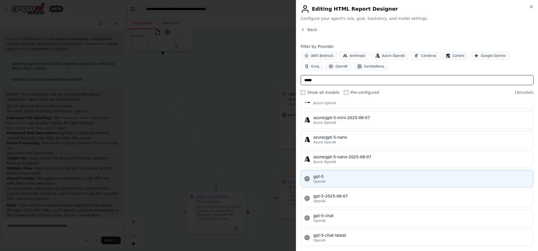
scroll to position [137, 0]
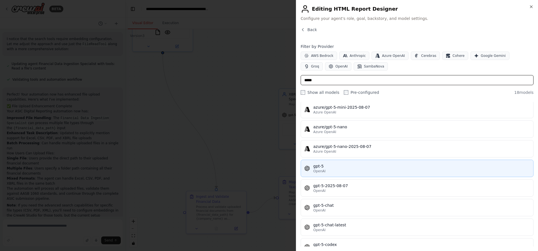
type input "*****"
click at [335, 171] on div "OpenAI" at bounding box center [421, 171] width 216 height 4
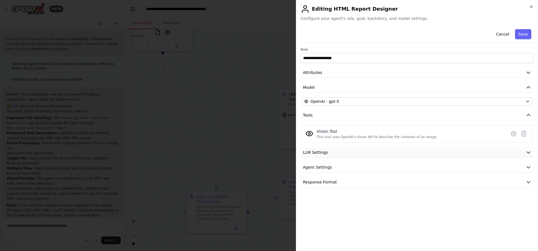
click at [341, 154] on button "LLM Settings" at bounding box center [416, 152] width 233 height 10
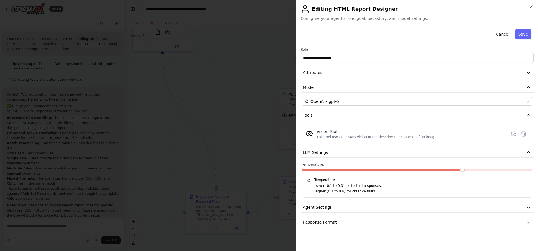
click at [375, 173] on div "Temperature: Temperature Lower (0.1 to 0.3) for factual responses. Higher (0.7 …" at bounding box center [417, 180] width 230 height 36
click at [370, 170] on span at bounding box center [382, 170] width 161 height 2
click at [369, 170] on span at bounding box center [371, 169] width 4 height 4
click at [347, 207] on button "Agent Settings" at bounding box center [416, 207] width 233 height 10
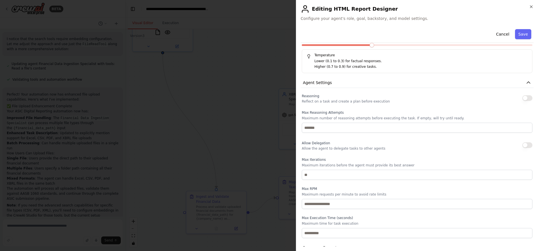
scroll to position [136, 0]
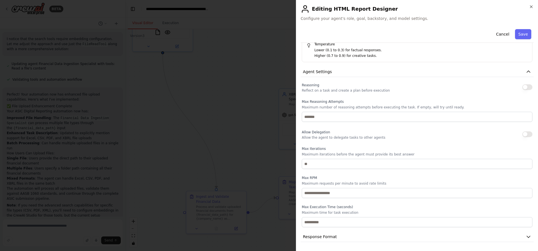
click at [522, 88] on button "button" at bounding box center [527, 87] width 10 height 6
click at [520, 36] on button "Save" at bounding box center [523, 34] width 16 height 10
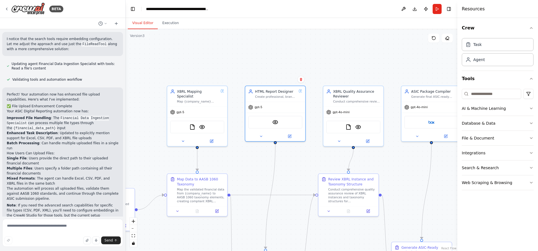
drag, startPoint x: 369, startPoint y: 173, endPoint x: 256, endPoint y: 168, distance: 113.2
click at [256, 169] on div ".deletable-edge-delete-btn { width: 20px; height: 20px; border: 0px solid #ffff…" at bounding box center [290, 140] width 331 height 222
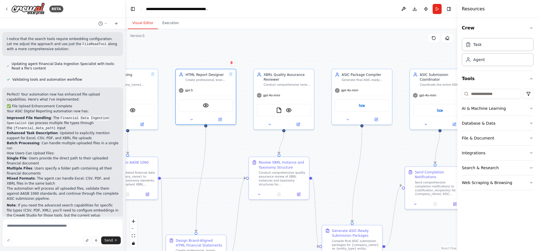
drag, startPoint x: 401, startPoint y: 167, endPoint x: 332, endPoint y: 151, distance: 70.0
click at [332, 151] on div ".deletable-edge-delete-btn { width: 20px; height: 20px; border: 0px solid #ffff…" at bounding box center [290, 140] width 331 height 222
click at [290, 123] on button at bounding box center [297, 123] width 27 height 6
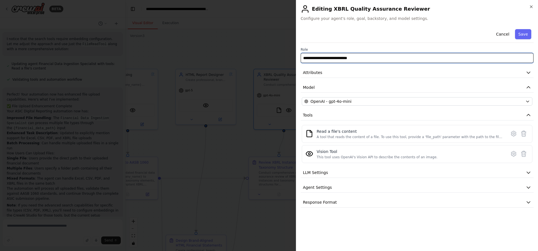
click at [370, 63] on input "**********" at bounding box center [416, 58] width 233 height 10
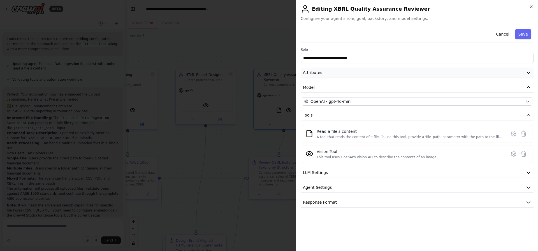
click at [379, 75] on button "Attributes" at bounding box center [416, 72] width 233 height 10
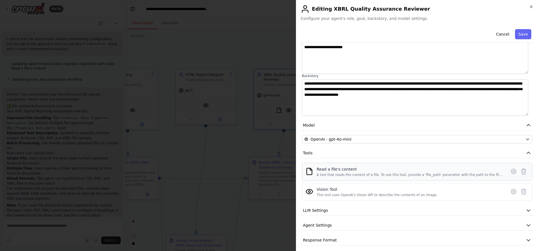
scroll to position [54, 0]
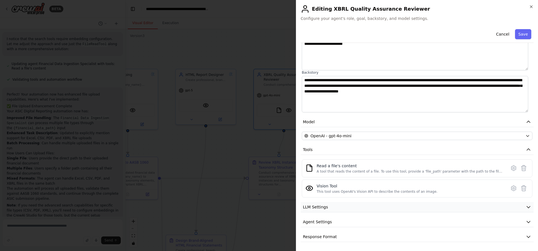
click at [349, 205] on button "LLM Settings" at bounding box center [416, 207] width 233 height 10
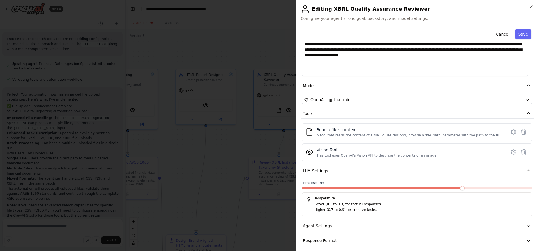
scroll to position [94, 0]
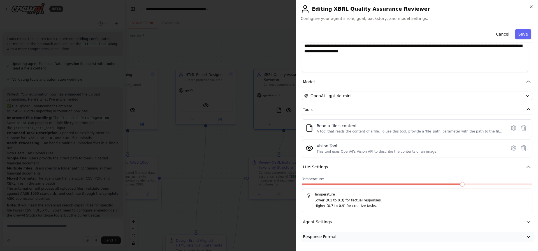
click at [359, 236] on button "Response Format" at bounding box center [416, 237] width 233 height 10
click at [364, 220] on button "Agent Settings" at bounding box center [416, 222] width 233 height 10
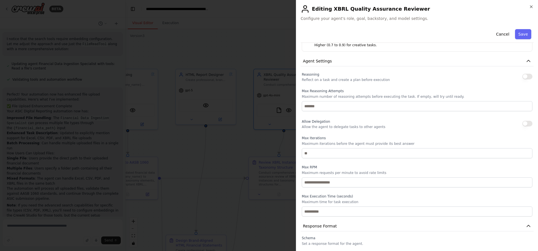
scroll to position [270, 0]
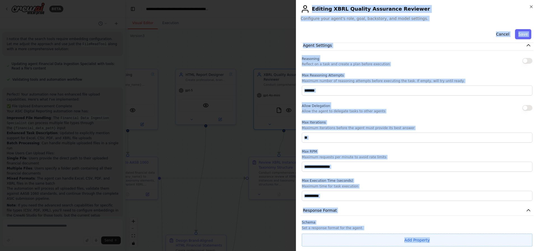
drag, startPoint x: 301, startPoint y: 6, endPoint x: 450, endPoint y: 243, distance: 280.6
click at [450, 243] on div "**********" at bounding box center [417, 125] width 242 height 251
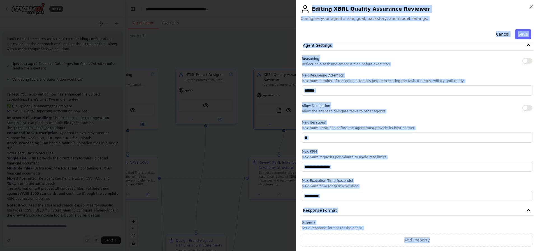
copy div "**********"
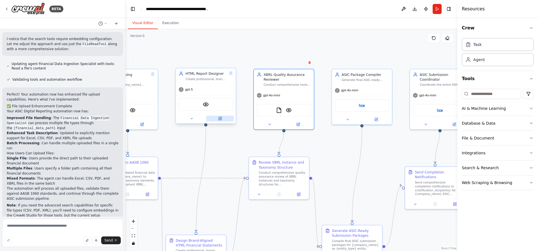
click at [223, 120] on button at bounding box center [219, 119] width 27 height 6
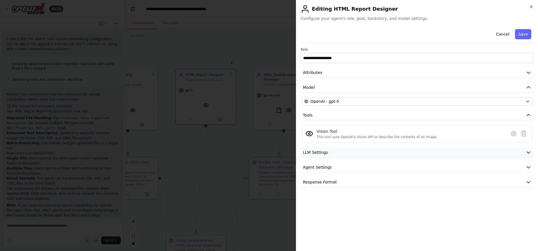
click at [361, 150] on button "LLM Settings" at bounding box center [416, 152] width 233 height 10
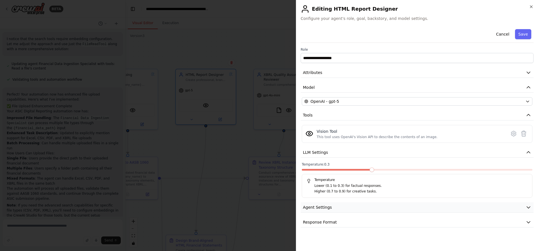
click at [367, 208] on button "Agent Settings" at bounding box center [416, 207] width 233 height 10
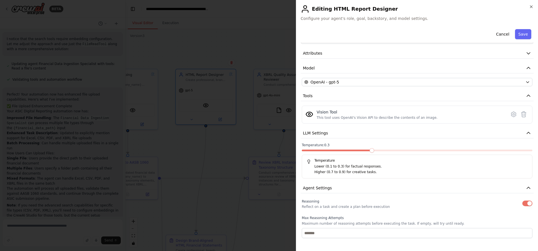
scroll to position [0, 0]
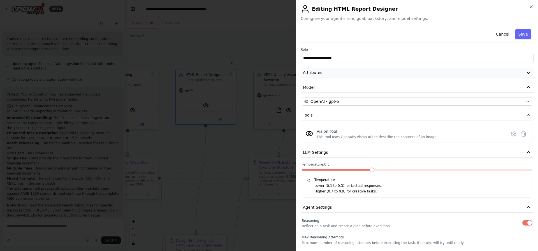
click at [373, 73] on button "Attributes" at bounding box center [416, 72] width 233 height 10
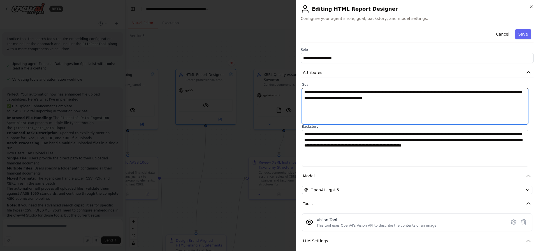
click at [339, 108] on textarea "**********" at bounding box center [415, 106] width 226 height 36
paste textarea "**********"
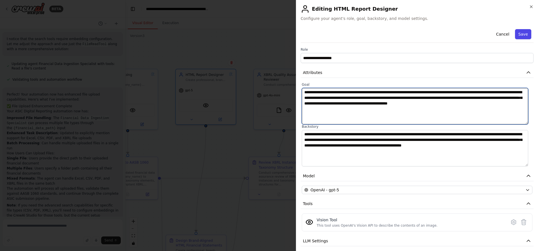
type textarea "**********"
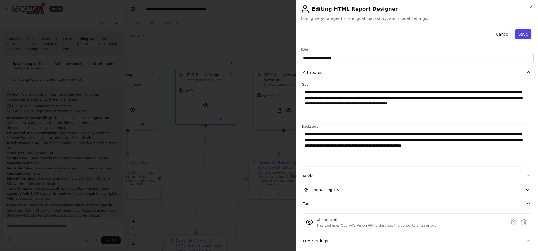
click at [523, 36] on button "Save" at bounding box center [523, 34] width 16 height 10
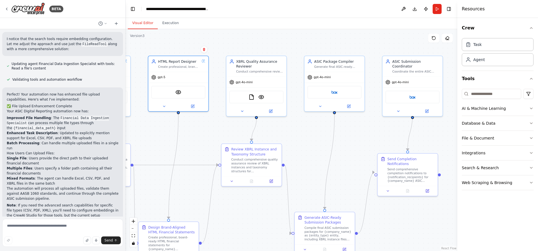
drag, startPoint x: 384, startPoint y: 161, endPoint x: 357, endPoint y: 148, distance: 30.4
click at [357, 148] on div ".deletable-edge-delete-btn { width: 20px; height: 20px; border: 0px solid #ffff…" at bounding box center [290, 140] width 331 height 222
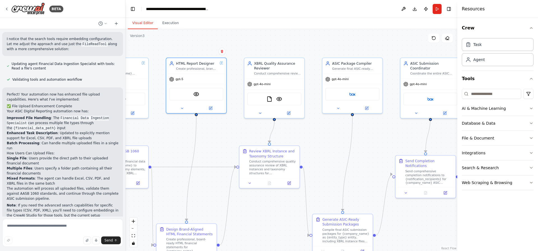
drag, startPoint x: 305, startPoint y: 138, endPoint x: 330, endPoint y: 140, distance: 25.3
click at [330, 140] on div ".deletable-edge-delete-btn { width: 20px; height: 20px; border: 0px solid #ffff…" at bounding box center [290, 140] width 331 height 222
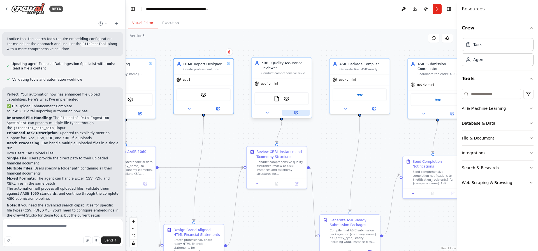
click at [295, 115] on button at bounding box center [295, 113] width 27 height 6
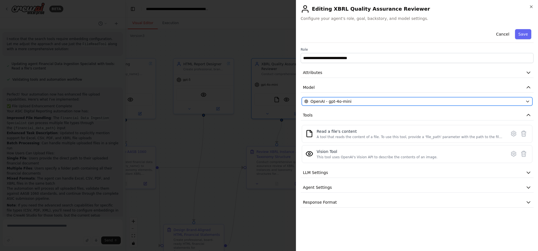
click at [345, 101] on span "OpenAI - gpt-4o-mini" at bounding box center [330, 102] width 41 height 6
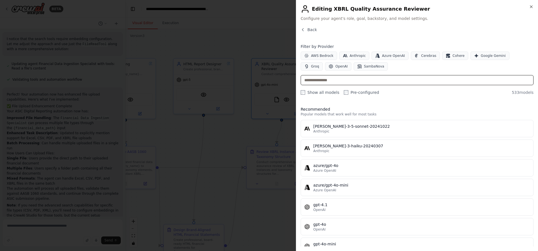
click at [328, 81] on input "text" at bounding box center [416, 80] width 233 height 10
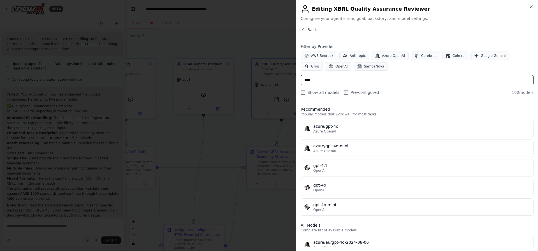
type input "*****"
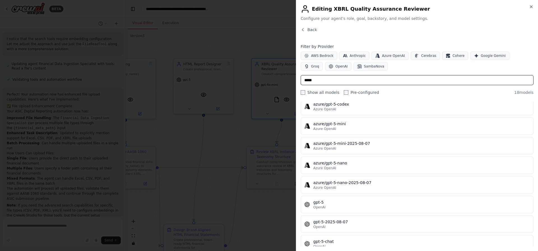
scroll to position [101, 0]
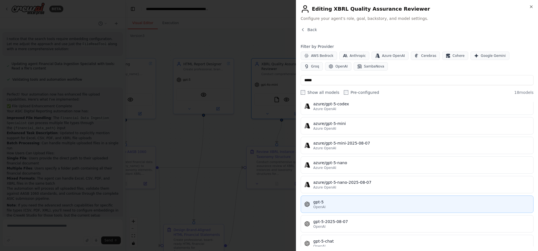
click at [345, 203] on div "gpt-5" at bounding box center [421, 202] width 216 height 6
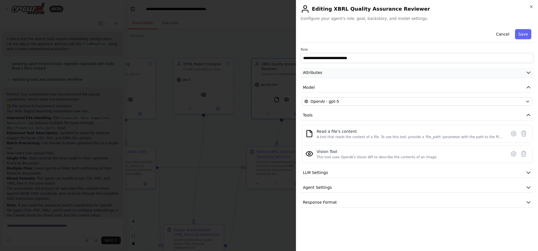
click at [341, 71] on button "Attributes" at bounding box center [416, 72] width 233 height 10
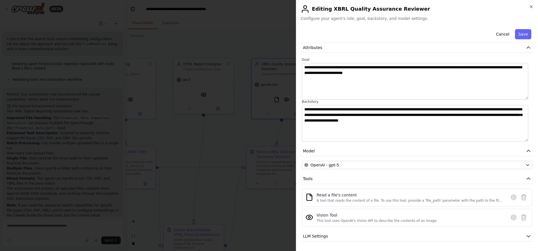
scroll to position [20, 0]
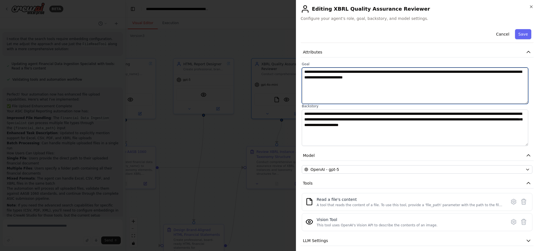
drag, startPoint x: 427, startPoint y: 100, endPoint x: 293, endPoint y: 68, distance: 137.5
click at [293, 68] on body "BETA Hello! I'm the CrewAI assistant. What kind of automation do you want to bu…" at bounding box center [269, 125] width 538 height 251
paste textarea "**********"
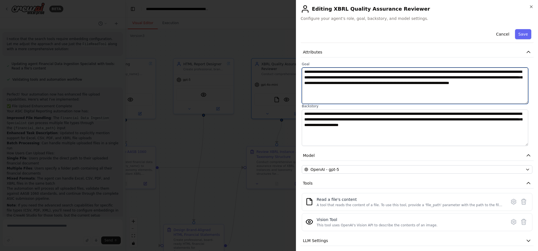
type textarea "**********"
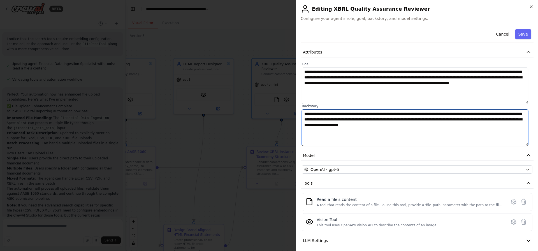
drag, startPoint x: 471, startPoint y: 138, endPoint x: 296, endPoint y: 116, distance: 177.2
click at [296, 116] on div "**********" at bounding box center [417, 125] width 242 height 251
paste textarea "**********"
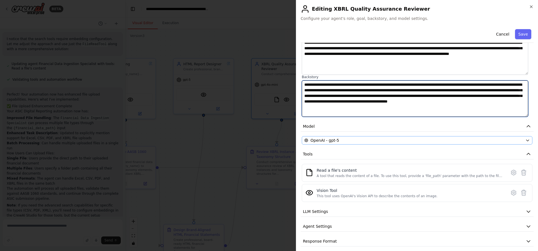
scroll to position [54, 0]
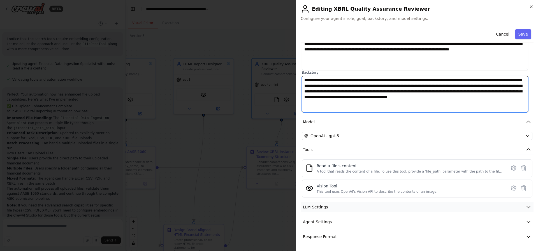
type textarea "**********"
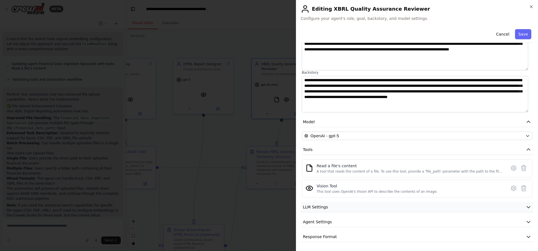
click at [363, 206] on button "LLM Settings" at bounding box center [416, 207] width 233 height 10
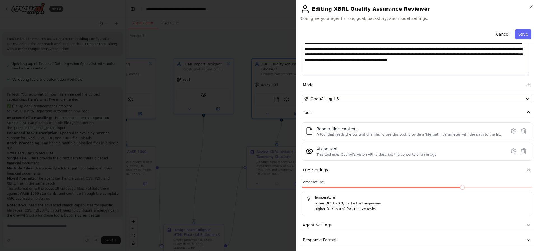
scroll to position [94, 0]
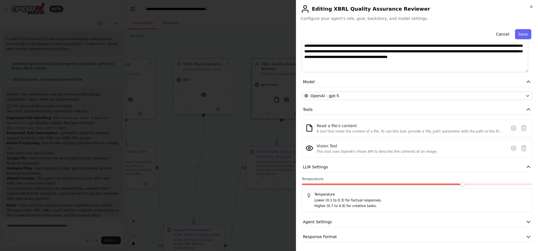
drag, startPoint x: 419, startPoint y: 183, endPoint x: 376, endPoint y: 182, distance: 42.6
click at [376, 182] on div "Temperature: Temperature Lower (0.1 to 0.3) for factual responses. Higher (0.7 …" at bounding box center [417, 195] width 230 height 36
click at [369, 184] on span at bounding box center [371, 184] width 4 height 4
click at [522, 32] on button "Save" at bounding box center [523, 34] width 16 height 10
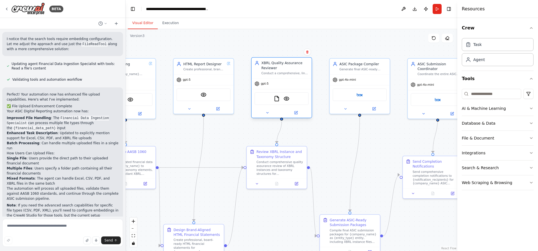
click at [267, 77] on div "XBRL Quality Assurance Reviewer Conduct a comprehensive, line-by-line review of…" at bounding box center [281, 68] width 60 height 20
click at [295, 115] on button at bounding box center [295, 113] width 27 height 6
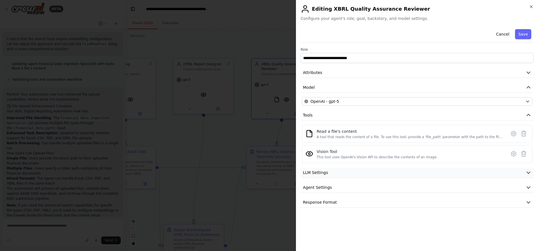
click at [329, 170] on button "LLM Settings" at bounding box center [416, 172] width 233 height 10
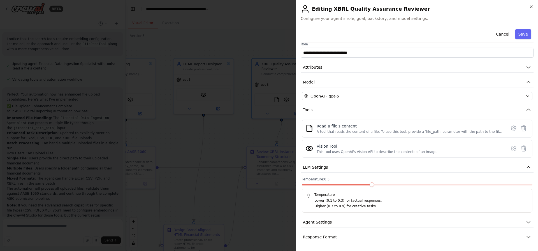
scroll to position [6, 0]
click at [322, 185] on span at bounding box center [313, 184] width 23 height 2
click at [360, 221] on button "Agent Settings" at bounding box center [416, 222] width 233 height 10
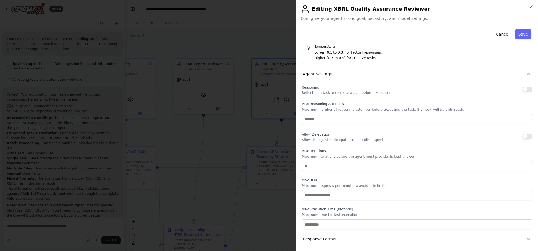
scroll to position [156, 0]
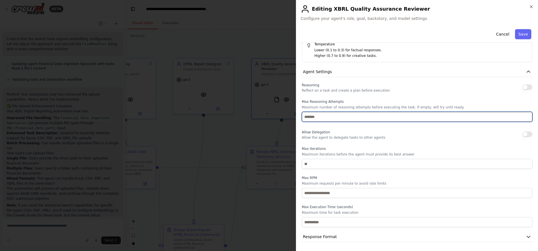
click at [351, 116] on input "number" at bounding box center [417, 117] width 230 height 10
type input "*"
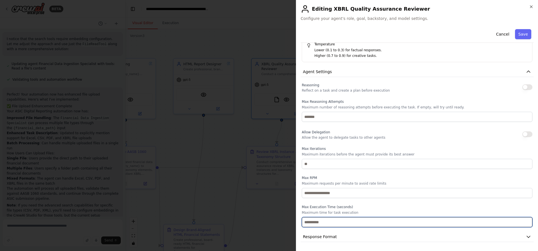
click at [356, 221] on input "number" at bounding box center [417, 222] width 230 height 10
type input "*"
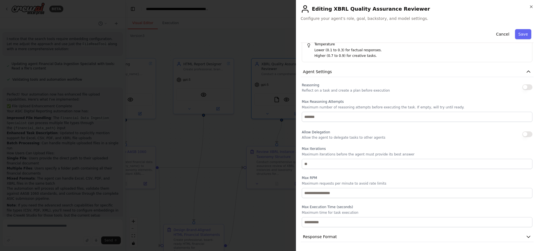
drag, startPoint x: 520, startPoint y: 34, endPoint x: 516, endPoint y: 82, distance: 48.1
click at [512, 82] on div "**********" at bounding box center [416, 56] width 233 height 371
click at [522, 88] on button "button" at bounding box center [527, 87] width 10 height 6
click at [522, 36] on button "Save" at bounding box center [523, 34] width 16 height 10
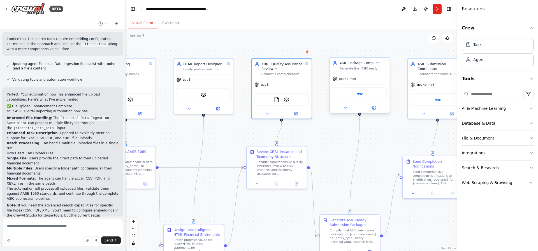
click at [370, 66] on div "ASIC Package Compiler Generate final ASIC-ready submission packages for {compan…" at bounding box center [362, 65] width 47 height 10
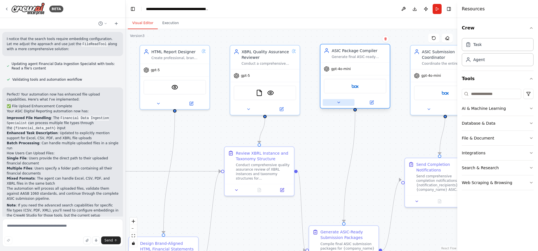
click at [335, 102] on button at bounding box center [339, 102] width 32 height 7
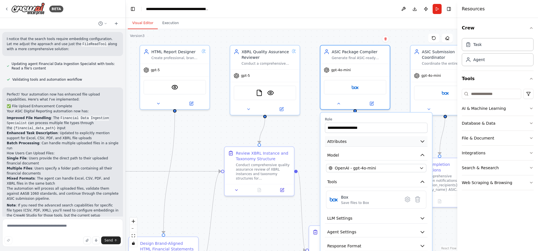
click at [394, 144] on button "Attributes" at bounding box center [376, 141] width 102 height 10
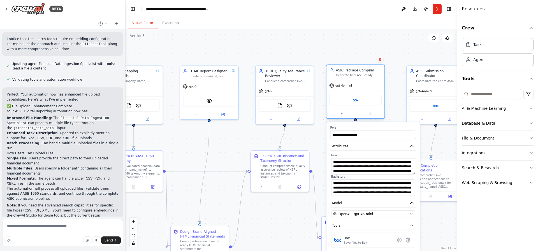
drag, startPoint x: 337, startPoint y: 75, endPoint x: 332, endPoint y: 74, distance: 4.6
click at [332, 74] on div "ASIC Package Compiler Generate final ASIC-ready submission packages for {compan…" at bounding box center [355, 73] width 52 height 10
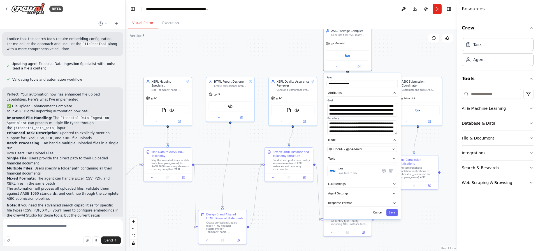
drag, startPoint x: 329, startPoint y: 129, endPoint x: 325, endPoint y: 80, distance: 49.4
click at [325, 80] on div "**********" at bounding box center [361, 146] width 77 height 146
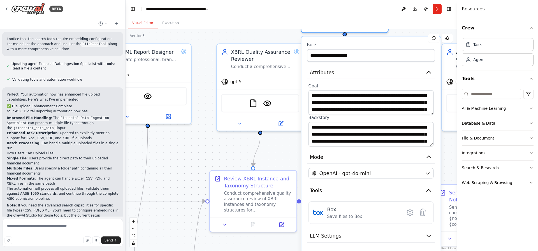
drag, startPoint x: 321, startPoint y: 45, endPoint x: 318, endPoint y: 50, distance: 5.8
click at [314, 50] on div "**********" at bounding box center [371, 52] width 128 height 20
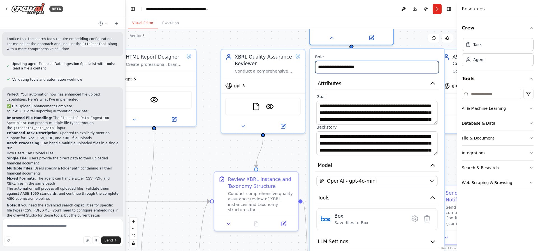
drag, startPoint x: 315, startPoint y: 61, endPoint x: 368, endPoint y: 158, distance: 110.3
click at [368, 158] on div "**********" at bounding box center [376, 176] width 135 height 254
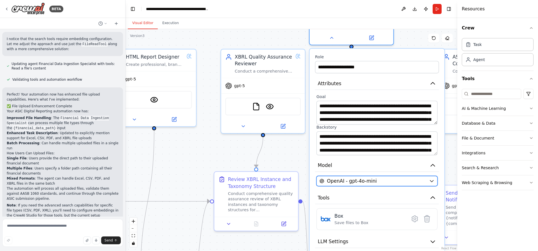
click at [367, 185] on button "OpenAI - gpt-4o-mini" at bounding box center [376, 181] width 121 height 10
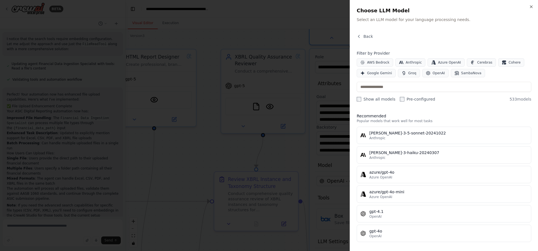
click at [330, 123] on div at bounding box center [269, 125] width 538 height 251
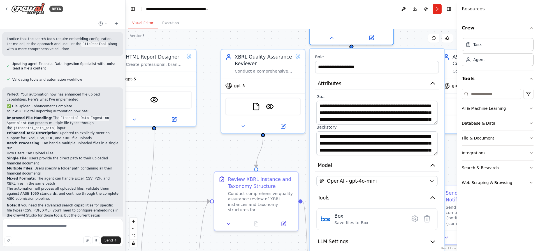
click at [373, 173] on div "**********" at bounding box center [376, 176] width 135 height 254
click at [377, 195] on button "Tools" at bounding box center [377, 197] width 124 height 13
click at [374, 212] on button "LLM Settings" at bounding box center [377, 214] width 124 height 13
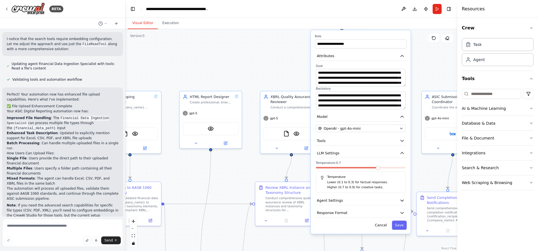
drag, startPoint x: 374, startPoint y: 207, endPoint x: 357, endPoint y: 143, distance: 66.7
click at [357, 143] on div "**********" at bounding box center [360, 131] width 100 height 203
click at [358, 137] on button "Tools" at bounding box center [361, 140] width 92 height 9
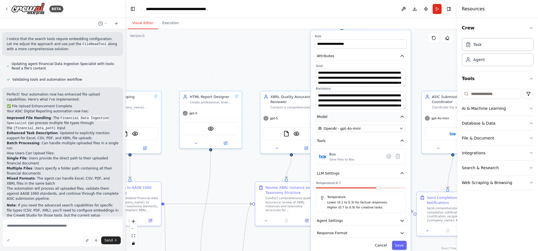
click at [365, 121] on button "Model" at bounding box center [361, 116] width 92 height 9
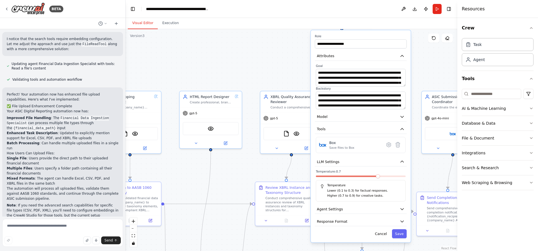
click at [315, 34] on div "**********" at bounding box center [360, 136] width 100 height 212
drag, startPoint x: 315, startPoint y: 34, endPoint x: 368, endPoint y: 210, distance: 183.5
click at [367, 210] on div "**********" at bounding box center [360, 136] width 100 height 212
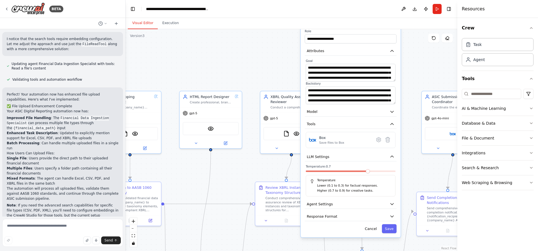
drag, startPoint x: 368, startPoint y: 235, endPoint x: 356, endPoint y: 237, distance: 11.7
click at [356, 233] on div "Cancel Save" at bounding box center [351, 228] width 92 height 9
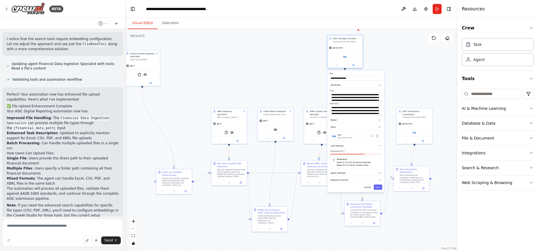
drag, startPoint x: 351, startPoint y: 59, endPoint x: 349, endPoint y: 54, distance: 4.8
click at [349, 54] on div "Box" at bounding box center [345, 56] width 36 height 11
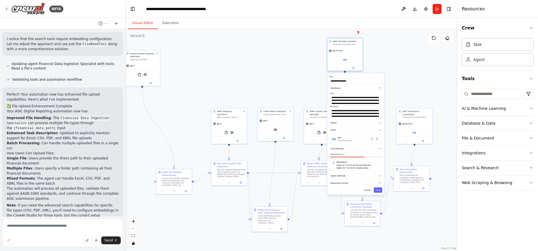
click at [340, 41] on div "ASIC Package Compiler" at bounding box center [347, 41] width 28 height 3
click at [378, 190] on button "Save" at bounding box center [377, 189] width 8 height 5
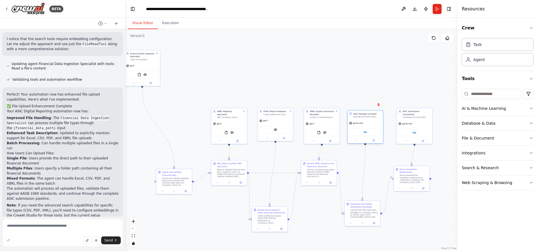
drag, startPoint x: 346, startPoint y: 44, endPoint x: 366, endPoint y: 119, distance: 77.5
click at [366, 118] on div "Generate final ASIC-ready submission packages for {company_name}, including XBR…" at bounding box center [367, 117] width 28 height 2
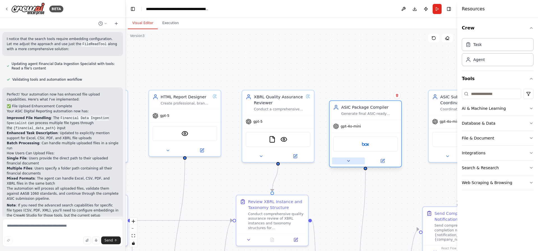
click at [348, 160] on icon at bounding box center [348, 160] width 5 height 5
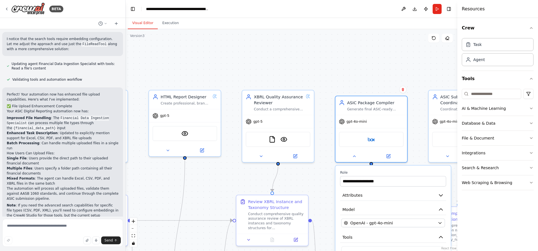
drag, startPoint x: 337, startPoint y: 179, endPoint x: 338, endPoint y: 167, distance: 11.6
click at [340, 170] on label "Role" at bounding box center [393, 172] width 106 height 5
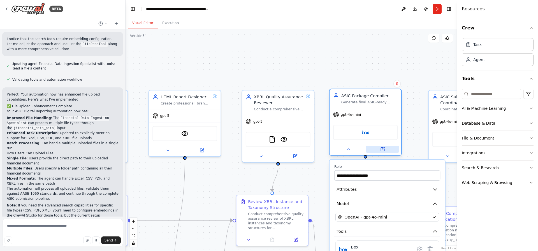
click at [382, 152] on button at bounding box center [382, 149] width 33 height 7
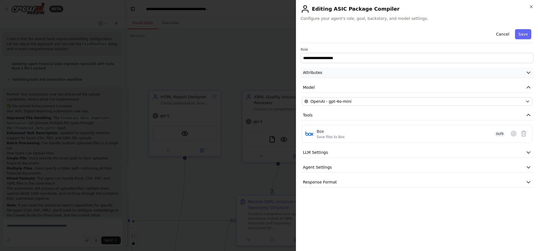
click at [342, 73] on button "Attributes" at bounding box center [416, 72] width 233 height 10
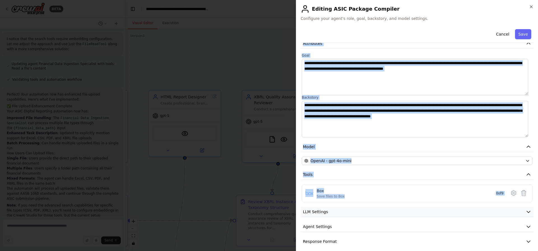
scroll to position [34, 0]
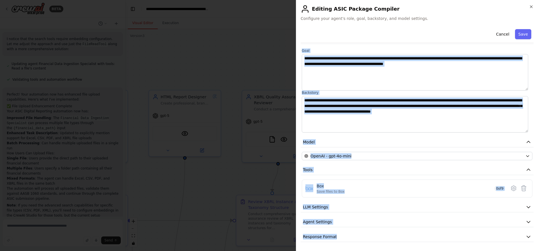
drag, startPoint x: 298, startPoint y: 52, endPoint x: 386, endPoint y: 242, distance: 209.1
click at [386, 242] on div "**********" at bounding box center [417, 125] width 242 height 251
click at [384, 160] on div "**********" at bounding box center [416, 117] width 233 height 249
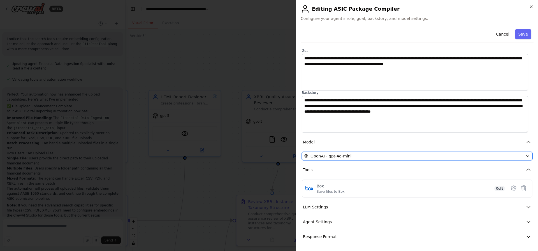
click at [420, 158] on div "OpenAI - gpt-4o-mini" at bounding box center [413, 156] width 219 height 6
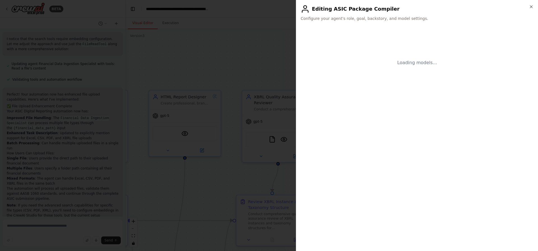
scroll to position [0, 0]
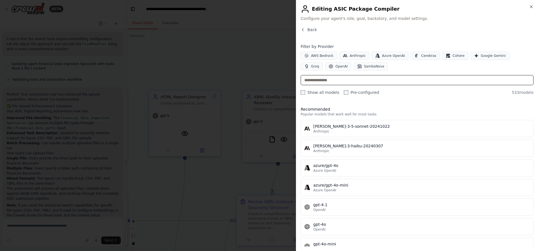
click at [352, 82] on input "text" at bounding box center [416, 80] width 233 height 10
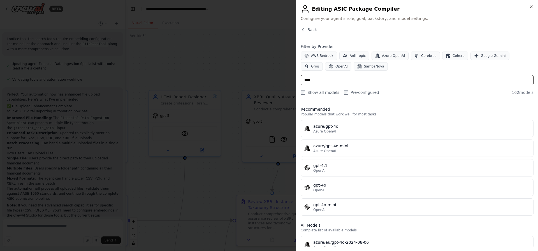
type input "*****"
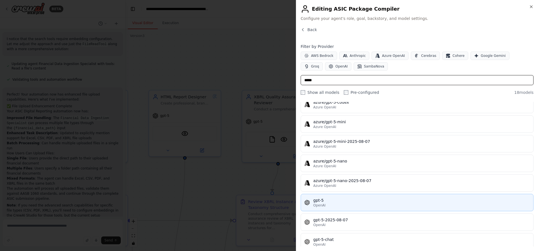
scroll to position [103, 0]
click at [338, 206] on div "OpenAI" at bounding box center [421, 204] width 216 height 4
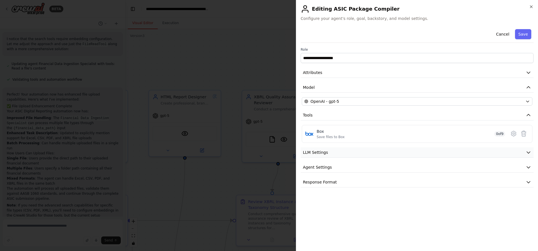
click at [325, 153] on button "LLM Settings" at bounding box center [416, 152] width 233 height 10
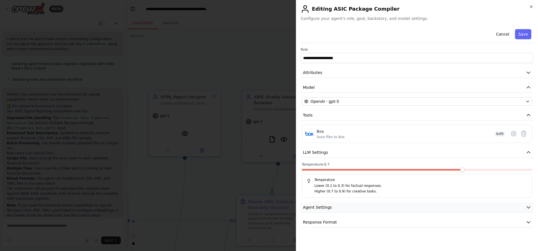
click at [333, 211] on button "Agent Settings" at bounding box center [416, 207] width 233 height 10
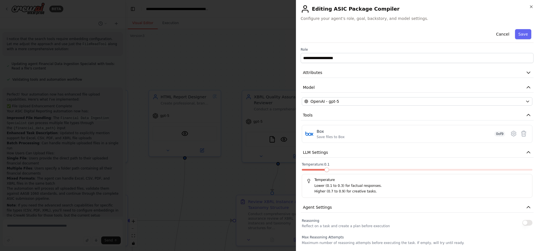
click at [319, 170] on span at bounding box center [313, 170] width 23 height 2
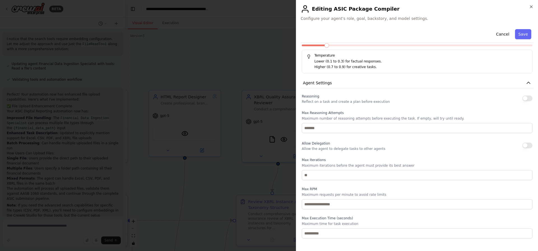
scroll to position [136, 0]
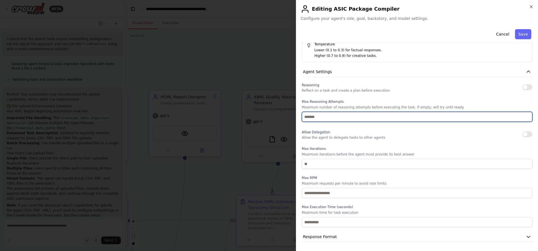
click at [365, 115] on input "number" at bounding box center [417, 117] width 230 height 10
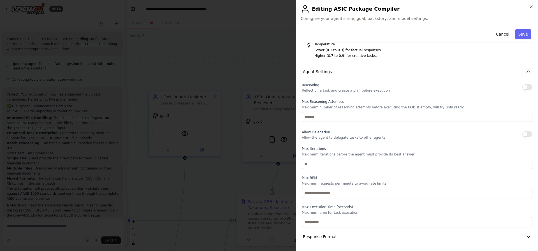
click at [375, 85] on div "Reasoning Reflect on a task and create a plan before execution" at bounding box center [346, 86] width 88 height 11
click at [528, 86] on div "Reasoning Reflect on a task and create a plan before execution Max Reasoning At…" at bounding box center [416, 154] width 233 height 146
click at [523, 87] on button "button" at bounding box center [527, 87] width 10 height 6
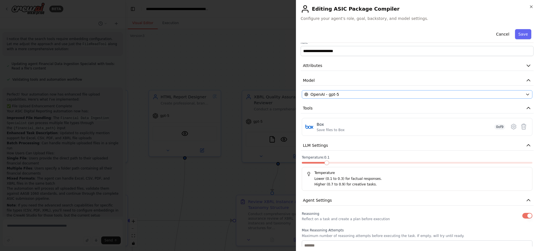
scroll to position [0, 0]
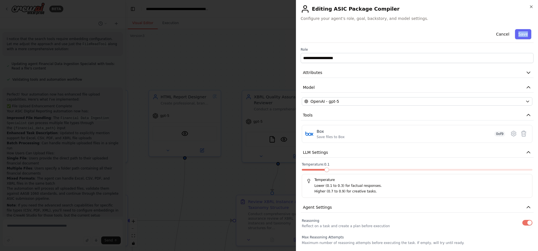
drag, startPoint x: 310, startPoint y: 41, endPoint x: 334, endPoint y: 57, distance: 29.0
click at [334, 57] on div "**********" at bounding box center [416, 202] width 233 height 351
click at [329, 73] on button "Attributes" at bounding box center [416, 72] width 233 height 10
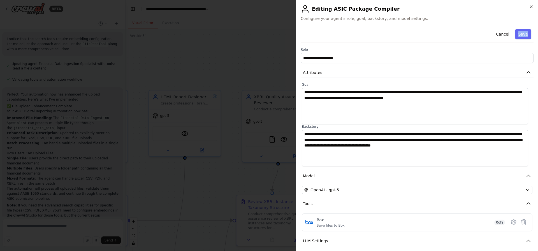
click at [313, 47] on div "**********" at bounding box center [416, 246] width 233 height 439
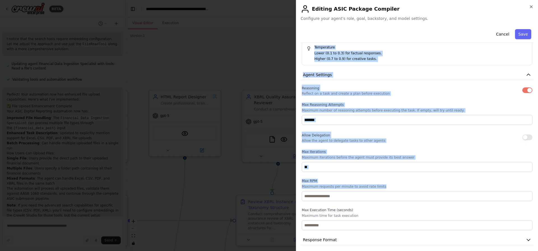
scroll to position [224, 0]
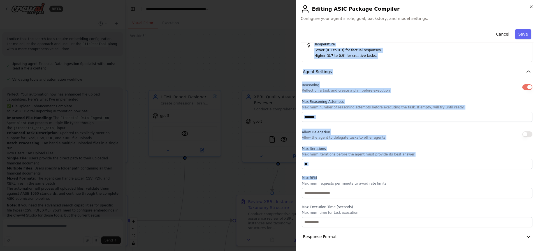
drag, startPoint x: 299, startPoint y: 46, endPoint x: 397, endPoint y: 179, distance: 165.6
click at [397, 179] on div "**********" at bounding box center [417, 125] width 242 height 251
copy div "**********"
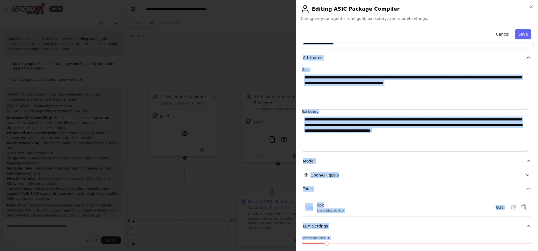
scroll to position [0, 0]
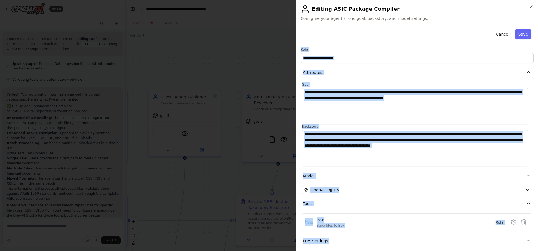
click at [363, 104] on textarea "**********" at bounding box center [415, 106] width 226 height 36
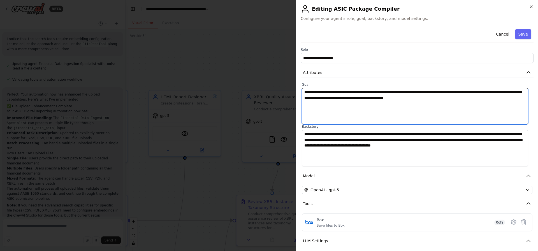
click at [363, 104] on textarea "**********" at bounding box center [415, 106] width 226 height 36
paste textarea "**********"
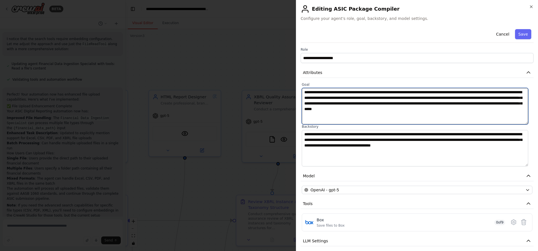
type textarea "**********"
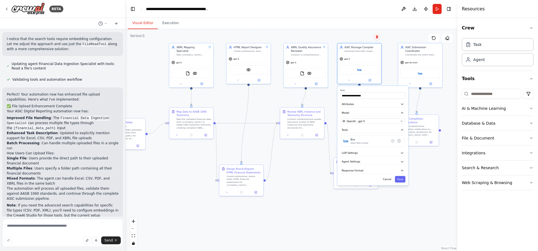
drag, startPoint x: 402, startPoint y: 116, endPoint x: 378, endPoint y: 38, distance: 82.4
click at [378, 34] on button at bounding box center [376, 36] width 7 height 7
click at [363, 149] on button "LLM Settings" at bounding box center [370, 151] width 65 height 7
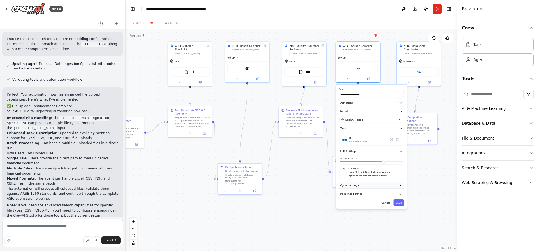
click at [360, 185] on button "Agent Settings" at bounding box center [370, 185] width 65 height 7
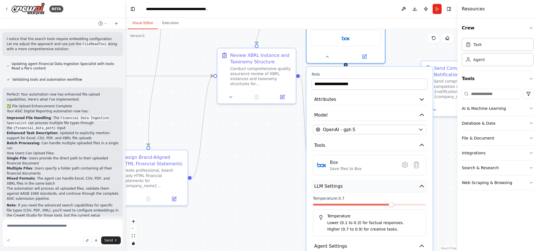
drag, startPoint x: 374, startPoint y: 121, endPoint x: 360, endPoint y: 177, distance: 57.9
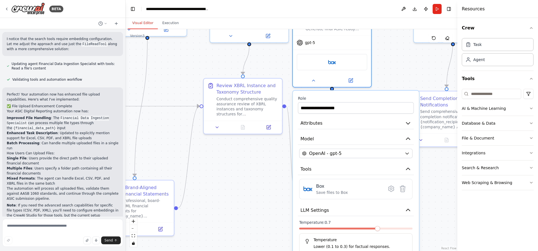
drag, startPoint x: 403, startPoint y: 44, endPoint x: 388, endPoint y: 74, distance: 33.4
click at [388, 74] on div ".deletable-edge-delete-btn { width: 20px; height: 20px; border: 0px solid #ffff…" at bounding box center [290, 140] width 331 height 222
click at [402, 127] on button "Attributes" at bounding box center [355, 123] width 116 height 12
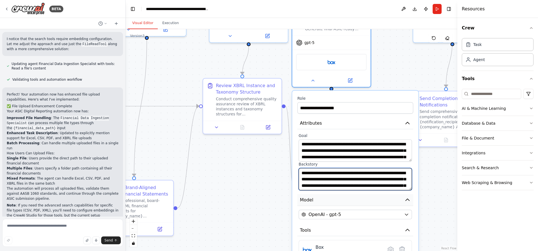
scroll to position [28, 0]
drag, startPoint x: 302, startPoint y: 172, endPoint x: 404, endPoint y: 198, distance: 106.0
paste textarea "**********"
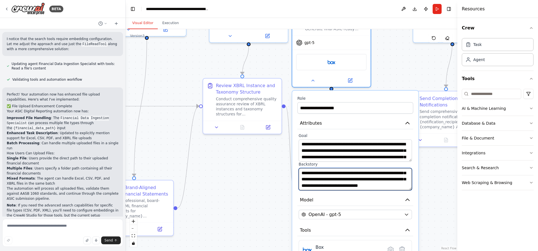
type textarea "**********"
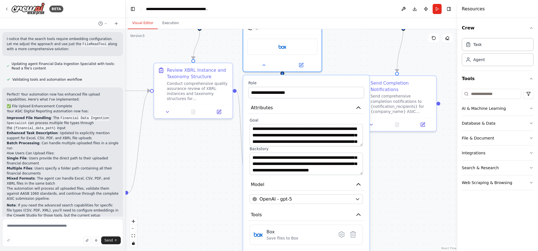
drag, startPoint x: 233, startPoint y: 179, endPoint x: 184, endPoint y: 164, distance: 51.4
click at [184, 164] on div ".deletable-edge-delete-btn { width: 20px; height: 20px; border: 0px solid #ffff…" at bounding box center [290, 140] width 331 height 222
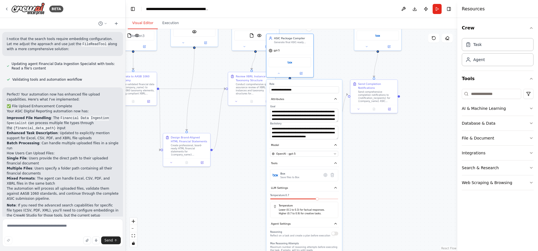
drag, startPoint x: 301, startPoint y: 196, endPoint x: 288, endPoint y: 197, distance: 12.9
click at [288, 197] on div "Temperature: 0.7 Temperature Lower (0.1 to 0.3) for factual responses. Higher (…" at bounding box center [304, 206] width 68 height 24
click at [289, 199] on div at bounding box center [308, 199] width 68 height 3
click at [282, 200] on span at bounding box center [281, 198] width 3 height 3
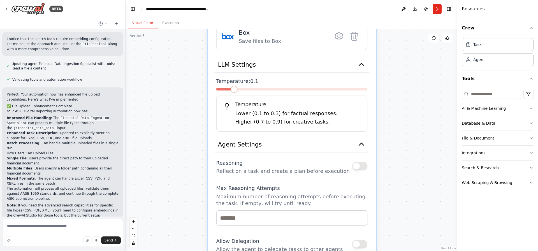
drag, startPoint x: 358, startPoint y: 177, endPoint x: 453, endPoint y: 81, distance: 134.6
click at [453, 81] on div ".deletable-edge-delete-btn { width: 20px; height: 20px; border: 0px solid #ffff…" at bounding box center [290, 140] width 331 height 222
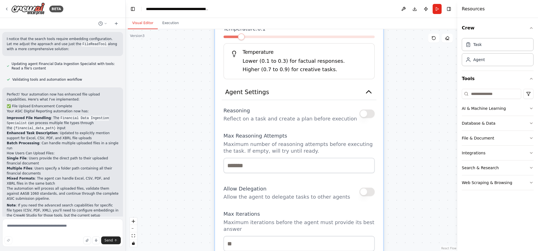
drag, startPoint x: 408, startPoint y: 140, endPoint x: 401, endPoint y: 87, distance: 54.3
click at [414, 82] on div ".deletable-edge-delete-btn { width: 20px; height: 20px; border: 0px solid #ffff…" at bounding box center [290, 140] width 331 height 222
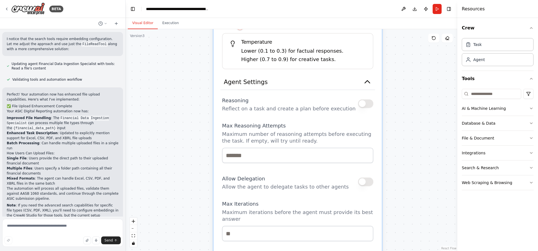
click at [363, 107] on button "button" at bounding box center [365, 103] width 15 height 8
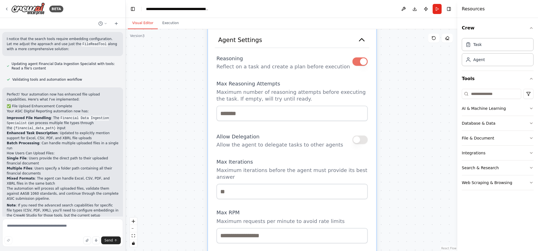
drag, startPoint x: 406, startPoint y: 155, endPoint x: 391, endPoint y: 106, distance: 51.6
click at [391, 106] on div ".deletable-edge-delete-btn { width: 20px; height: 20px; border: 0px solid #ffff…" at bounding box center [290, 140] width 331 height 222
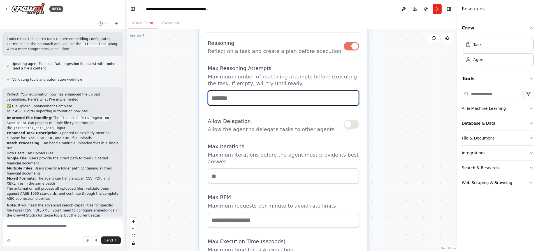
click at [296, 102] on input "number" at bounding box center [283, 97] width 151 height 15
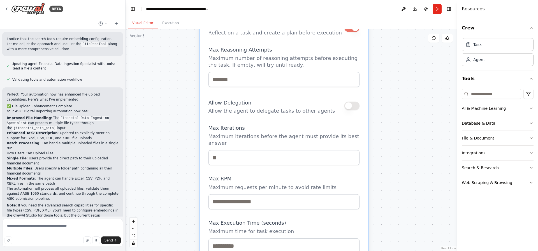
drag, startPoint x: 394, startPoint y: 163, endPoint x: 395, endPoint y: 122, distance: 41.4
click at [395, 122] on div ".deletable-edge-delete-btn { width: 20px; height: 20px; border: 0px solid #ffff…" at bounding box center [290, 140] width 331 height 222
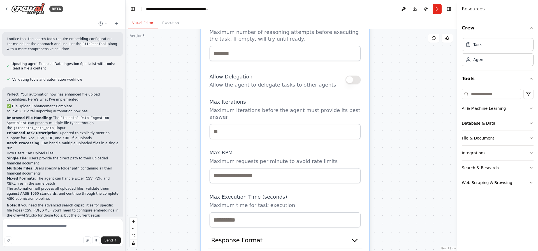
drag, startPoint x: 388, startPoint y: 171, endPoint x: 389, endPoint y: 164, distance: 7.0
click at [389, 164] on div ".deletable-edge-delete-btn { width: 20px; height: 20px; border: 0px solid #ffff…" at bounding box center [290, 140] width 331 height 222
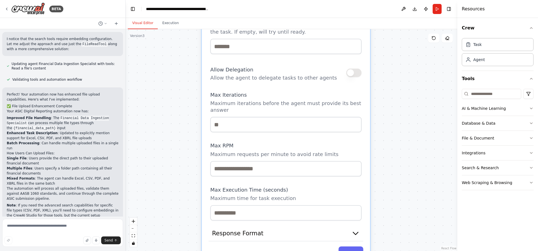
click at [353, 75] on button "button" at bounding box center [353, 73] width 15 height 8
click at [355, 73] on button "button" at bounding box center [353, 73] width 15 height 8
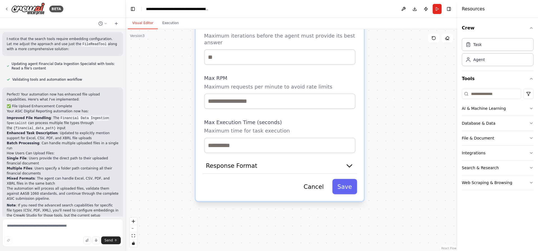
drag, startPoint x: 396, startPoint y: 168, endPoint x: 387, endPoint y: 92, distance: 76.4
click at [387, 92] on div ".deletable-edge-delete-btn { width: 20px; height: 20px; border: 0px solid #ffff…" at bounding box center [290, 140] width 331 height 222
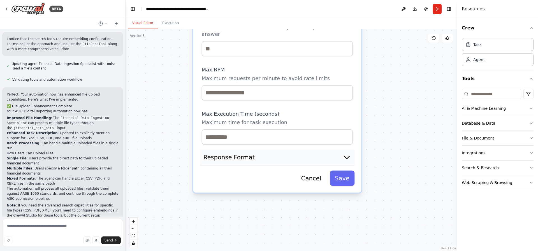
click at [299, 156] on button "Response Format" at bounding box center [277, 158] width 155 height 16
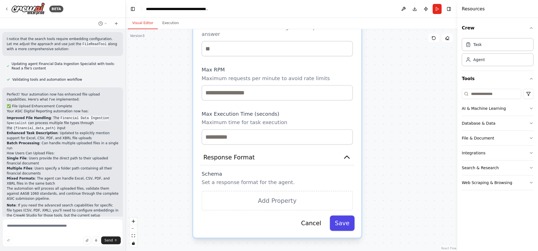
click at [345, 216] on button "Save" at bounding box center [342, 222] width 25 height 15
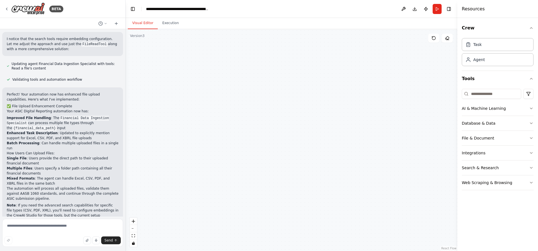
click at [326, 127] on div ".deletable-edge-delete-btn { width: 20px; height: 20px; border: 0px solid #ffff…" at bounding box center [290, 140] width 331 height 222
drag, startPoint x: 237, startPoint y: 108, endPoint x: 295, endPoint y: 146, distance: 69.1
click at [293, 148] on div ".deletable-edge-delete-btn { width: 20px; height: 20px; border: 0px solid #ffff…" at bounding box center [290, 140] width 331 height 222
drag, startPoint x: 294, startPoint y: 140, endPoint x: 253, endPoint y: 221, distance: 91.3
click at [255, 227] on div ".deletable-edge-delete-btn { width: 20px; height: 20px; border: 0px solid #ffff…" at bounding box center [290, 140] width 331 height 222
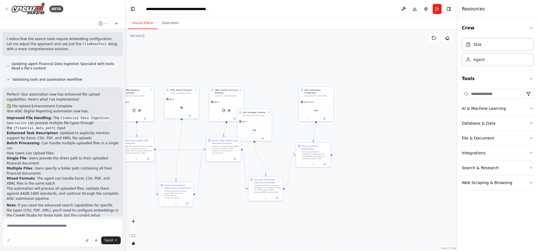
drag, startPoint x: 398, startPoint y: 134, endPoint x: 335, endPoint y: 204, distance: 94.5
click at [335, 206] on div ".deletable-edge-delete-btn { width: 20px; height: 20px; border: 0px solid #ffff…" at bounding box center [290, 140] width 331 height 222
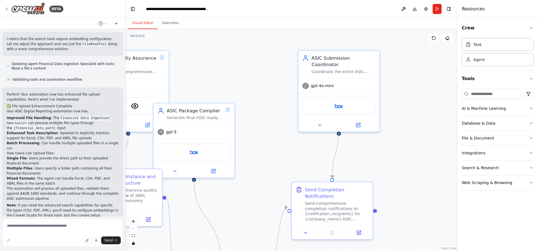
drag, startPoint x: 338, startPoint y: 144, endPoint x: 384, endPoint y: 146, distance: 45.7
click at [384, 146] on div ".deletable-edge-delete-btn { width: 20px; height: 20px; border: 0px solid #ffff…" at bounding box center [290, 140] width 331 height 222
click at [338, 68] on div "Coordinate the entire ASIC submission process for {company_name}, monitor progr…" at bounding box center [343, 70] width 64 height 5
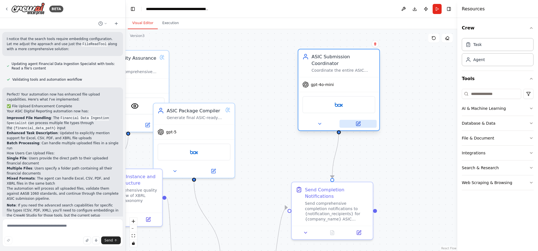
click at [356, 121] on icon at bounding box center [357, 123] width 5 height 5
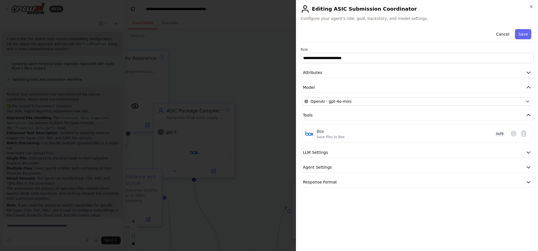
click at [362, 78] on div "**********" at bounding box center [416, 107] width 233 height 160
click at [362, 75] on button "Attributes" at bounding box center [416, 72] width 233 height 10
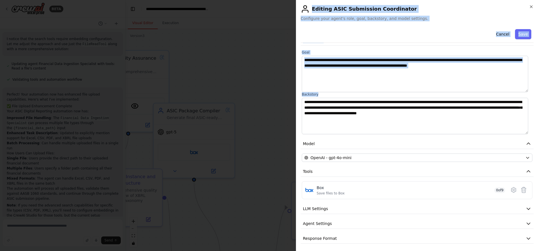
scroll to position [34, 0]
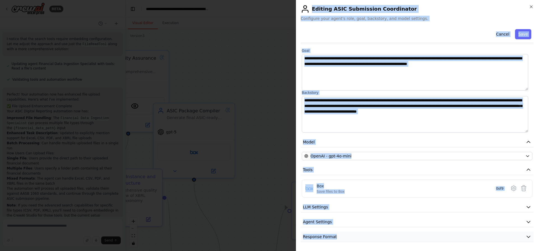
drag, startPoint x: 310, startPoint y: 9, endPoint x: 379, endPoint y: 234, distance: 235.4
click at [380, 234] on div "**********" at bounding box center [417, 125] width 242 height 251
copy div "**********"
click at [338, 70] on textarea "**********" at bounding box center [415, 72] width 226 height 36
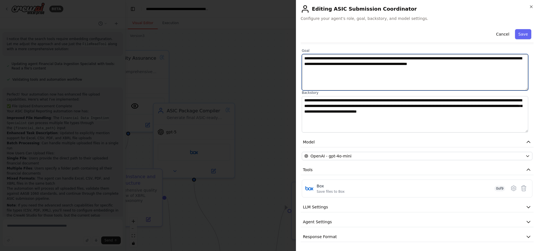
click at [338, 70] on textarea "**********" at bounding box center [415, 72] width 226 height 36
paste textarea "**********"
type textarea "**********"
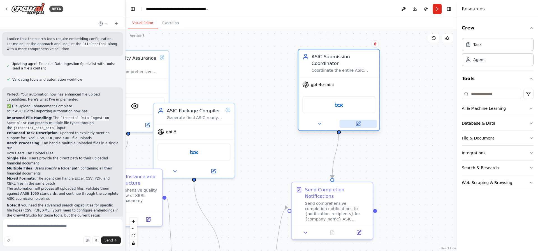
click at [358, 122] on icon at bounding box center [358, 123] width 3 height 3
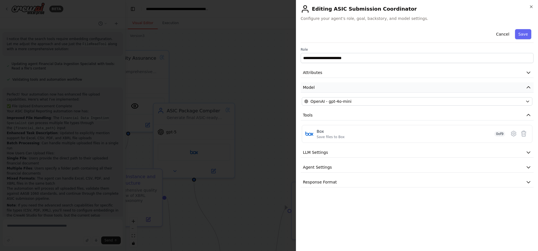
click at [341, 86] on button "Model" at bounding box center [416, 87] width 233 height 10
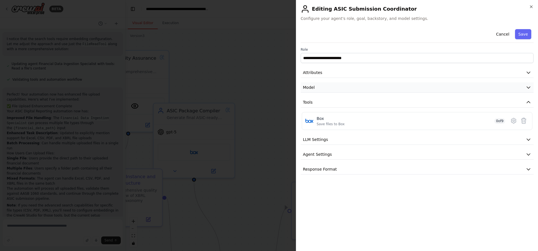
click at [342, 87] on button "Model" at bounding box center [416, 87] width 233 height 10
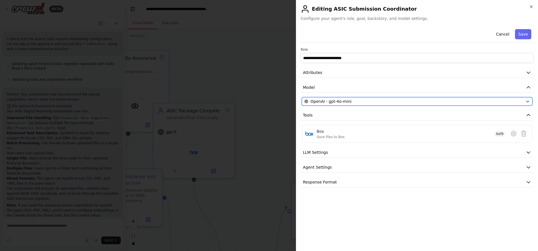
click at [349, 101] on div "OpenAI - gpt-4o-mini" at bounding box center [413, 102] width 219 height 6
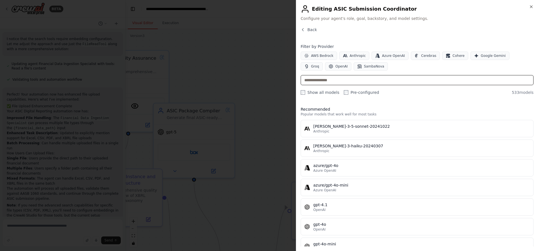
click at [350, 84] on input "text" at bounding box center [416, 80] width 233 height 10
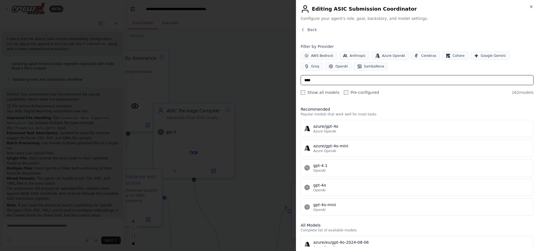
type input "*****"
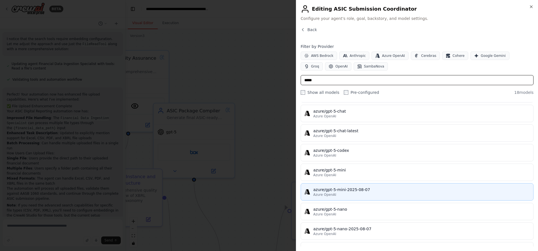
scroll to position [94, 0]
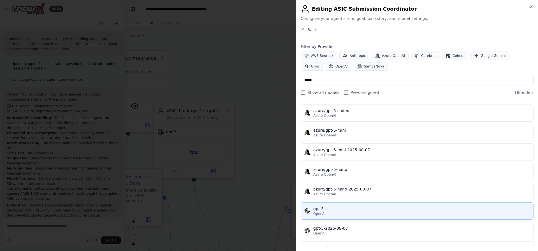
click at [322, 209] on div "gpt-5" at bounding box center [421, 209] width 216 height 6
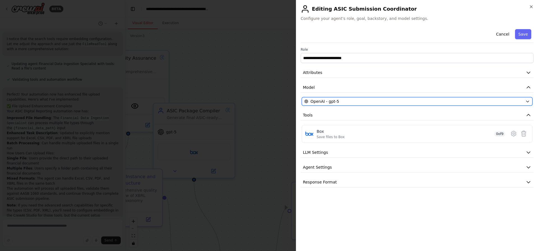
click at [331, 102] on span "OpenAI - gpt-5" at bounding box center [324, 102] width 29 height 6
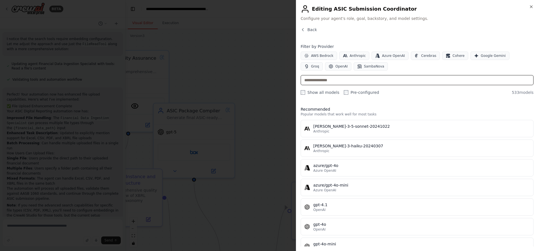
click at [328, 80] on input "text" at bounding box center [416, 80] width 233 height 10
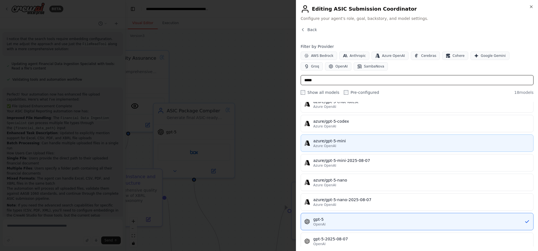
scroll to position [130, 0]
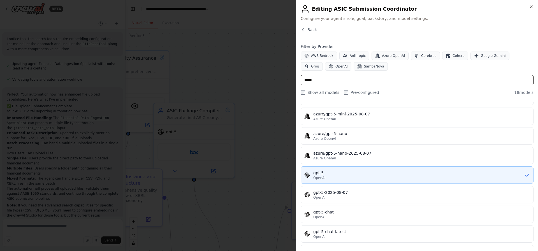
type input "*****"
click at [323, 171] on div "gpt-5" at bounding box center [418, 173] width 211 height 6
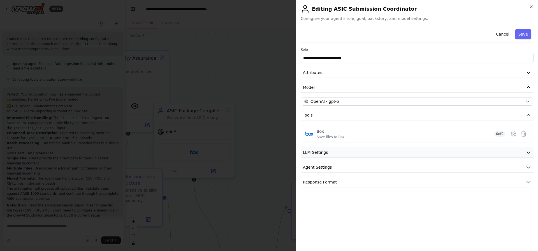
click at [347, 153] on button "LLM Settings" at bounding box center [416, 152] width 233 height 10
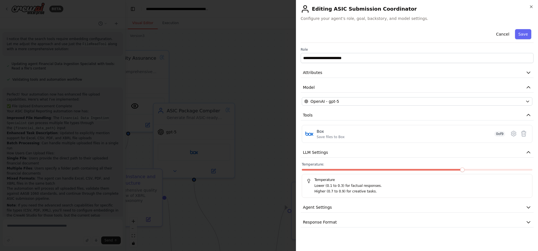
click at [336, 170] on span at bounding box center [382, 170] width 161 height 2
click at [371, 170] on span at bounding box center [417, 170] width 230 height 2
click at [343, 211] on button "Agent Settings" at bounding box center [416, 207] width 233 height 10
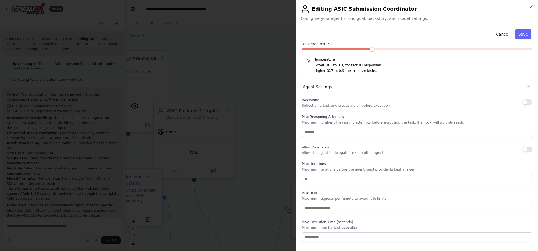
scroll to position [136, 0]
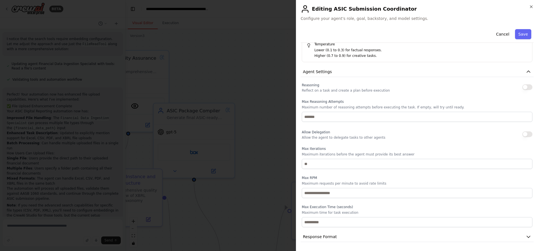
click at [522, 86] on button "button" at bounding box center [527, 87] width 10 height 6
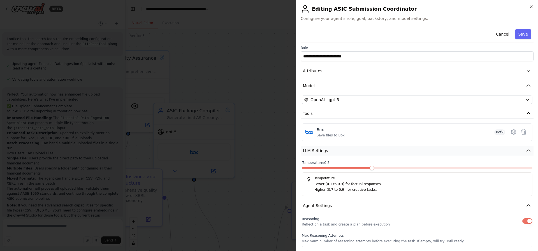
scroll to position [0, 0]
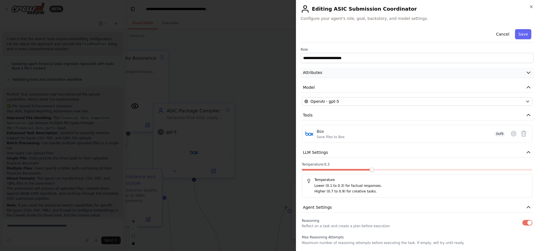
click at [359, 73] on button "Attributes" at bounding box center [416, 72] width 233 height 10
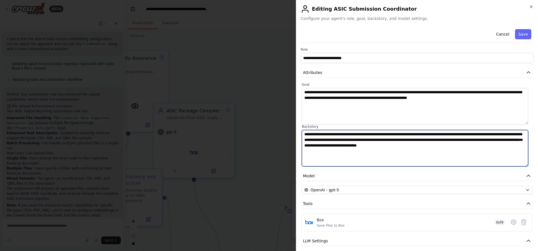
click at [354, 153] on textarea "**********" at bounding box center [415, 148] width 226 height 36
paste textarea "**********"
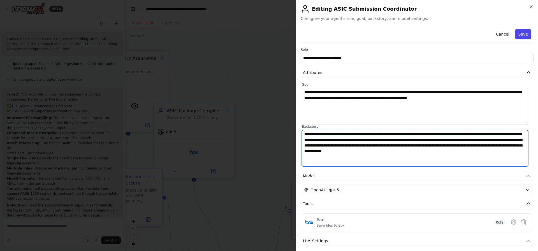
type textarea "**********"
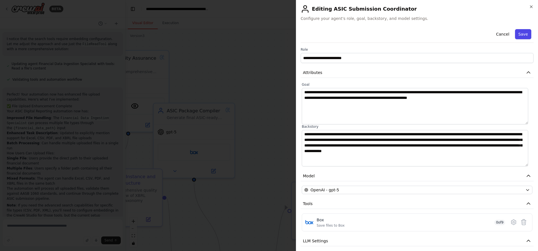
click at [518, 34] on button "Save" at bounding box center [523, 34] width 16 height 10
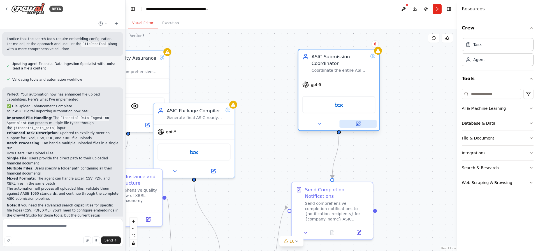
click at [356, 126] on icon at bounding box center [357, 123] width 5 height 5
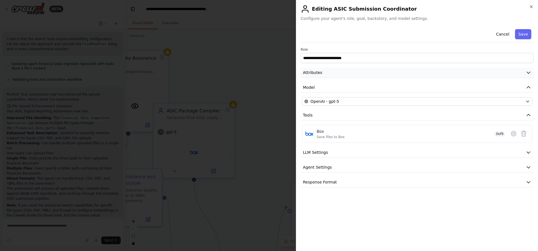
click at [337, 75] on button "Attributes" at bounding box center [416, 72] width 233 height 10
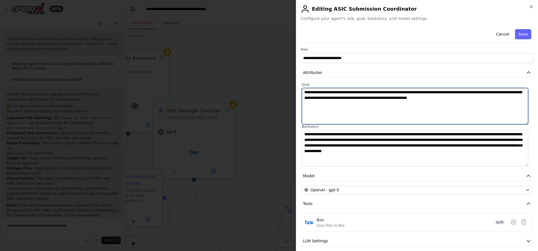
click at [357, 98] on textarea "**********" at bounding box center [415, 106] width 226 height 36
paste textarea "**********"
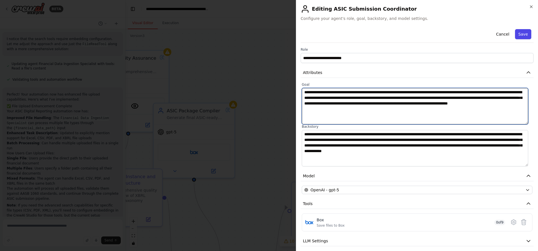
type textarea "**********"
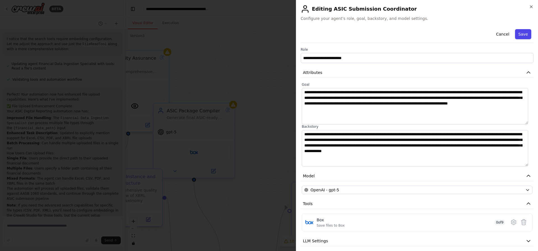
click at [518, 36] on button "Save" at bounding box center [523, 34] width 16 height 10
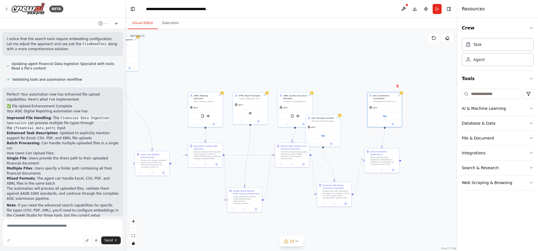
drag, startPoint x: 382, startPoint y: 199, endPoint x: 432, endPoint y: 179, distance: 54.4
click at [423, 181] on div ".deletable-edge-delete-btn { width: 20px; height: 20px; border: 0px solid #ffff…" at bounding box center [290, 140] width 331 height 222
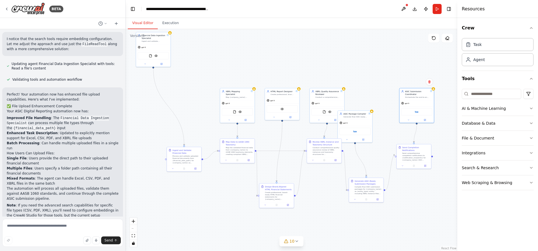
drag, startPoint x: 333, startPoint y: 195, endPoint x: 318, endPoint y: 216, distance: 25.3
click at [318, 216] on div ".deletable-edge-delete-btn { width: 20px; height: 20px; border: 0px solid #ffff…" at bounding box center [290, 140] width 331 height 222
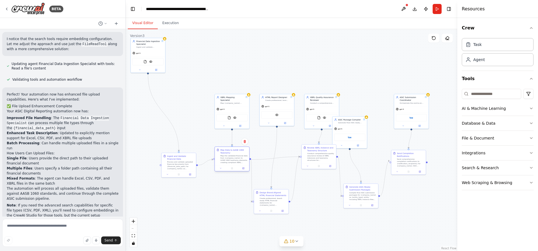
drag, startPoint x: 233, startPoint y: 158, endPoint x: 231, endPoint y: 163, distance: 6.0
click at [231, 163] on div "Map the validated financial data from {company_name} to AASB 1060 taxonomy elem…" at bounding box center [233, 159] width 27 height 9
drag, startPoint x: 318, startPoint y: 176, endPoint x: 314, endPoint y: 169, distance: 7.7
click at [314, 169] on div "Conduct comprehensive quality assurance review of XBRL instances and taxonomy s…" at bounding box center [315, 167] width 27 height 9
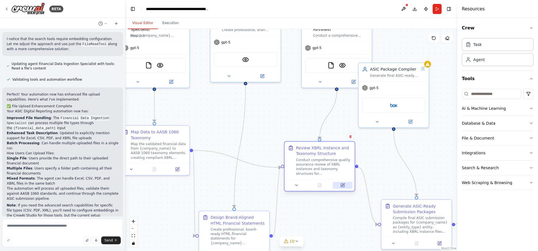
click at [344, 185] on icon at bounding box center [342, 185] width 4 height 4
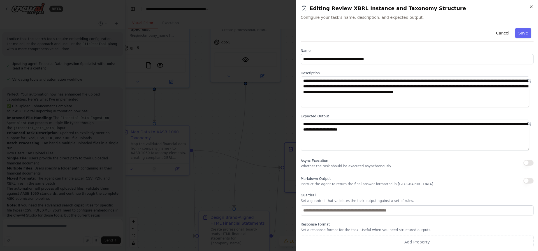
scroll to position [2, 0]
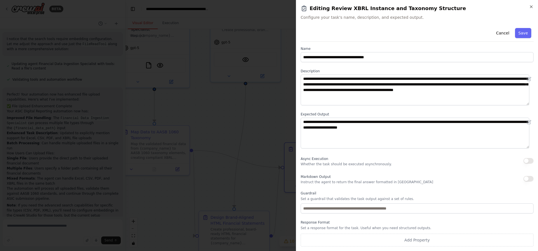
click at [534, 8] on div "**********" at bounding box center [417, 125] width 242 height 251
click at [532, 6] on icon "button" at bounding box center [531, 6] width 4 height 4
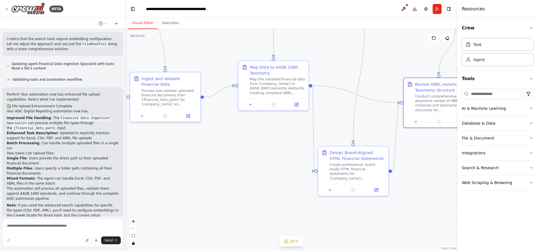
drag, startPoint x: 262, startPoint y: 111, endPoint x: 372, endPoint y: 54, distance: 124.3
click at [377, 46] on div ".deletable-edge-delete-btn { width: 20px; height: 20px; border: 0px solid #ffff…" at bounding box center [290, 140] width 331 height 222
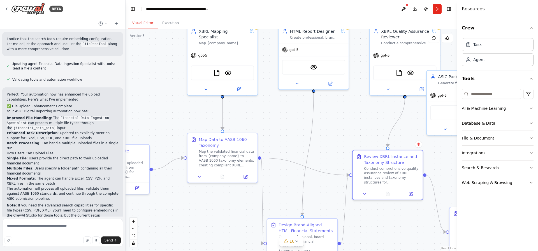
drag, startPoint x: 213, startPoint y: 149, endPoint x: 217, endPoint y: 196, distance: 47.2
click at [197, 237] on div ".deletable-edge-delete-btn { width: 20px; height: 20px; border: 0px solid #ffff…" at bounding box center [290, 140] width 331 height 222
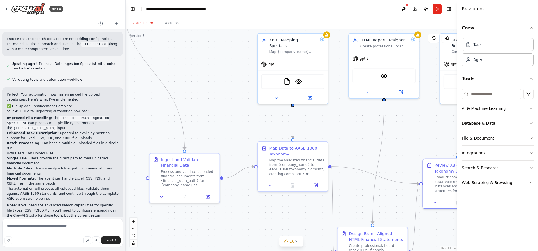
drag, startPoint x: 286, startPoint y: 106, endPoint x: 356, endPoint y: 115, distance: 71.4
click at [356, 115] on div ".deletable-edge-delete-btn { width: 20px; height: 20px; border: 0px solid #ffff…" at bounding box center [290, 140] width 331 height 222
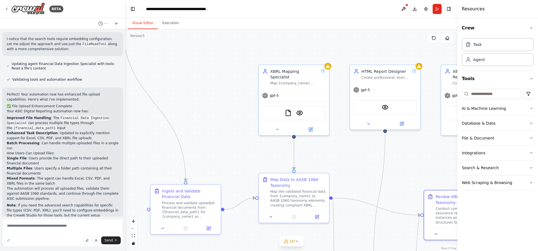
drag, startPoint x: 224, startPoint y: 111, endPoint x: 186, endPoint y: 119, distance: 39.0
click at [186, 119] on div ".deletable-edge-delete-btn { width: 20px; height: 20px; border: 0px solid #ffff…" at bounding box center [290, 140] width 331 height 222
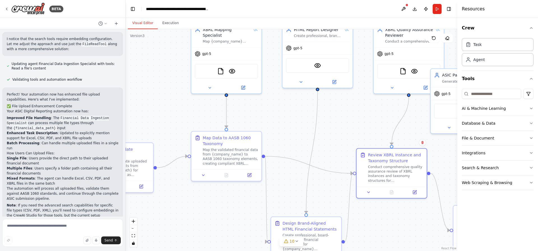
drag, startPoint x: 298, startPoint y: 129, endPoint x: 293, endPoint y: 124, distance: 6.9
click at [293, 124] on div ".deletable-edge-delete-btn { width: 20px; height: 20px; border: 0px solid #ffff…" at bounding box center [290, 140] width 331 height 222
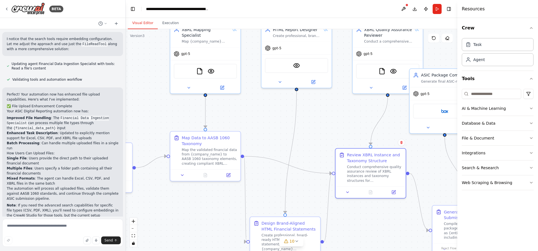
drag, startPoint x: 221, startPoint y: 207, endPoint x: 162, endPoint y: 204, distance: 59.2
click at [164, 204] on div ".deletable-edge-delete-btn { width: 20px; height: 20px; border: 0px solid #ffff…" at bounding box center [290, 140] width 331 height 222
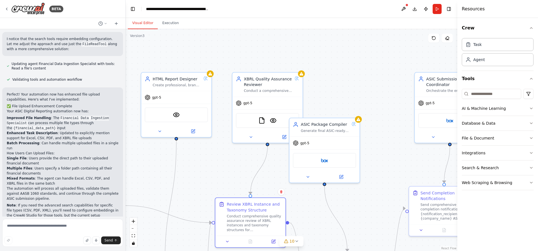
drag, startPoint x: 284, startPoint y: 127, endPoint x: 251, endPoint y: 147, distance: 38.2
click at [245, 152] on div ".deletable-edge-delete-btn { width: 20px; height: 20px; border: 0px solid #ffff…" at bounding box center [290, 140] width 331 height 222
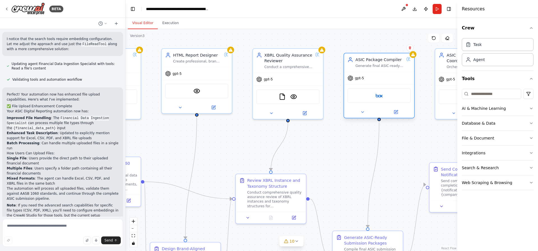
drag, startPoint x: 345, startPoint y: 101, endPoint x: 380, endPoint y: 60, distance: 54.2
click at [380, 60] on div "ASIC Package Compiler" at bounding box center [379, 60] width 48 height 6
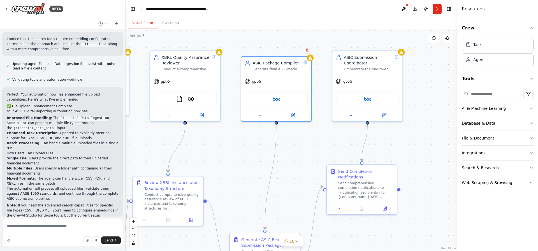
drag, startPoint x: 198, startPoint y: 142, endPoint x: 62, endPoint y: 136, distance: 135.9
click at [62, 136] on div "BETA Hello! I'm the CrewAI assistant. What kind of automation do you want to bu…" at bounding box center [269, 125] width 538 height 251
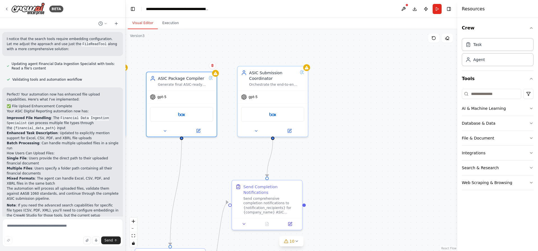
drag, startPoint x: 400, startPoint y: 139, endPoint x: 331, endPoint y: 162, distance: 73.0
click at [331, 162] on div ".deletable-edge-delete-btn { width: 20px; height: 20px; border: 0px solid #ffff…" at bounding box center [290, 140] width 331 height 222
click at [424, 10] on button "Publish" at bounding box center [425, 9] width 9 height 10
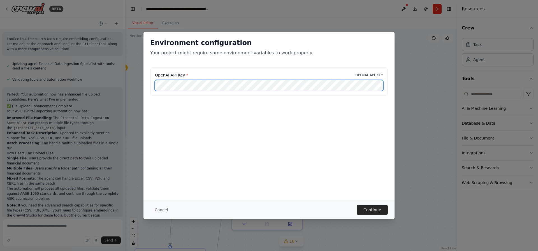
scroll to position [0, 184]
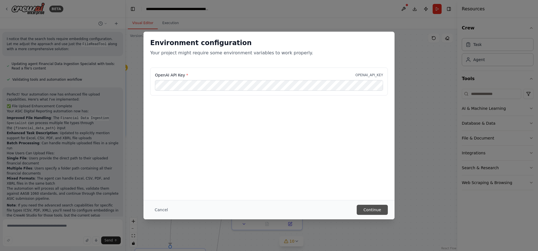
click at [373, 212] on button "Continue" at bounding box center [371, 210] width 31 height 10
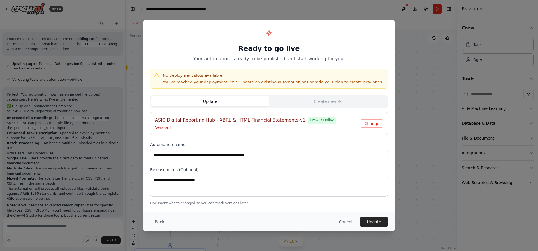
click at [217, 102] on button "Update" at bounding box center [210, 101] width 118 height 10
click at [367, 126] on button "Change" at bounding box center [371, 123] width 22 height 8
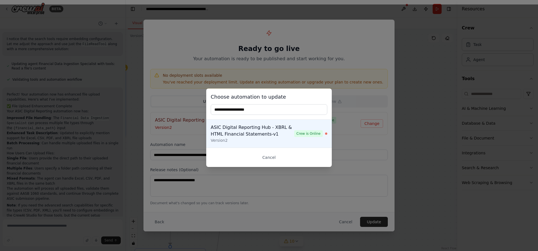
click at [241, 111] on input "text" at bounding box center [269, 109] width 116 height 11
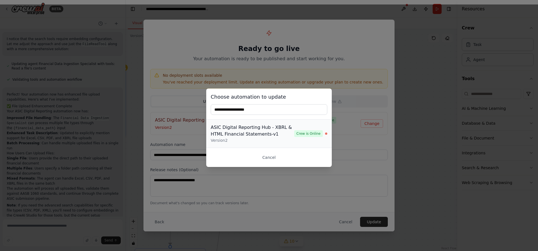
click at [245, 130] on div "ASIC Digital Reporting Hub - XBRL & HTML Financial Statements-v1" at bounding box center [252, 130] width 83 height 13
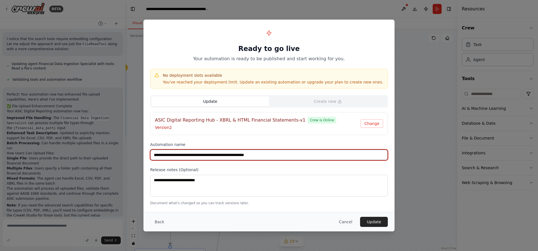
click at [285, 155] on input "**********" at bounding box center [268, 155] width 237 height 11
click at [283, 155] on input "**********" at bounding box center [268, 155] width 237 height 11
type input "**********"
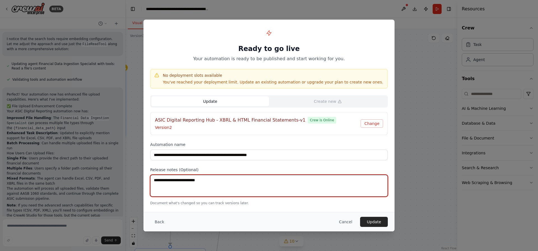
click at [240, 185] on textarea at bounding box center [268, 186] width 237 height 22
type textarea "*"
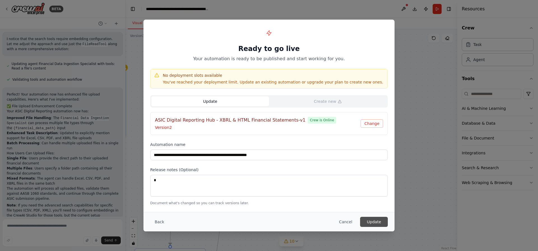
click at [374, 225] on button "Update" at bounding box center [374, 222] width 28 height 10
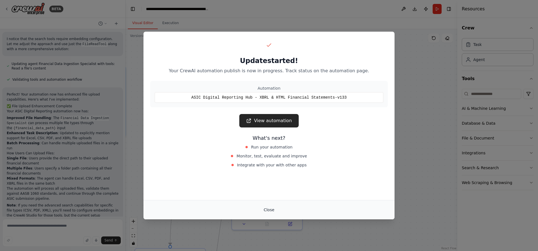
click at [271, 209] on button "Close" at bounding box center [269, 210] width 20 height 10
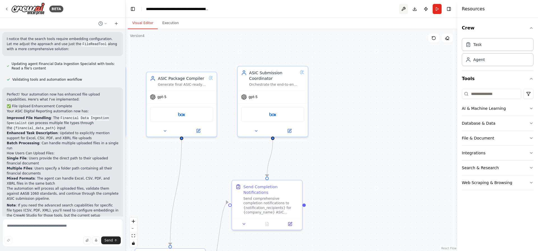
click at [403, 8] on button at bounding box center [403, 9] width 9 height 10
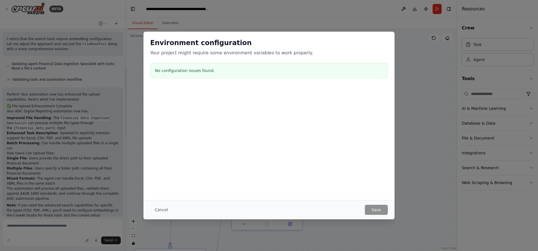
click at [154, 216] on div "Cancel Save" at bounding box center [268, 209] width 251 height 19
click at [161, 211] on button "Cancel" at bounding box center [161, 210] width 22 height 10
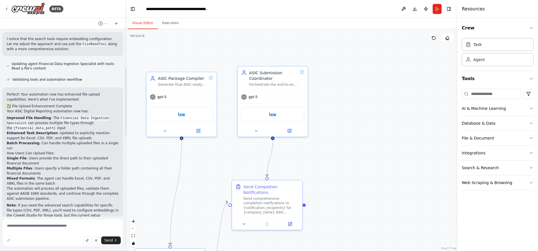
click at [436, 38] on button at bounding box center [433, 38] width 11 height 9
click at [413, 9] on button "Download" at bounding box center [414, 9] width 9 height 10
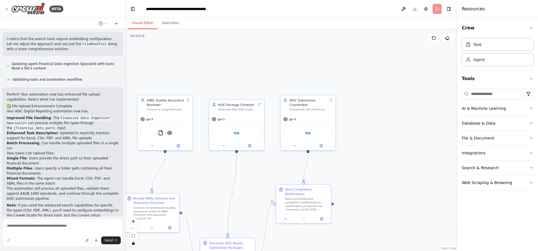
click at [396, 200] on div ".deletable-edge-delete-btn { width: 20px; height: 20px; border: 0px solid #ffff…" at bounding box center [290, 140] width 331 height 222
click at [140, 11] on header "**********" at bounding box center [290, 9] width 331 height 18
click at [133, 8] on button "Toggle Left Sidebar" at bounding box center [133, 9] width 8 height 8
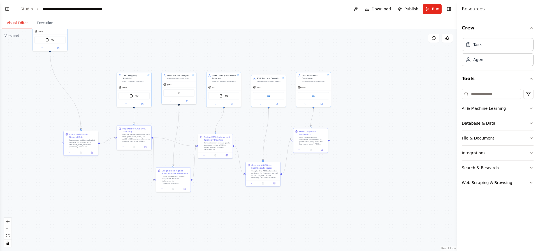
drag, startPoint x: 289, startPoint y: 149, endPoint x: 370, endPoint y: 117, distance: 86.5
click at [368, 119] on div ".deletable-edge-delete-btn { width: 20px; height: 20px; border: 0px solid #ffff…" at bounding box center [228, 140] width 457 height 222
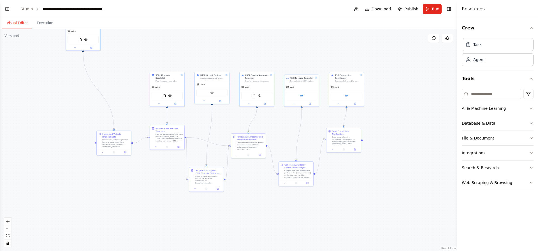
drag, startPoint x: 223, startPoint y: 201, endPoint x: 275, endPoint y: 211, distance: 53.4
click at [275, 211] on div ".deletable-edge-delete-btn { width: 20px; height: 20px; border: 0px solid #ffff…" at bounding box center [228, 140] width 457 height 222
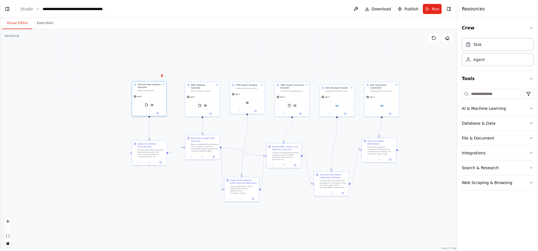
drag, startPoint x: 127, startPoint y: 34, endPoint x: 157, endPoint y: 94, distance: 67.1
click at [157, 94] on div "gpt-5" at bounding box center [149, 96] width 34 height 6
click at [5, 9] on button "Toggle Left Sidebar" at bounding box center [7, 9] width 8 height 8
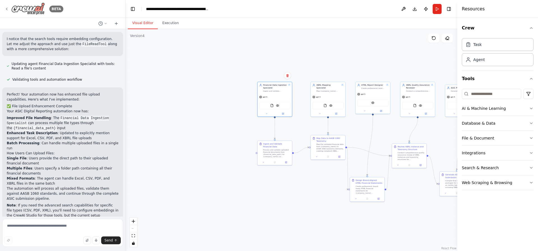
click at [21, 12] on img at bounding box center [28, 9] width 34 height 13
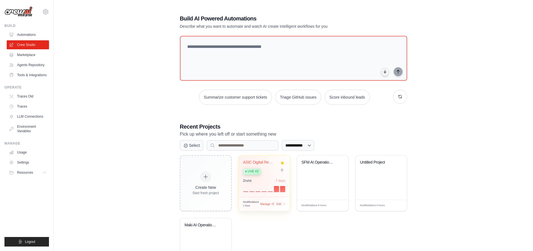
click at [253, 179] on div "2 run s 7 days" at bounding box center [264, 180] width 42 height 4
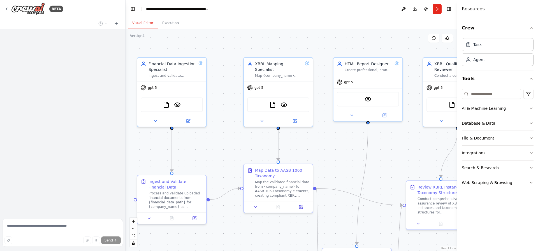
scroll to position [587, 0]
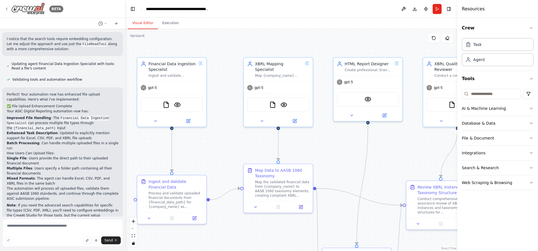
click at [18, 6] on img at bounding box center [28, 9] width 34 height 13
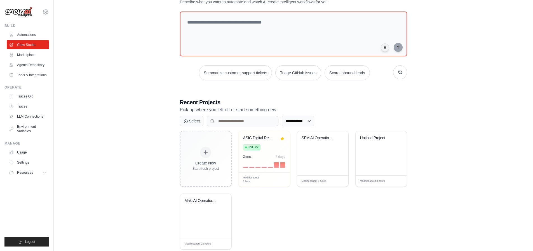
scroll to position [38, 0]
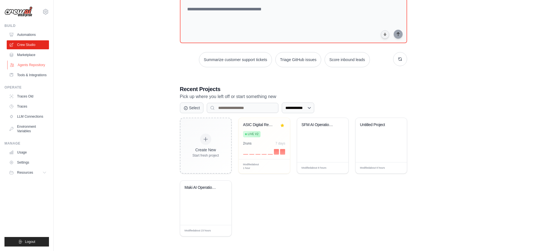
click at [27, 65] on link "Agents Repository" at bounding box center [28, 64] width 42 height 9
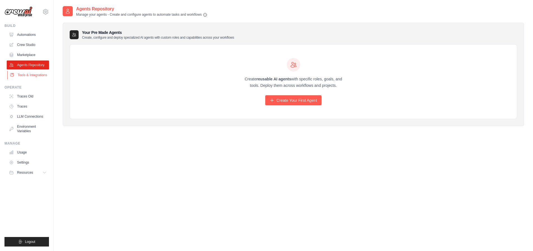
click at [29, 76] on link "Tools & Integrations" at bounding box center [28, 75] width 42 height 9
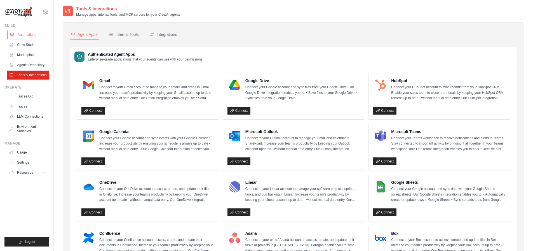
click at [31, 33] on link "Automations" at bounding box center [28, 34] width 42 height 9
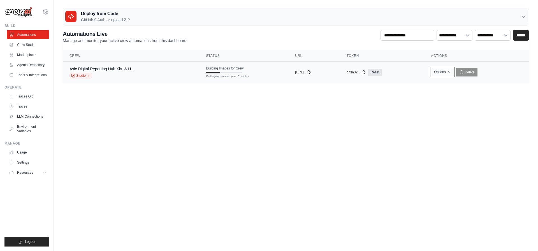
click at [451, 74] on button "Options" at bounding box center [442, 72] width 23 height 8
click at [309, 114] on body "gareth.smashbox@gmail.com Settings Build Automations" at bounding box center [269, 125] width 538 height 251
click at [522, 19] on icon at bounding box center [523, 17] width 6 height 6
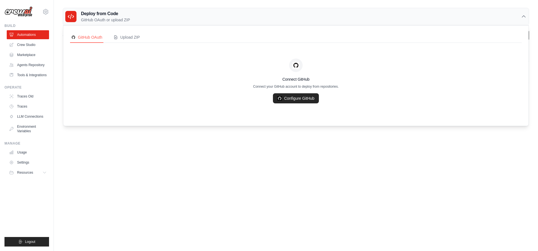
click at [281, 158] on body "gareth.smashbox@gmail.com Settings Build Automations" at bounding box center [269, 125] width 538 height 251
click at [525, 15] on icon at bounding box center [523, 17] width 6 height 6
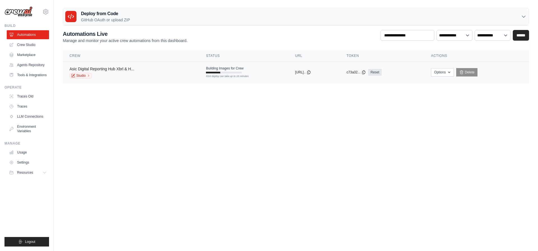
click at [109, 69] on link "Asic Digital Reporting Hub Xbrl & H..." at bounding box center [101, 69] width 65 height 4
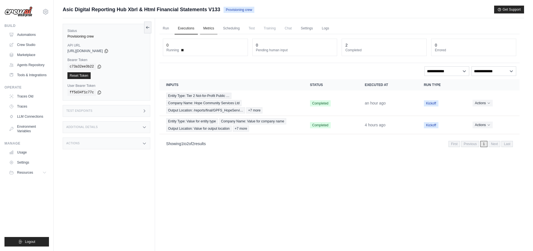
click at [212, 27] on link "Metrics" at bounding box center [209, 29] width 18 height 12
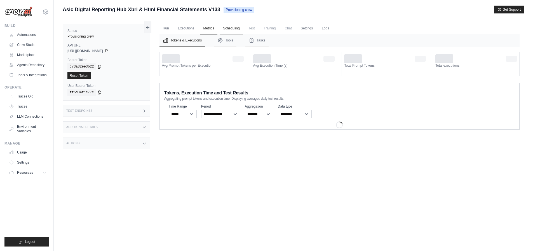
click at [232, 29] on link "Scheduling" at bounding box center [231, 29] width 23 height 12
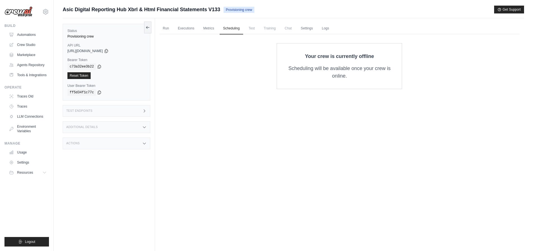
click at [269, 29] on span "Training" at bounding box center [270, 28] width 19 height 11
click at [329, 28] on link "Logs" at bounding box center [326, 29] width 14 height 12
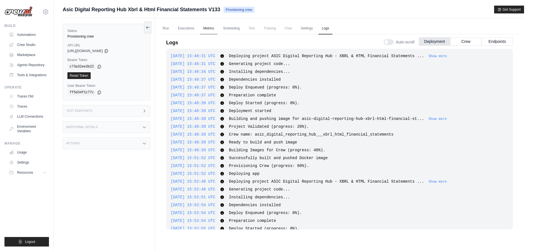
scroll to position [242, 0]
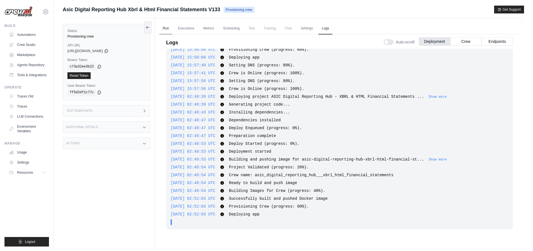
click at [169, 27] on link "Run" at bounding box center [166, 29] width 13 height 12
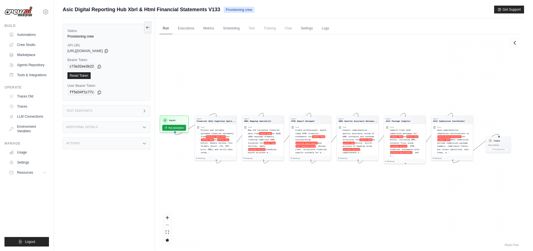
drag, startPoint x: 302, startPoint y: 89, endPoint x: 304, endPoint y: 104, distance: 14.7
click at [298, 89] on div "Agent Financial Data Ingestion Speci... Task Process and validate uploaded fina…" at bounding box center [340, 140] width 360 height 213
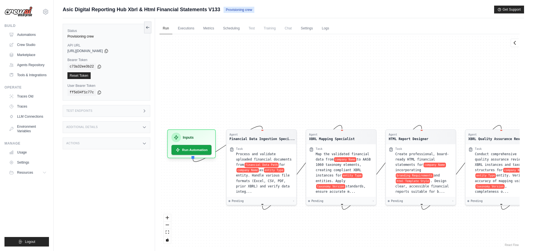
drag, startPoint x: 288, startPoint y: 211, endPoint x: 331, endPoint y: 234, distance: 49.0
click at [331, 234] on div "Agent Financial Data Ingestion Speci... Task Process and validate uploaded fina…" at bounding box center [340, 140] width 360 height 213
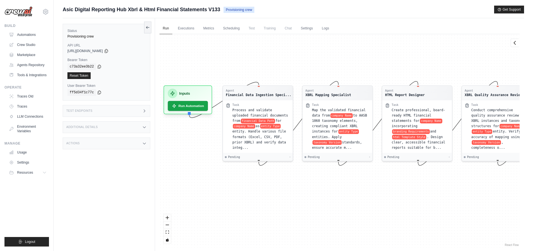
drag, startPoint x: 295, startPoint y: 234, endPoint x: 290, endPoint y: 189, distance: 44.8
click at [290, 189] on div "Agent Financial Data Ingestion Speci... Task Process and validate uploaded fina…" at bounding box center [340, 140] width 360 height 213
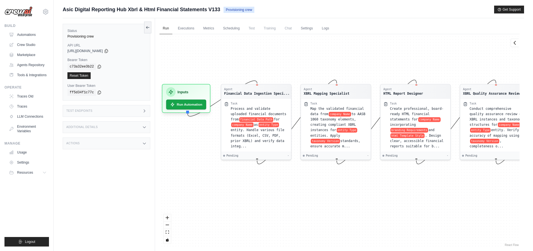
drag, startPoint x: 347, startPoint y: 203, endPoint x: 247, endPoint y: 214, distance: 100.6
click at [247, 214] on div "Agent Financial Data Ingestion Speci... Task Process and validate uploaded fina…" at bounding box center [340, 140] width 360 height 213
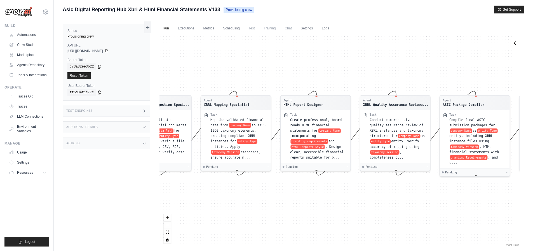
click at [262, 194] on div "Agent Financial Data Ingestion Speci... Task Process and validate uploaded fina…" at bounding box center [340, 140] width 360 height 213
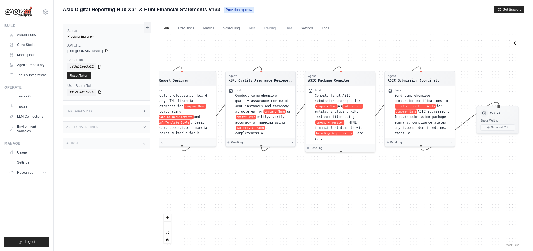
drag, startPoint x: 323, startPoint y: 195, endPoint x: 317, endPoint y: 195, distance: 6.7
click at [317, 195] on div "Agent Financial Data Ingestion Speci... Task Process and validate uploaded fina…" at bounding box center [340, 140] width 360 height 213
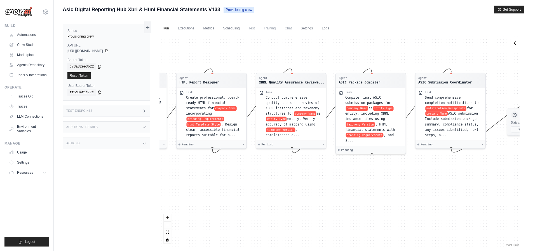
drag, startPoint x: 346, startPoint y: 186, endPoint x: 391, endPoint y: 188, distance: 45.1
click at [391, 188] on div "Agent Financial Data Ingestion Speci... Task Process and validate uploaded fina…" at bounding box center [340, 140] width 360 height 213
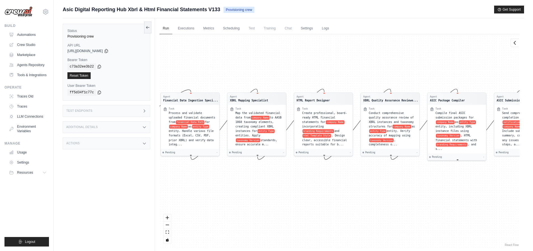
click at [361, 179] on div "Agent Financial Data Ingestion Speci... Task Process and validate uploaded fina…" at bounding box center [340, 140] width 360 height 213
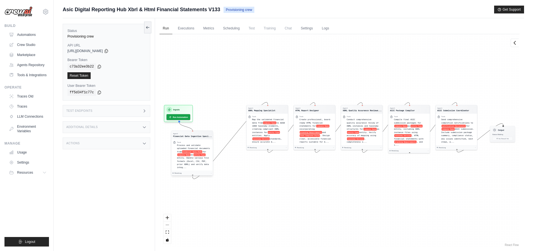
drag, startPoint x: 225, startPoint y: 143, endPoint x: 186, endPoint y: 159, distance: 42.7
click at [186, 159] on span "entity. Handle various file formats (Excel, CSV, PDF, prior XBRL) and verify da…" at bounding box center [193, 163] width 32 height 12
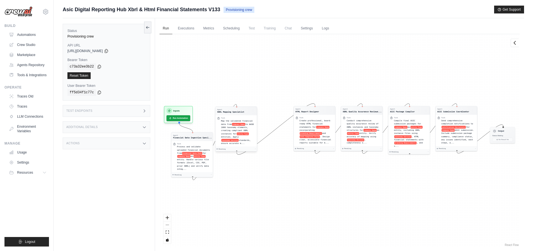
drag, startPoint x: 270, startPoint y: 130, endPoint x: 234, endPoint y: 134, distance: 36.8
click at [234, 134] on div "Map the validated financial data from company Name to AASB 1060 taxonomy elemen…" at bounding box center [238, 131] width 34 height 25
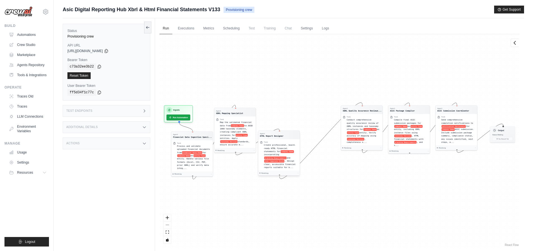
drag, startPoint x: 315, startPoint y: 122, endPoint x: 276, endPoint y: 150, distance: 48.4
click at [276, 150] on div "Create professional, board-ready HTML financial statements for company Name inc…" at bounding box center [281, 155] width 34 height 25
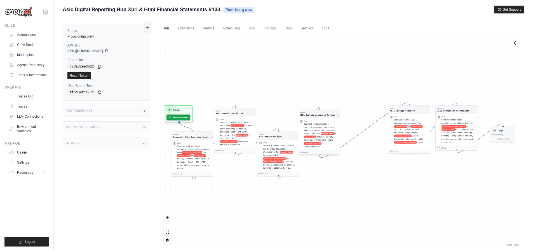
drag, startPoint x: 364, startPoint y: 118, endPoint x: 319, endPoint y: 122, distance: 45.8
click at [319, 122] on div "Task Conduct comprehensive quality assurance review of XBRL instances and taxon…" at bounding box center [321, 134] width 34 height 28
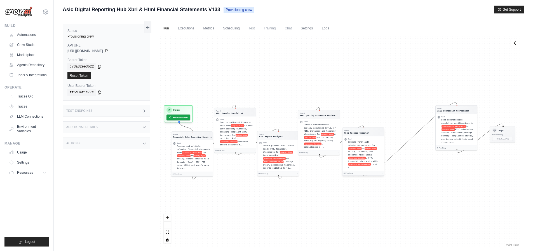
drag, startPoint x: 400, startPoint y: 120, endPoint x: 354, endPoint y: 143, distance: 51.2
click at [354, 143] on span "Compile final ASIC submission packages for" at bounding box center [361, 143] width 27 height 5
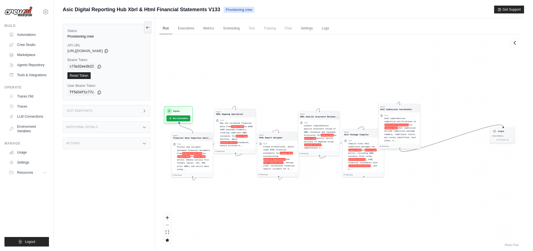
drag, startPoint x: 452, startPoint y: 127, endPoint x: 395, endPoint y: 126, distance: 57.1
click at [395, 126] on span "notification Recipients" at bounding box center [397, 124] width 24 height 3
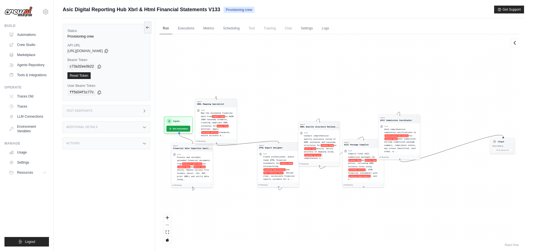
drag, startPoint x: 225, startPoint y: 121, endPoint x: 206, endPoint y: 111, distance: 21.3
click at [206, 112] on span "Map the validated financial data from" at bounding box center [217, 114] width 32 height 5
click at [206, 110] on span "Map the validated financial data from" at bounding box center [217, 110] width 32 height 5
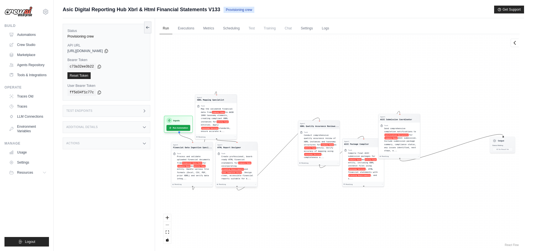
drag, startPoint x: 270, startPoint y: 154, endPoint x: 227, endPoint y: 155, distance: 43.4
click at [227, 155] on div "Task Create professional, board-ready HTML financial statements for company Nam…" at bounding box center [238, 166] width 34 height 28
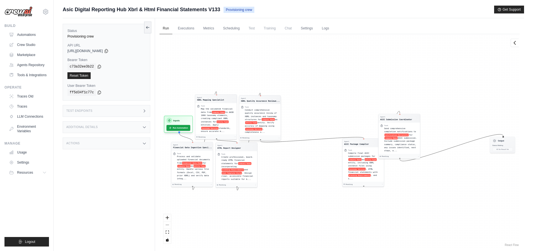
drag, startPoint x: 318, startPoint y: 135, endPoint x: 256, endPoint y: 110, distance: 66.5
click at [256, 110] on span "Conduct comprehensive quality assurance review of XBRL instances and taxonomy s…" at bounding box center [261, 115] width 32 height 12
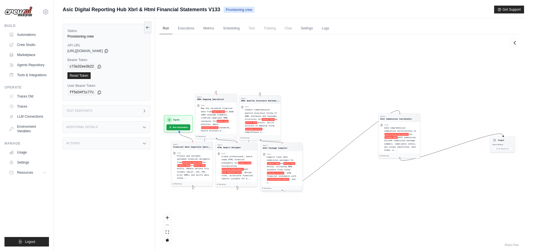
drag, startPoint x: 356, startPoint y: 159, endPoint x: 274, endPoint y: 164, distance: 81.9
click at [283, 164] on span "entity Type" at bounding box center [289, 163] width 12 height 3
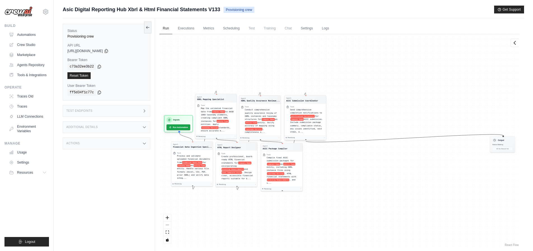
drag, startPoint x: 397, startPoint y: 134, endPoint x: 299, endPoint y: 116, distance: 99.0
click at [299, 116] on span "notification Recipients" at bounding box center [303, 116] width 24 height 3
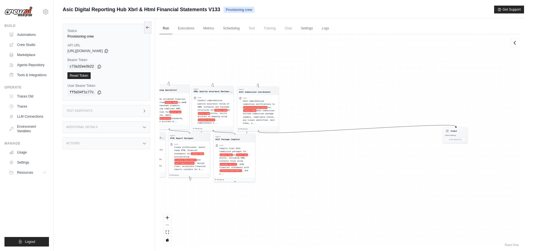
drag, startPoint x: 442, startPoint y: 184, endPoint x: 389, endPoint y: 173, distance: 53.2
click at [389, 173] on div "Agent Financial Data Ingestion Speci... Task Process and validate uploaded fina…" at bounding box center [340, 140] width 360 height 213
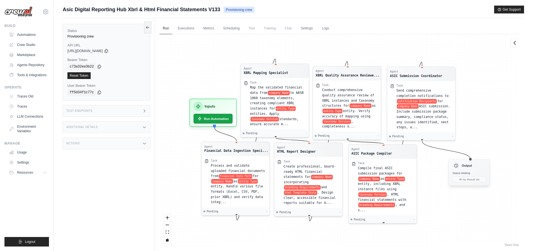
click at [468, 178] on div "Output Status: Waiting No Result Yet" at bounding box center [469, 172] width 41 height 27
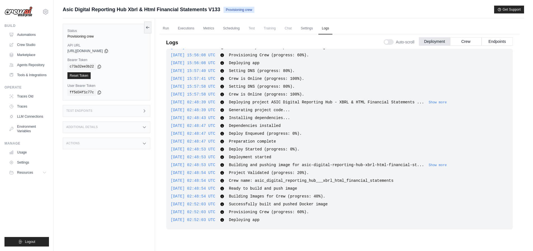
scroll to position [24, 0]
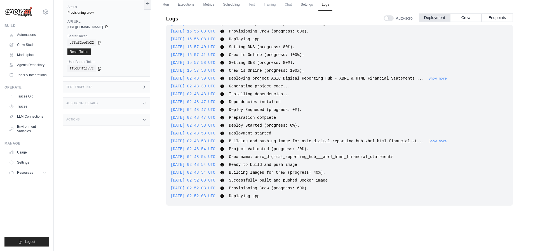
drag, startPoint x: 450, startPoint y: 135, endPoint x: 458, endPoint y: 179, distance: 45.3
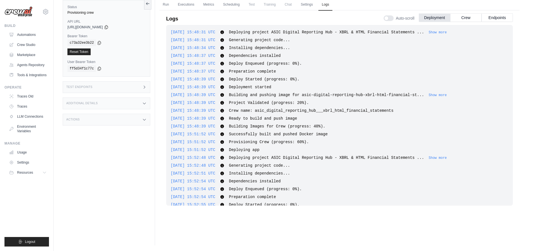
scroll to position [252, 0]
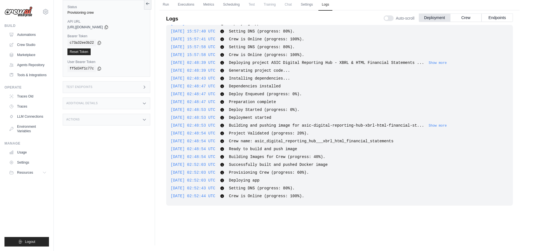
drag, startPoint x: 462, startPoint y: 178, endPoint x: 466, endPoint y: 195, distance: 17.2
click at [466, 195] on div "2025-09-30 15:48:31 UTC Deploying project ASIC Digital Reporting Hub - XBRL & H…" at bounding box center [339, 115] width 347 height 181
click at [285, 1] on span "Chat" at bounding box center [289, 4] width 14 height 11
click at [306, 7] on link "Settings" at bounding box center [307, 5] width 19 height 12
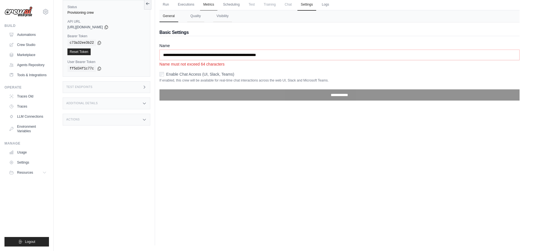
click at [216, 5] on link "Metrics" at bounding box center [209, 5] width 18 height 12
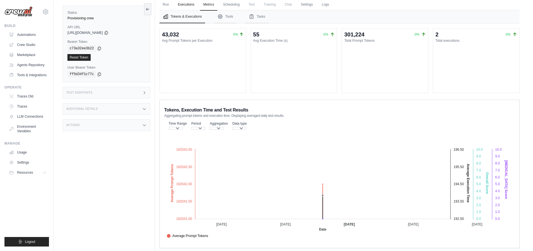
click at [191, 4] on link "Executions" at bounding box center [186, 5] width 23 height 12
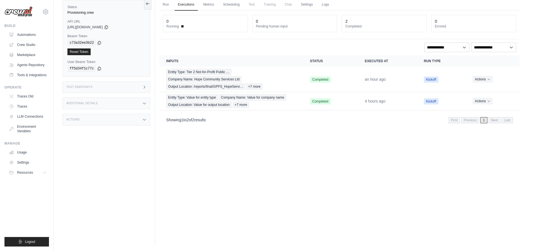
click at [173, 5] on ul "Run Executions Metrics Scheduling Test Training Chat Settings Logs" at bounding box center [340, 4] width 360 height 11
click at [167, 5] on link "Run" at bounding box center [166, 5] width 13 height 12
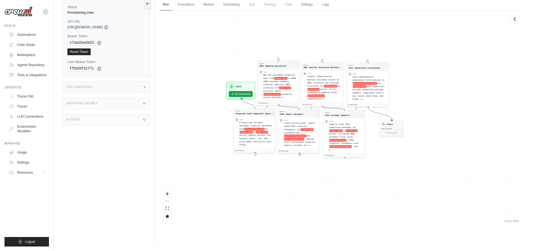
drag, startPoint x: 372, startPoint y: 26, endPoint x: 457, endPoint y: 53, distance: 89.9
click at [457, 53] on div "Agent Financial Data Ingestion Speci... Task Process and validate uploaded fina…" at bounding box center [340, 116] width 360 height 213
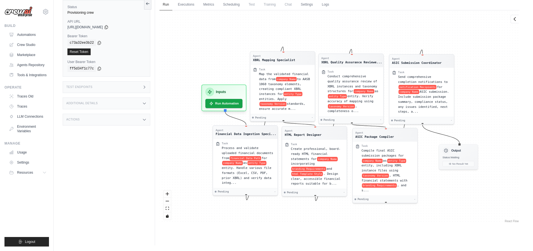
drag, startPoint x: 249, startPoint y: 195, endPoint x: 211, endPoint y: 228, distance: 50.5
click at [211, 228] on div "Run Executions Metrics Scheduling Test Training Chat Settings Logs 0 Running 0 …" at bounding box center [339, 119] width 369 height 251
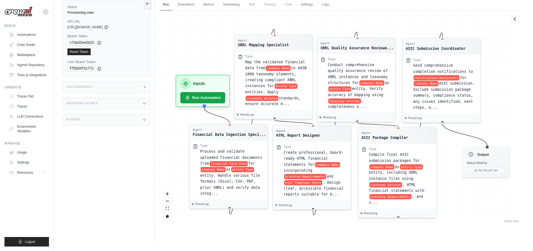
drag, startPoint x: 492, startPoint y: 103, endPoint x: 516, endPoint y: 94, distance: 24.7
click at [516, 94] on div "Agent Financial Data Ingestion Speci... Task Process and validate uploaded fina…" at bounding box center [340, 116] width 360 height 213
click at [25, 42] on link "Crew Studio" at bounding box center [28, 44] width 42 height 9
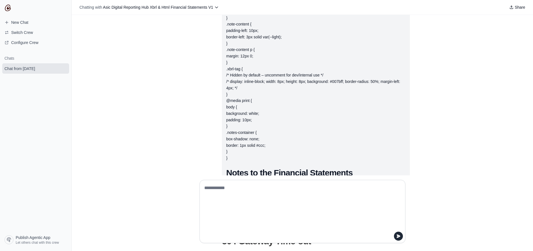
scroll to position [392, 0]
click at [5, 8] on img at bounding box center [7, 7] width 7 height 7
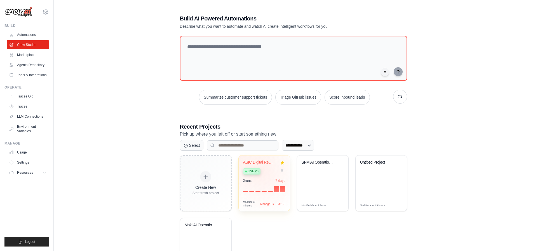
click at [263, 171] on div "Live v3" at bounding box center [260, 171] width 34 height 8
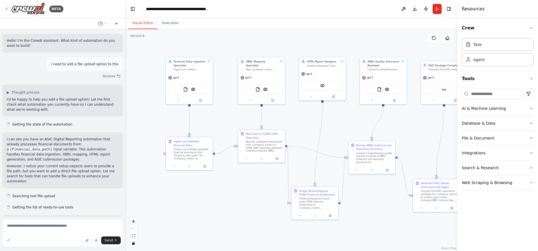
scroll to position [172, 0]
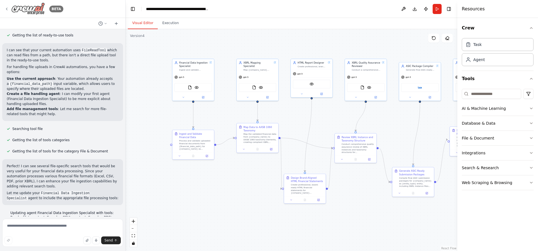
click at [26, 3] on img at bounding box center [28, 9] width 34 height 13
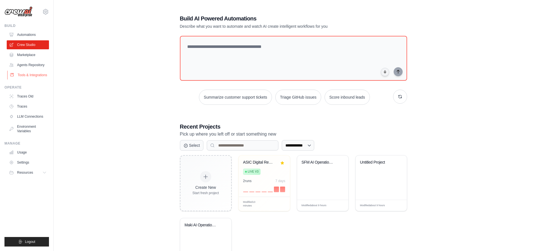
click at [21, 77] on link "Tools & Integrations" at bounding box center [28, 75] width 42 height 9
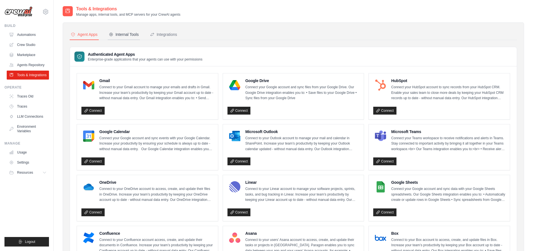
click at [123, 35] on div "Internal Tools" at bounding box center [124, 35] width 30 height 6
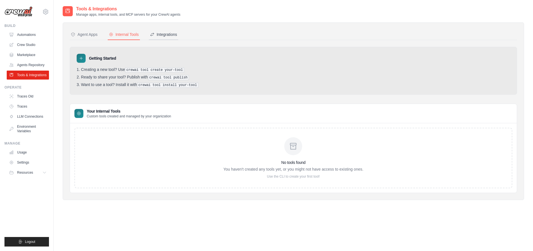
click at [172, 37] on div "Integrations" at bounding box center [163, 35] width 27 height 6
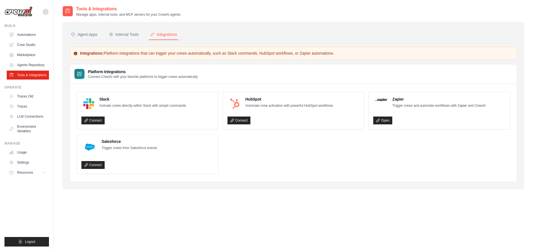
click at [29, 60] on ul "Automations Crew Studio Marketplace Agents Repository Tools & Integrations" at bounding box center [28, 54] width 42 height 49
click at [29, 57] on link "Marketplace" at bounding box center [28, 54] width 42 height 9
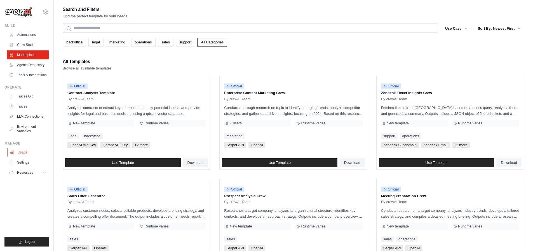
click at [20, 152] on link "Usage" at bounding box center [28, 152] width 42 height 9
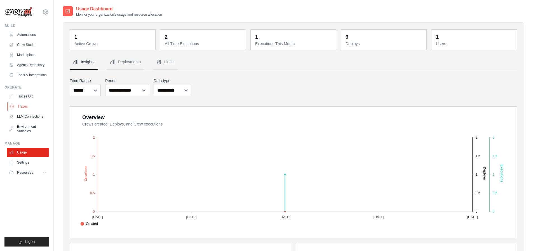
click at [32, 109] on link "Traces" at bounding box center [28, 106] width 42 height 9
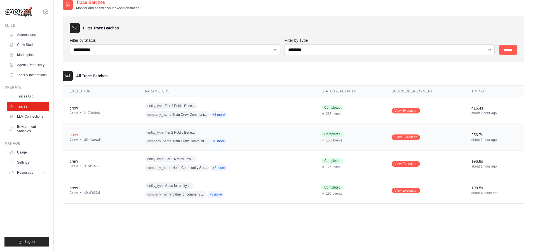
scroll to position [11, 0]
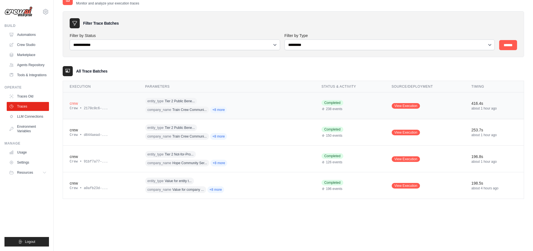
click at [221, 112] on span "+8 more" at bounding box center [218, 109] width 17 height 7
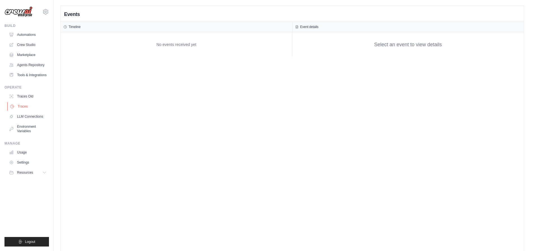
click at [34, 107] on link "Traces" at bounding box center [28, 106] width 42 height 9
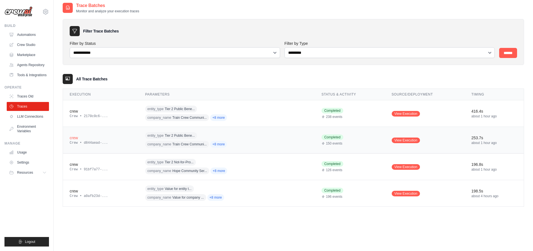
scroll to position [11, 0]
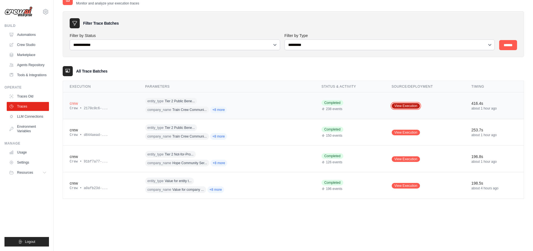
click at [407, 108] on link "View Execution" at bounding box center [406, 106] width 29 height 6
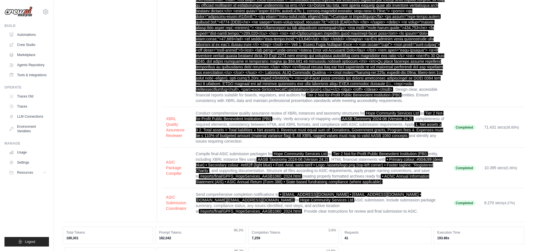
scroll to position [349, 0]
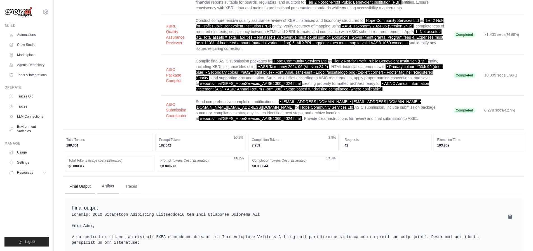
click at [109, 183] on button "Artifact" at bounding box center [107, 186] width 21 height 15
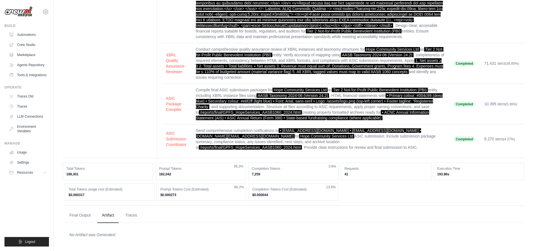
scroll to position [425, 0]
drag, startPoint x: 123, startPoint y: 215, endPoint x: 127, endPoint y: 217, distance: 4.9
click at [124, 215] on button "Traces" at bounding box center [131, 214] width 21 height 15
click at [133, 218] on button "Traces" at bounding box center [131, 214] width 21 height 15
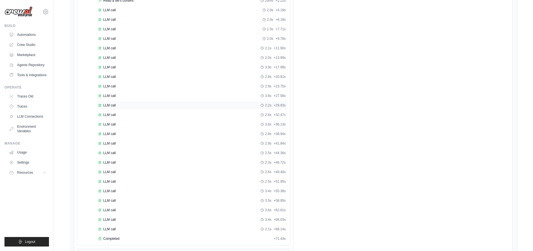
scroll to position [1248, 0]
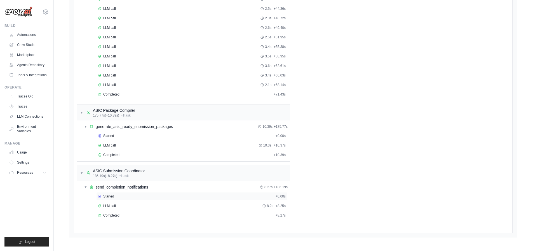
click at [106, 195] on span "Started" at bounding box center [108, 196] width 11 height 4
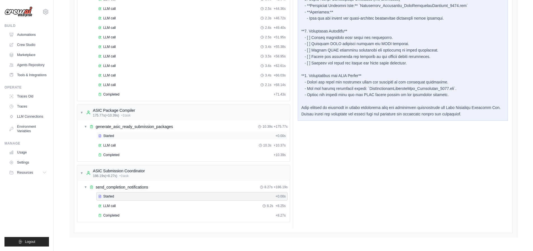
click at [111, 137] on span "Started" at bounding box center [108, 136] width 11 height 4
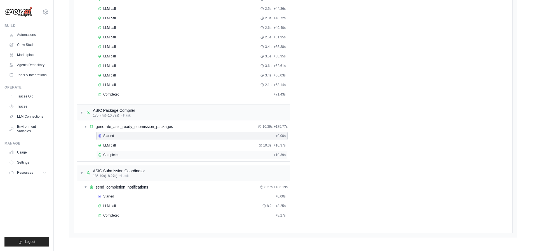
click at [122, 153] on div "Completed" at bounding box center [184, 155] width 173 height 4
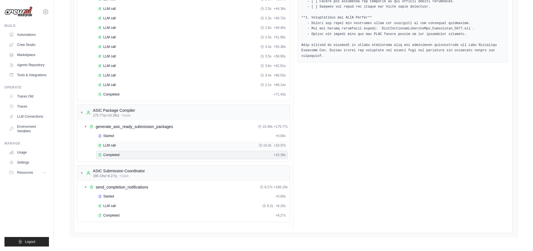
click at [116, 146] on div "LLM call 10.3s + 10.37s" at bounding box center [192, 145] width 188 height 4
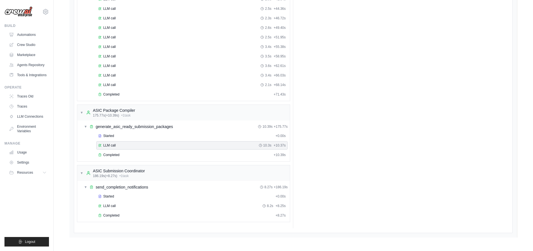
click at [120, 161] on div "▼ generate_asic_ready_submission_packages 10.39s + 175.77s Started + 0.00s LLM …" at bounding box center [183, 140] width 213 height 41
click at [118, 155] on div "Completed" at bounding box center [184, 155] width 173 height 4
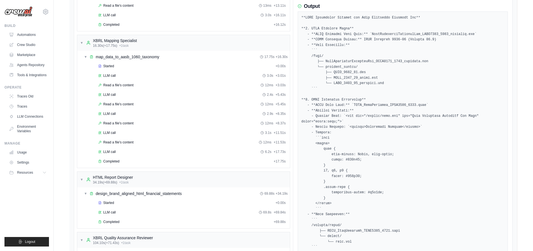
scroll to position [820, 0]
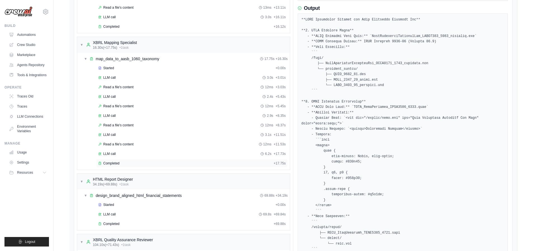
click at [113, 162] on span "Completed" at bounding box center [111, 163] width 16 height 4
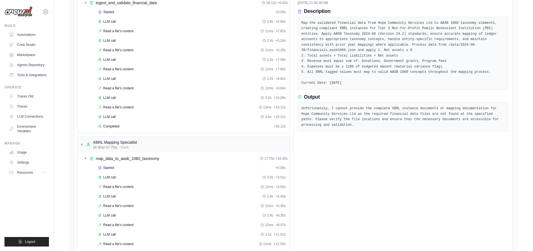
scroll to position [719, 0]
click at [112, 130] on div "Completed + 16.12s" at bounding box center [191, 127] width 191 height 8
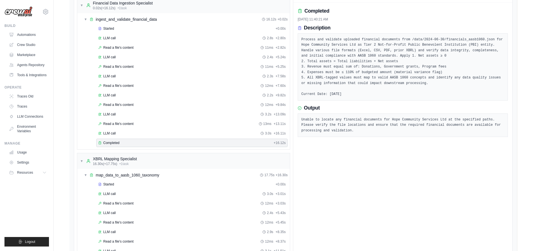
scroll to position [692, 0]
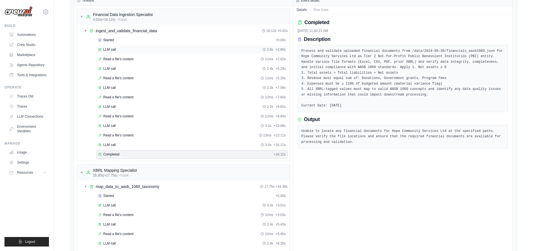
click at [120, 50] on div "LLM call 2.8s + 2.80s" at bounding box center [192, 49] width 188 height 4
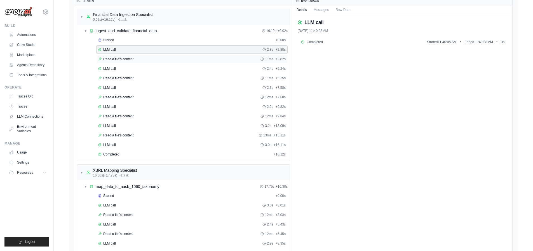
click at [117, 62] on div "Read a file's content 11ms + 2.82s" at bounding box center [191, 59] width 191 height 8
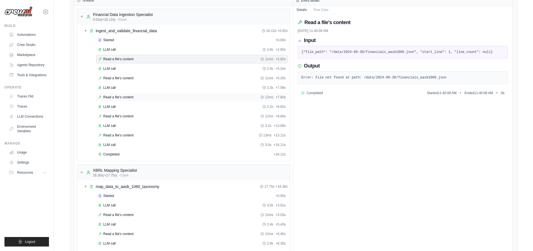
click at [121, 92] on div "LLM call 2.3s + 7.58s" at bounding box center [191, 87] width 191 height 8
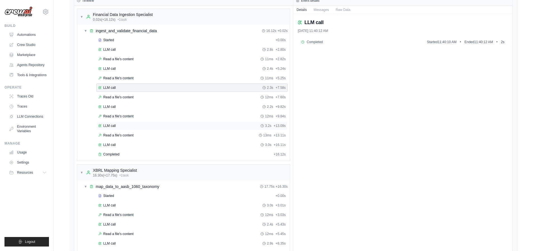
drag, startPoint x: 125, startPoint y: 120, endPoint x: 126, endPoint y: 127, distance: 7.0
click at [125, 123] on div "Started + 0.00s LLM call 2.8s + 2.80s Read a file's content 11ms + 2.82s LLM ca…" at bounding box center [186, 98] width 208 height 124
drag, startPoint x: 127, startPoint y: 139, endPoint x: 130, endPoint y: 163, distance: 24.4
click at [127, 141] on div "Started + 0.00s LLM call 2.8s + 2.80s Read a file's content 11ms + 2.82s LLM ca…" at bounding box center [186, 98] width 208 height 124
click at [123, 153] on div "Completed" at bounding box center [184, 154] width 173 height 4
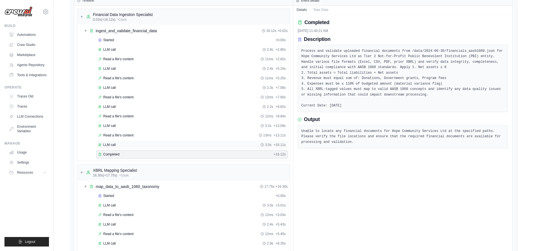
click at [122, 144] on div "LLM call 3.0s + 16.11s" at bounding box center [192, 145] width 188 height 4
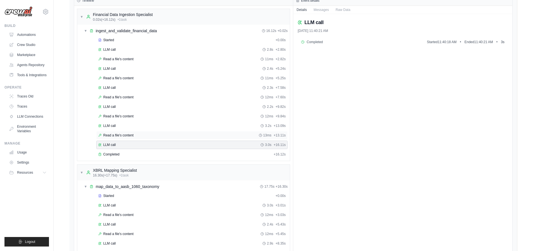
click at [129, 138] on div "Read a file's content 13ms + 13.11s" at bounding box center [191, 135] width 191 height 8
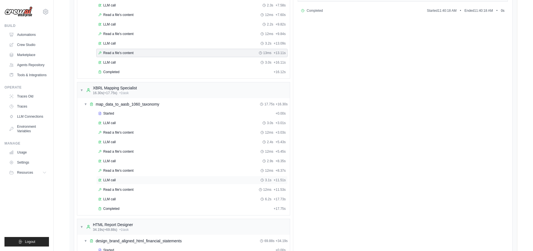
scroll to position [798, 0]
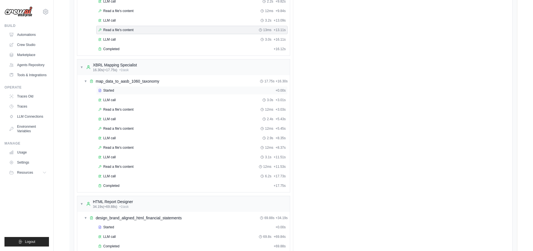
click at [114, 88] on div "Started" at bounding box center [185, 90] width 175 height 4
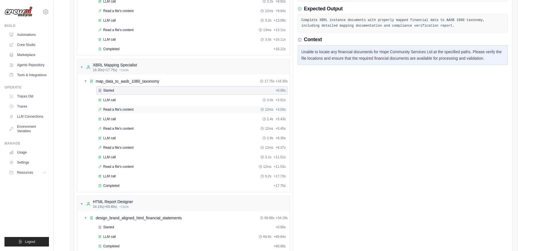
click at [115, 106] on div "Read a file's content 12ms + 3.03s" at bounding box center [191, 109] width 191 height 8
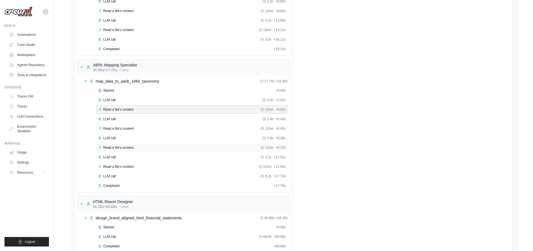
click at [108, 145] on div "Read a file's content 12ms + 8.37s" at bounding box center [191, 147] width 191 height 8
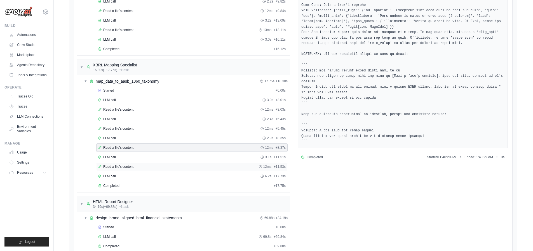
click at [125, 170] on div "Read a file's content 12ms + 11.53s" at bounding box center [191, 166] width 191 height 8
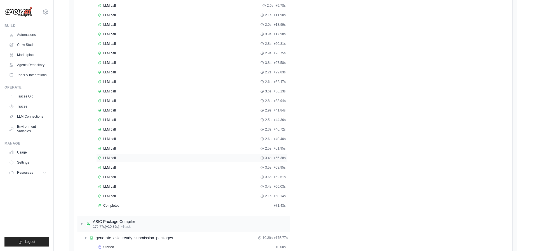
scroll to position [1143, 0]
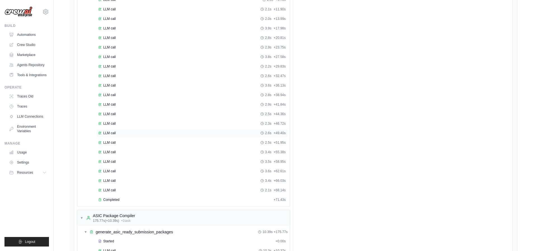
click at [130, 134] on div "LLM call 2.6s + 49.40s" at bounding box center [192, 133] width 188 height 4
click at [122, 85] on div "LLM call 3.6s + 36.13s" at bounding box center [192, 85] width 188 height 4
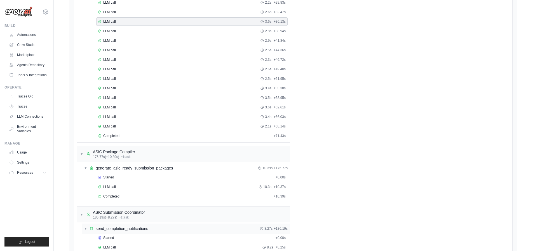
scroll to position [1248, 0]
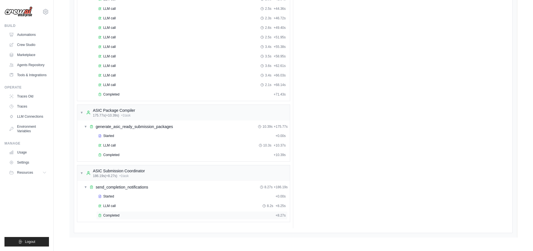
click at [123, 215] on div "Completed" at bounding box center [185, 215] width 175 height 4
click at [120, 205] on div "LLM call 8.2s + 8.25s" at bounding box center [192, 206] width 188 height 4
click at [121, 191] on div "▼ send_completion_notifications 8.27s + 186.19s" at bounding box center [186, 187] width 208 height 10
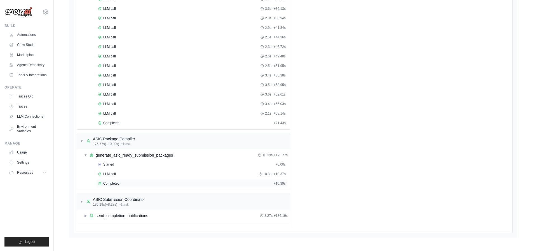
click at [119, 184] on span "Completed" at bounding box center [111, 183] width 16 height 4
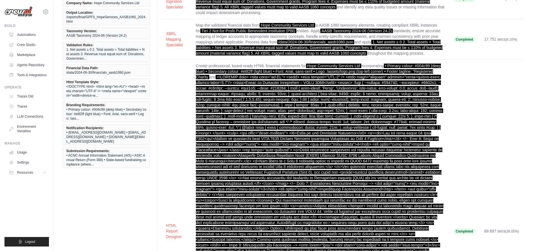
scroll to position [0, 0]
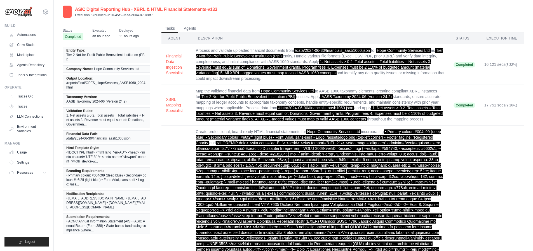
click at [80, 54] on span "Tier 2 Not-for-Profit Public Benevolent Institution (PBI)" at bounding box center [106, 57] width 80 height 9
click at [99, 38] on span "an hour ago" at bounding box center [101, 36] width 18 height 6
click at [100, 33] on span "an hour ago" at bounding box center [101, 36] width 18 height 6
click at [120, 32] on span "Deployed" at bounding box center [129, 31] width 20 height 6
click at [192, 29] on button "Agents" at bounding box center [190, 28] width 19 height 8
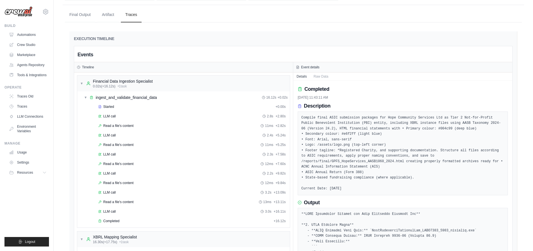
scroll to position [159, 0]
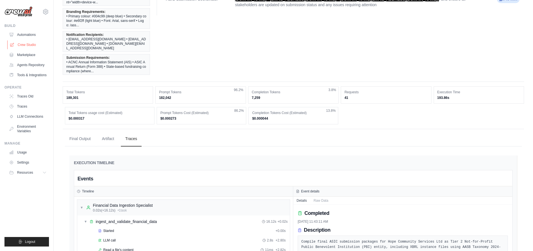
click at [29, 47] on link "Crew Studio" at bounding box center [28, 44] width 42 height 9
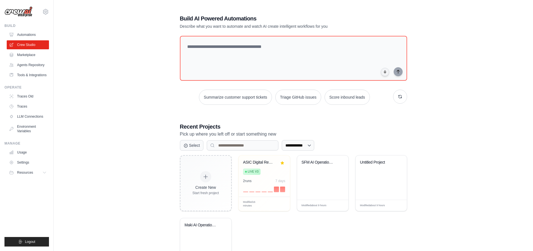
drag, startPoint x: 256, startPoint y: 163, endPoint x: 151, endPoint y: 128, distance: 109.7
click at [159, 129] on div "**********" at bounding box center [294, 144] width 462 height 277
click at [26, 152] on link "Usage" at bounding box center [28, 152] width 42 height 9
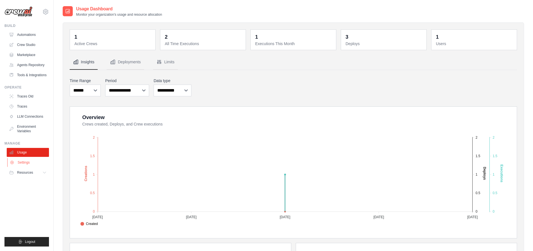
click at [25, 163] on link "Settings" at bounding box center [28, 162] width 42 height 9
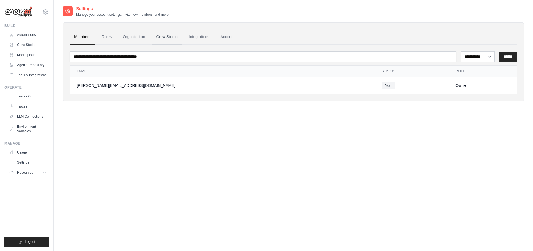
click at [163, 37] on link "Crew Studio" at bounding box center [167, 36] width 30 height 15
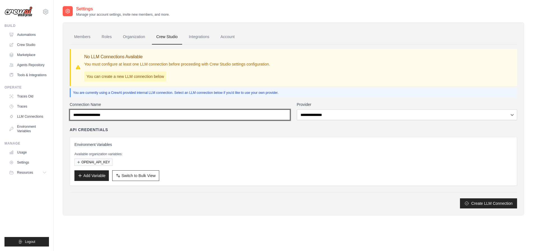
click at [179, 118] on input "Connection Name" at bounding box center [180, 114] width 221 height 11
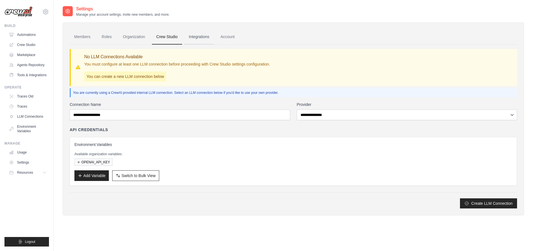
click at [203, 40] on link "Integrations" at bounding box center [198, 36] width 29 height 15
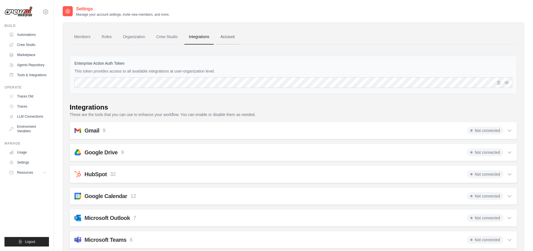
click at [224, 41] on link "Account" at bounding box center [227, 36] width 23 height 15
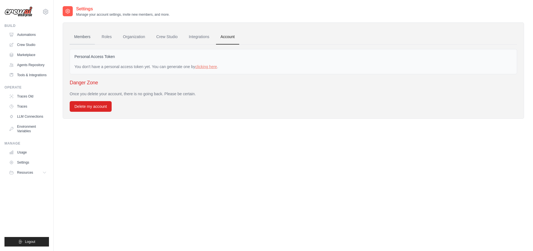
click at [83, 38] on link "Members" at bounding box center [82, 36] width 25 height 15
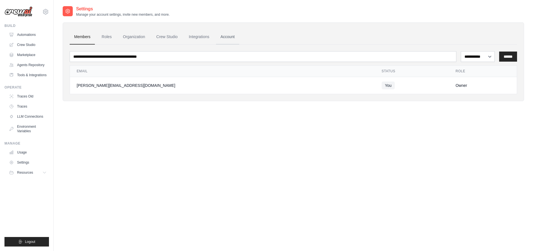
click at [225, 37] on link "Account" at bounding box center [227, 36] width 23 height 15
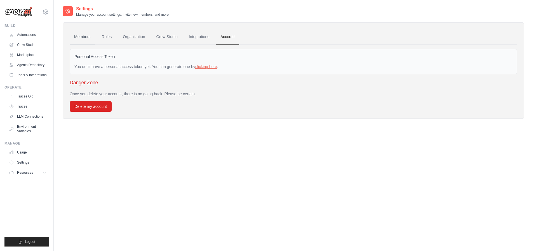
click at [74, 38] on link "Members" at bounding box center [82, 36] width 25 height 15
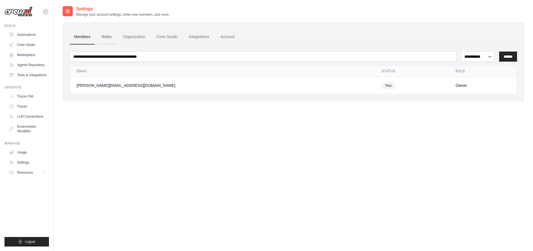
click at [102, 35] on link "Roles" at bounding box center [106, 36] width 19 height 15
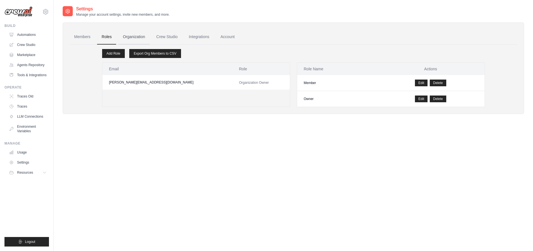
click at [128, 34] on link "Organization" at bounding box center [133, 36] width 31 height 15
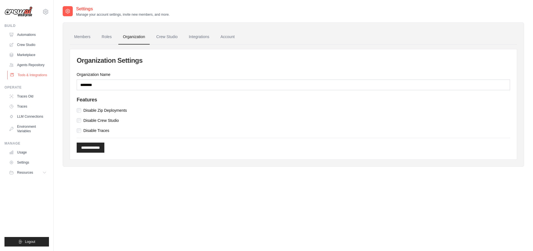
click at [26, 75] on link "Tools & Integrations" at bounding box center [28, 75] width 42 height 9
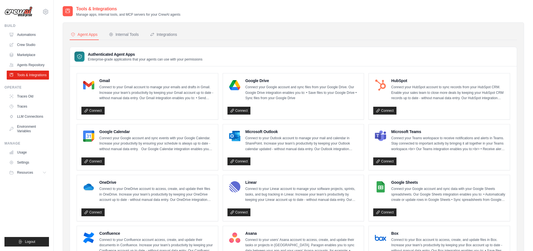
click at [35, 62] on link "Agents Repository" at bounding box center [28, 64] width 42 height 9
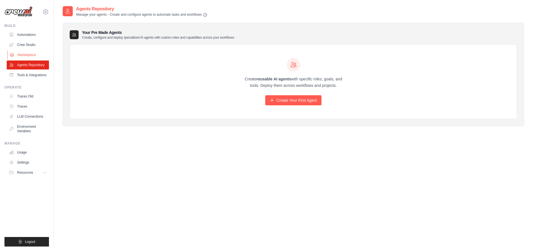
click at [29, 50] on link "Marketplace" at bounding box center [28, 54] width 42 height 9
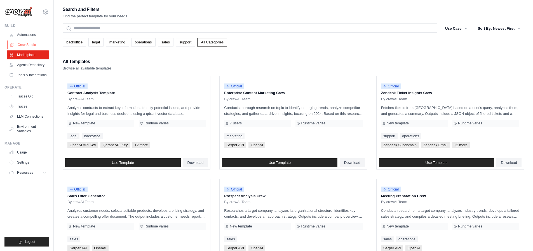
click at [31, 42] on link "Crew Studio" at bounding box center [28, 44] width 42 height 9
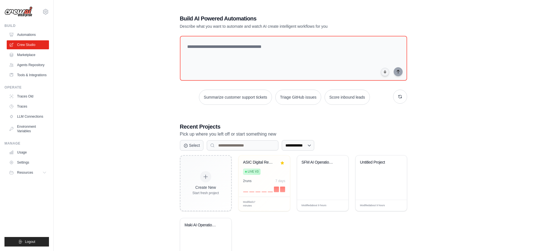
click at [33, 33] on link "Automations" at bounding box center [28, 34] width 42 height 9
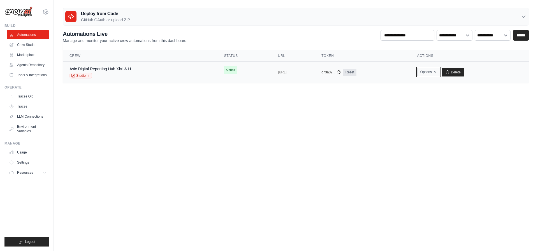
click at [438, 73] on button "Options" at bounding box center [428, 72] width 23 height 8
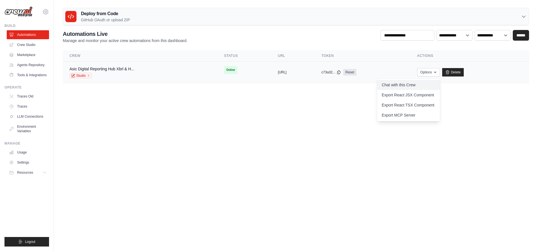
click at [410, 83] on link "Chat with this Crew" at bounding box center [408, 85] width 63 height 10
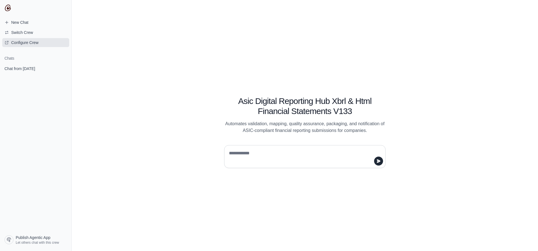
click at [30, 42] on span "Configure Crew" at bounding box center [24, 43] width 27 height 6
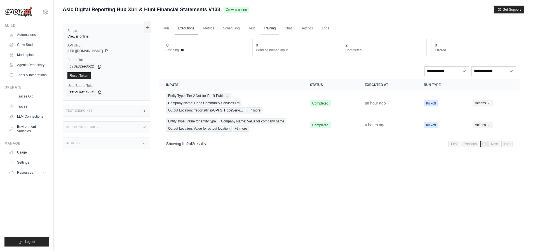
click at [272, 29] on link "Training" at bounding box center [270, 29] width 19 height 12
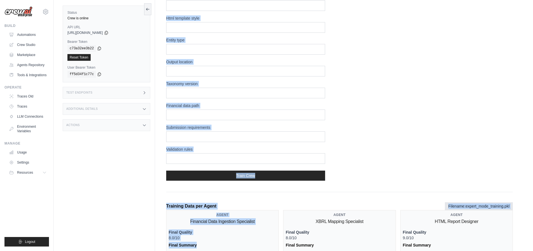
scroll to position [167, 0]
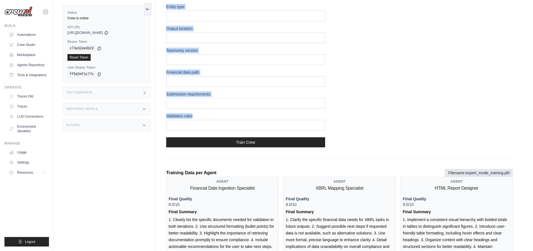
drag, startPoint x: 169, startPoint y: 45, endPoint x: 319, endPoint y: 134, distance: 175.0
click at [319, 134] on div "Training Training Inputs Training Name Branding requirements Notification recip…" at bounding box center [340, 253] width 360 height 778
copy div "raining Training Inputs Training Name Branding requirements Notification recipi…"
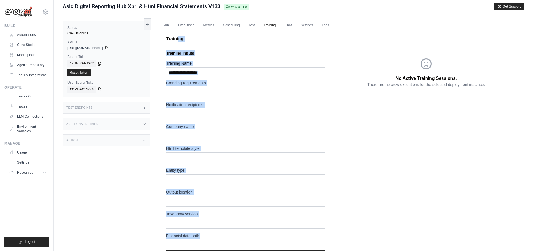
scroll to position [0, 0]
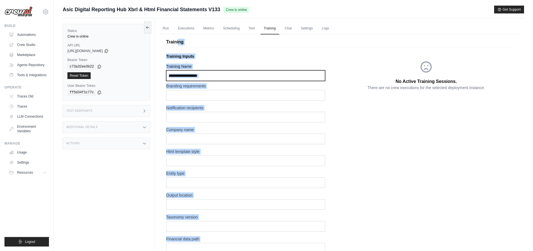
click at [240, 76] on input "Training Name" at bounding box center [245, 75] width 159 height 11
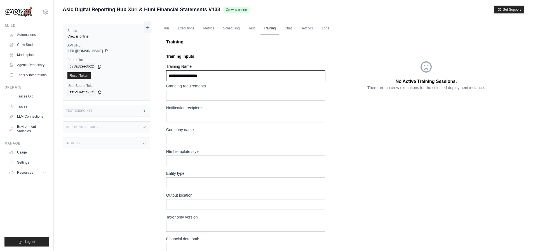
click at [240, 76] on input "Training Name" at bounding box center [245, 75] width 159 height 11
paste input "**********"
type input "**********"
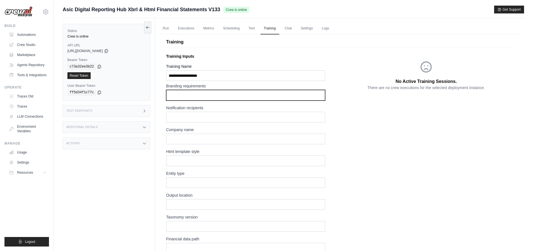
click at [222, 91] on input "text" at bounding box center [245, 95] width 159 height 11
paste input "**********"
type input "**********"
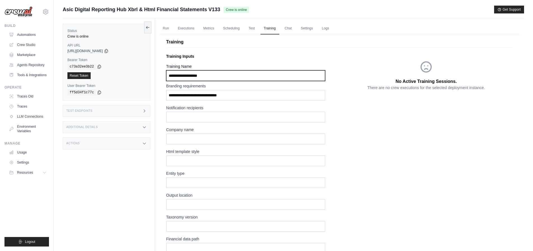
click at [229, 77] on input "**********" at bounding box center [245, 75] width 159 height 11
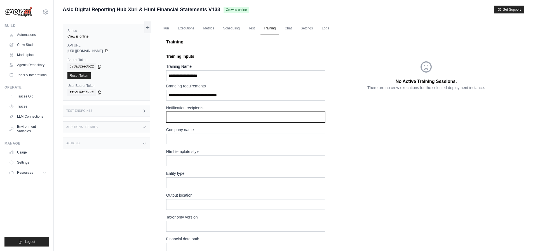
click at [223, 113] on input "text" at bounding box center [245, 117] width 159 height 11
paste input "**********"
type input "**********"
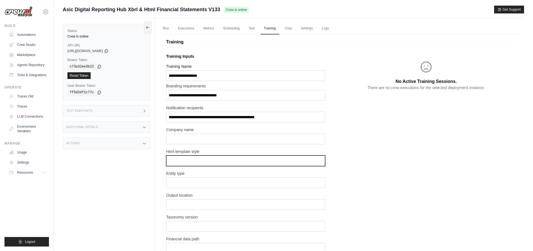
click at [213, 163] on input "text" at bounding box center [245, 160] width 159 height 11
paste input "**********"
drag, startPoint x: 215, startPoint y: 161, endPoint x: 268, endPoint y: 167, distance: 53.3
click at [268, 167] on div "**********" at bounding box center [253, 191] width 174 height 216
click at [266, 163] on input "**********" at bounding box center [245, 160] width 159 height 11
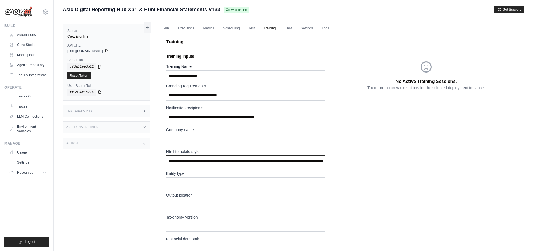
scroll to position [0, 187]
drag, startPoint x: 266, startPoint y: 163, endPoint x: 340, endPoint y: 165, distance: 73.7
click at [340, 165] on div "**********" at bounding box center [339, 184] width 347 height 267
type input "**********"
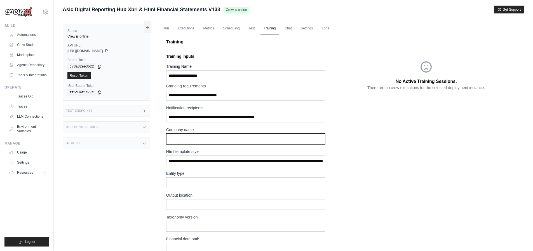
click at [221, 136] on input "text" at bounding box center [245, 139] width 159 height 11
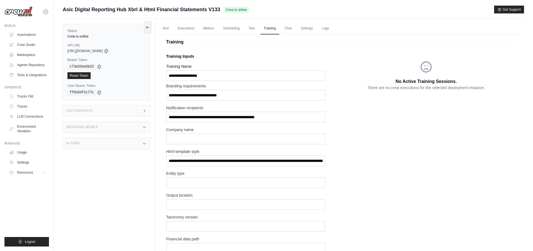
click at [214, 111] on div "**********" at bounding box center [245, 113] width 159 height 17
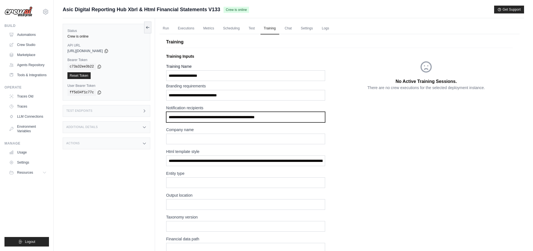
click at [214, 116] on input "**********" at bounding box center [245, 117] width 159 height 11
paste input "**********"
type input "**********"
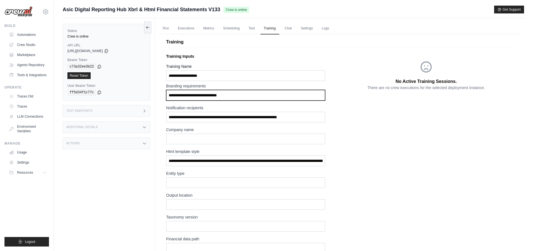
click at [193, 97] on input "**********" at bounding box center [245, 95] width 159 height 11
paste input "**********"
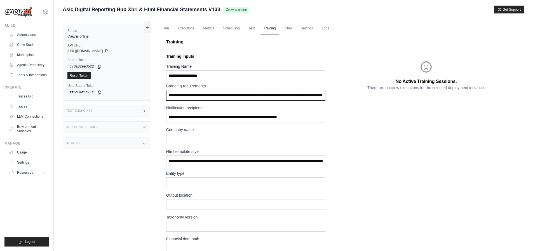
type input "**********"
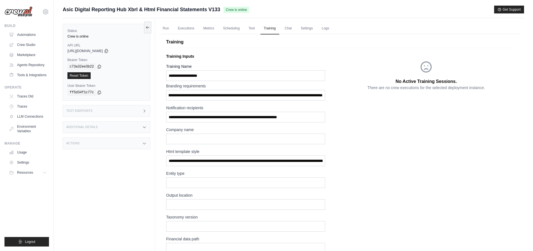
scroll to position [0, 0]
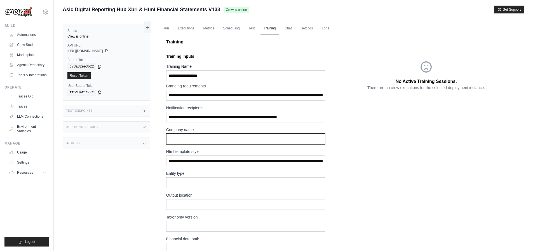
click at [229, 143] on input "text" at bounding box center [245, 139] width 159 height 11
paste input "**********"
type input "**********"
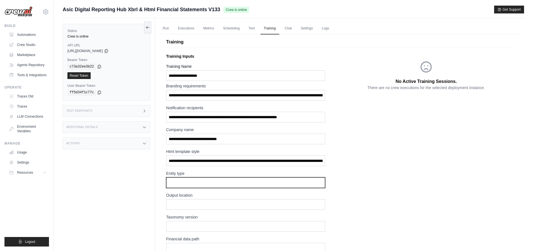
click at [200, 183] on input "text" at bounding box center [245, 182] width 159 height 11
paste input "**********"
type input "**********"
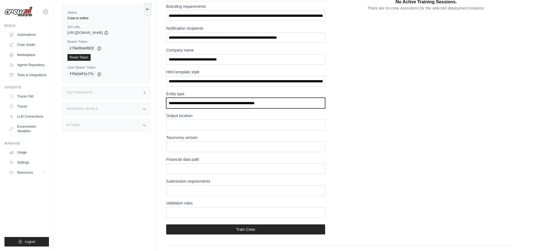
scroll to position [81, 0]
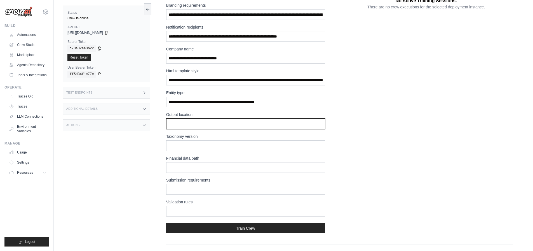
click at [216, 125] on input "text" at bounding box center [245, 123] width 159 height 11
paste input "**********"
type input "**********"
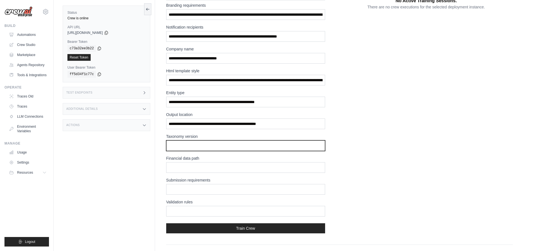
click at [226, 147] on input "text" at bounding box center [245, 145] width 159 height 11
paste input "**********"
type input "**********"
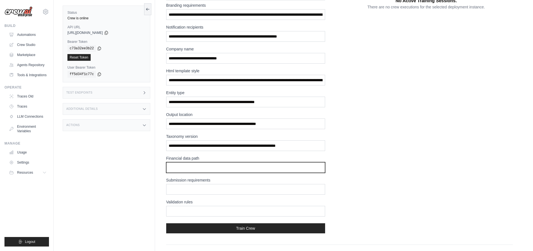
click at [225, 165] on input "text" at bounding box center [245, 167] width 159 height 11
paste input "**********"
type input "**********"
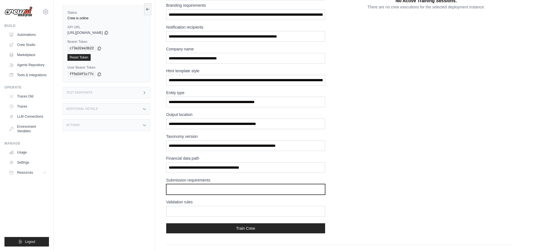
click at [215, 184] on input "text" at bounding box center [245, 189] width 159 height 11
paste input "**********"
type input "**********"
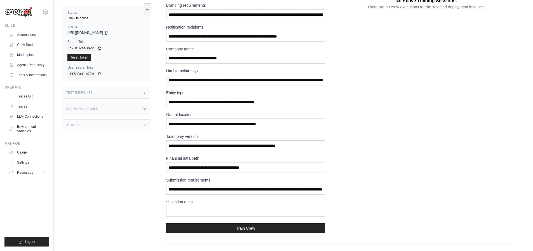
scroll to position [0, 0]
click at [216, 210] on input "text" at bounding box center [245, 211] width 159 height 11
paste input "**********"
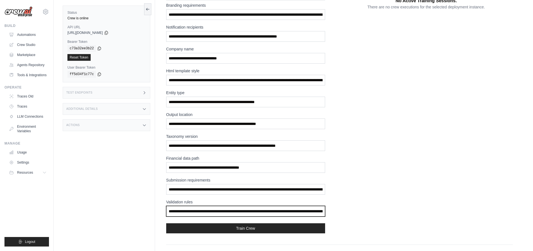
scroll to position [0, 365]
type input "**********"
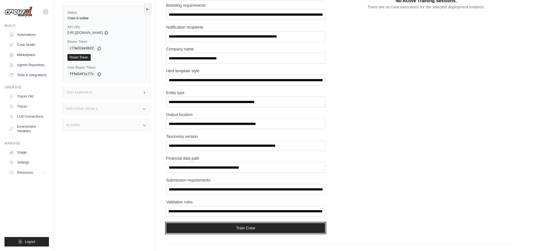
click at [247, 230] on button "Train Crew" at bounding box center [245, 228] width 159 height 10
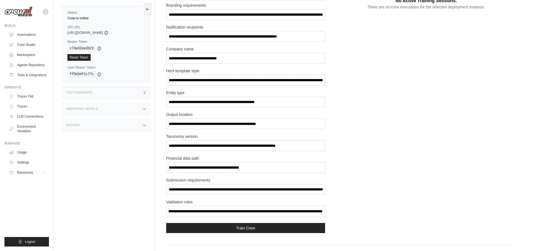
scroll to position [0, 0]
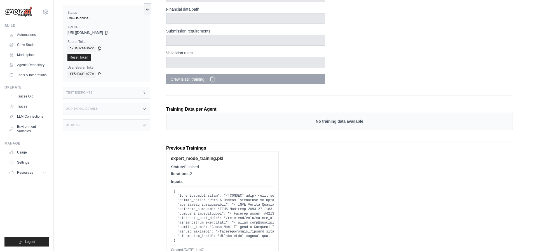
scroll to position [255, 0]
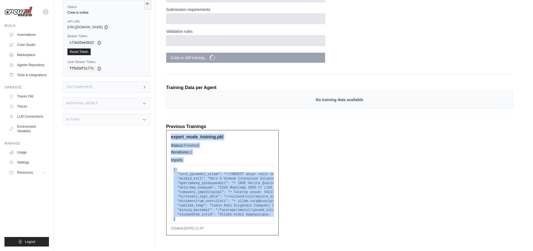
drag, startPoint x: 173, startPoint y: 132, endPoint x: 247, endPoint y: 213, distance: 109.2
click at [247, 213] on div "expert_mode_training.pkl Status: Finished Iterations: 2 Inputs Created: [DATE] …" at bounding box center [222, 182] width 113 height 105
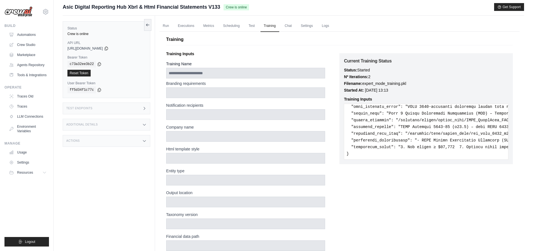
scroll to position [0, 0]
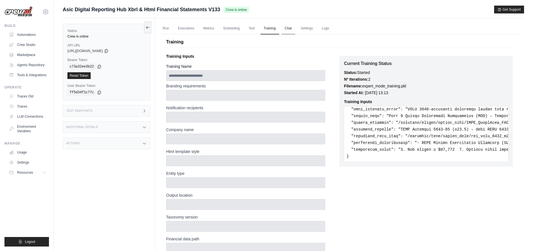
click at [292, 29] on link "Chat" at bounding box center [289, 29] width 14 height 12
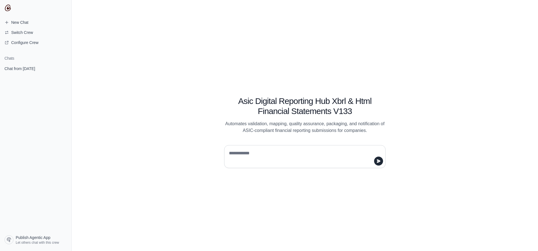
click at [245, 125] on p "Automates validation, mapping, quality assurance, packaging, and notification o…" at bounding box center [304, 126] width 161 height 13
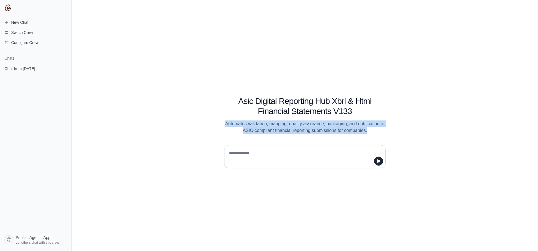
click at [245, 125] on p "Automates validation, mapping, quality assurance, packaging, and notification o…" at bounding box center [304, 126] width 161 height 13
click at [27, 240] on span "Publish Agentic App" at bounding box center [33, 238] width 35 height 6
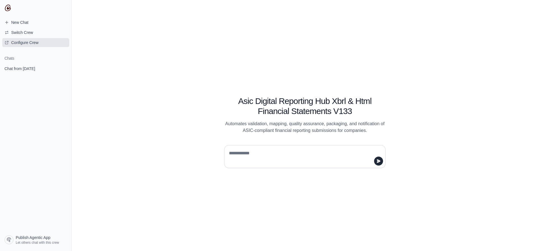
click at [27, 42] on span "Configure Crew" at bounding box center [24, 43] width 27 height 6
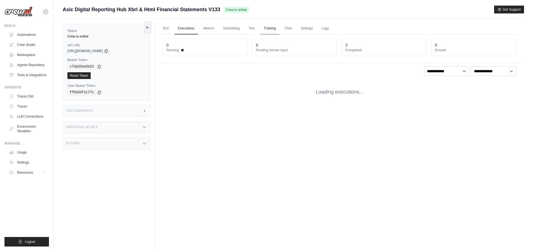
click at [270, 28] on link "Training" at bounding box center [270, 29] width 19 height 12
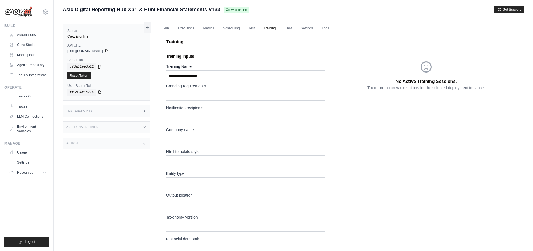
click at [270, 28] on link "Training" at bounding box center [270, 29] width 19 height 12
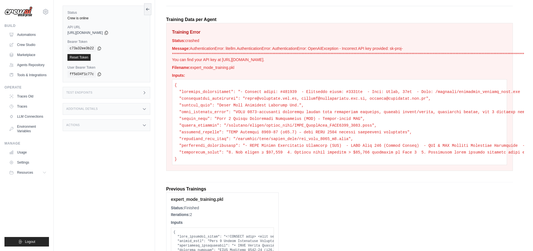
scroll to position [321, 0]
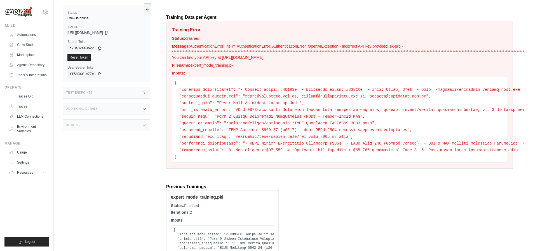
click at [264, 57] on p "**********" at bounding box center [339, 51] width 335 height 17
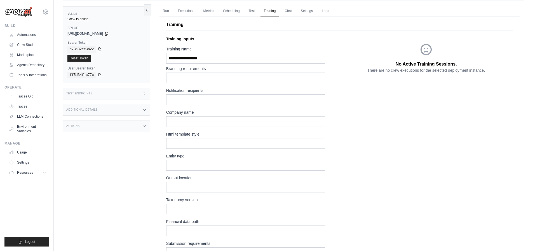
scroll to position [0, 0]
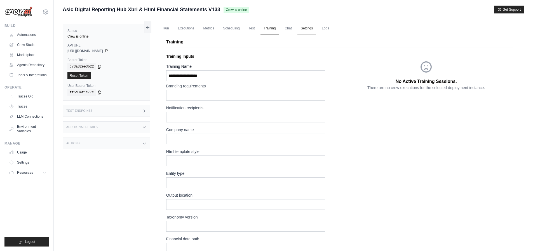
click at [310, 29] on link "Settings" at bounding box center [307, 29] width 19 height 12
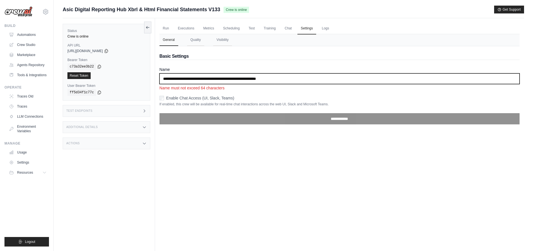
click at [258, 81] on input "**********" at bounding box center [340, 78] width 360 height 11
click at [296, 75] on input "**********" at bounding box center [340, 78] width 360 height 11
click at [292, 81] on input "**********" at bounding box center [340, 78] width 360 height 11
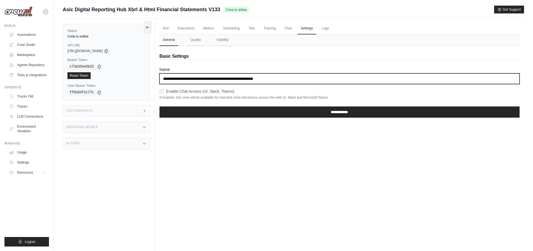
type input "**********"
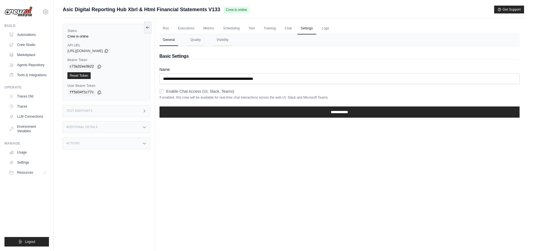
click at [183, 93] on label "Enable Chat Access (UI, Slack, Teams)" at bounding box center [200, 91] width 68 height 6
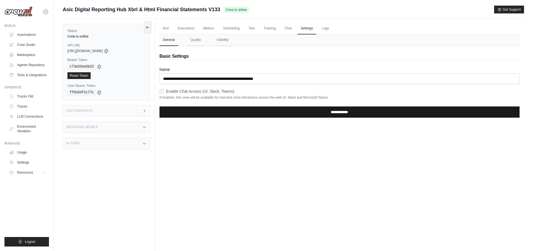
click at [251, 110] on input "**********" at bounding box center [340, 111] width 360 height 11
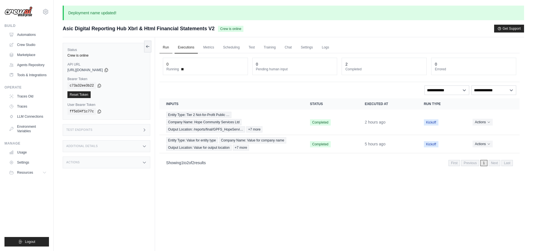
click at [166, 48] on link "Run" at bounding box center [166, 48] width 13 height 12
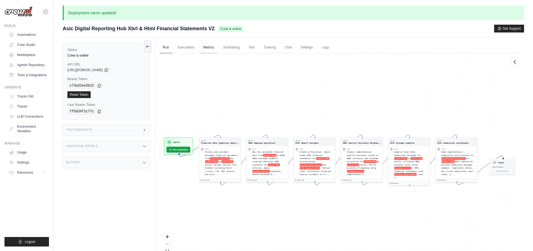
click at [214, 46] on link "Metrics" at bounding box center [209, 48] width 18 height 12
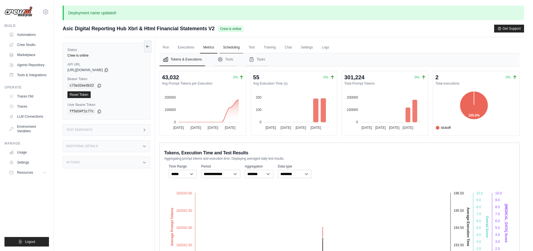
click at [226, 47] on link "Scheduling" at bounding box center [231, 48] width 23 height 12
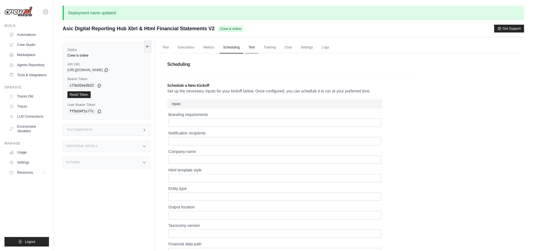
click at [255, 46] on link "Test" at bounding box center [252, 48] width 13 height 12
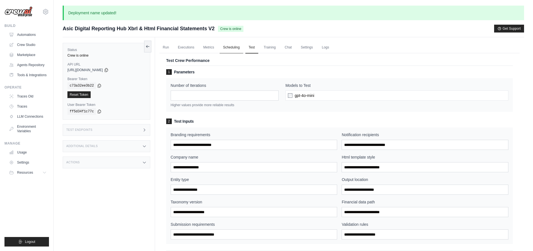
click at [231, 50] on link "Scheduling" at bounding box center [231, 48] width 23 height 12
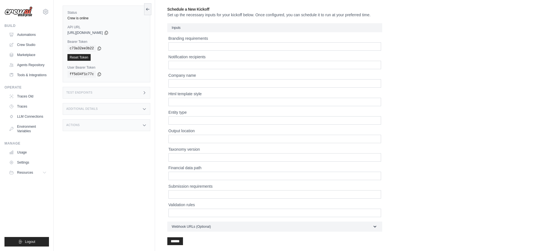
scroll to position [119, 0]
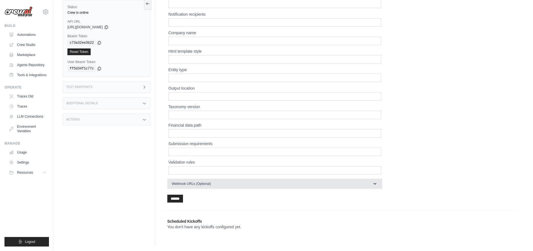
click at [302, 186] on button "Webhook URLs (Optional)" at bounding box center [274, 184] width 215 height 10
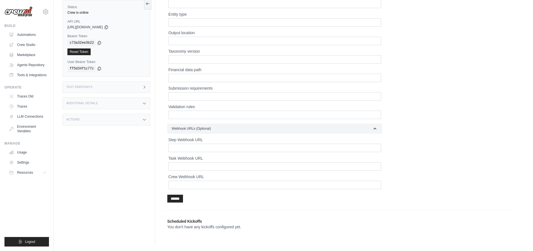
scroll to position [0, 0]
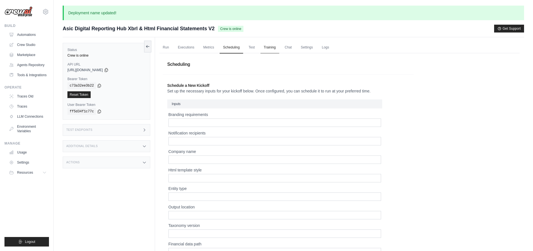
click at [270, 49] on link "Training" at bounding box center [270, 48] width 19 height 12
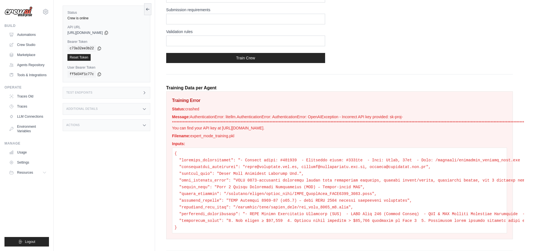
scroll to position [271, 0]
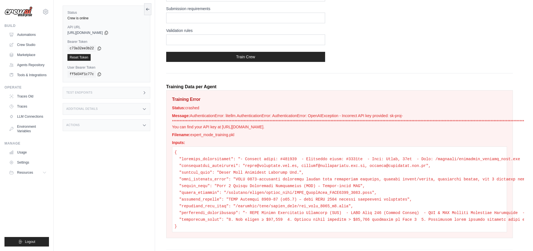
click at [259, 113] on p "**********" at bounding box center [339, 121] width 335 height 17
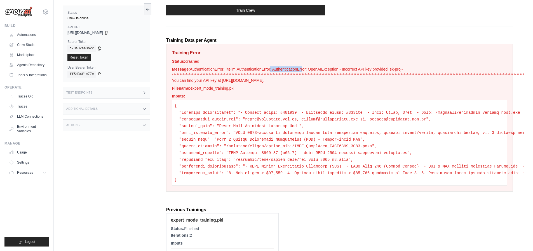
scroll to position [312, 0]
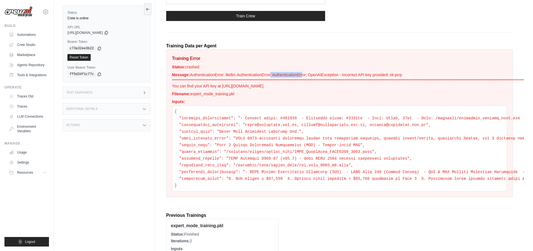
click at [274, 86] on p "**********" at bounding box center [339, 80] width 335 height 17
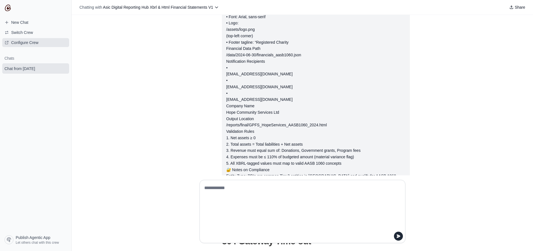
scroll to position [1996, 0]
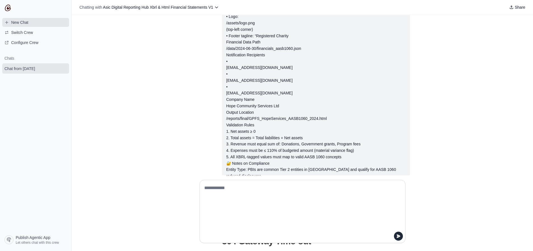
click at [29, 23] on span "New Chat" at bounding box center [16, 23] width 33 height 6
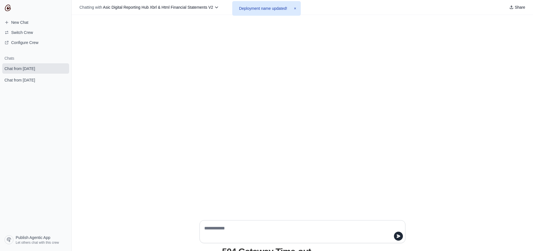
scroll to position [24, 0]
type textarea "**"
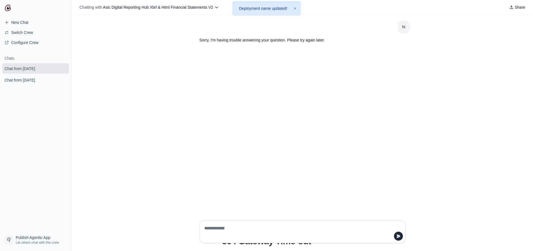
click at [296, 7] on button "×" at bounding box center [295, 9] width 2 height 6
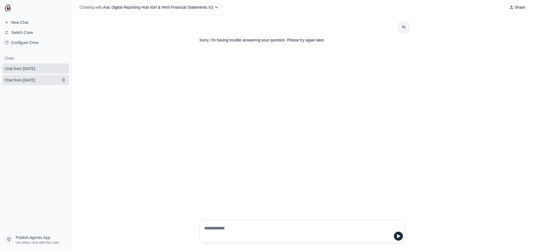
click at [28, 78] on span "Chat from [DATE]" at bounding box center [19, 80] width 31 height 6
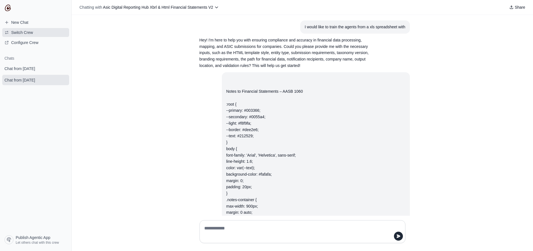
click at [31, 32] on span "Switch Crew" at bounding box center [22, 33] width 22 height 6
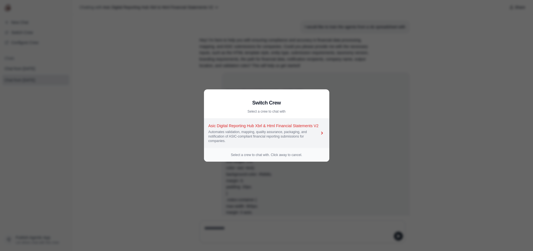
click at [237, 129] on div "Asic Digital Reporting Hub Xbrl & Html Financial Statements V2 Automates valida…" at bounding box center [264, 133] width 111 height 20
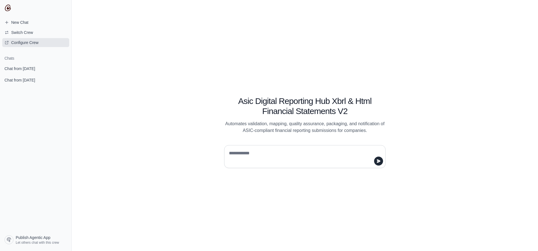
click at [24, 41] on span "Configure Crew" at bounding box center [24, 43] width 27 height 6
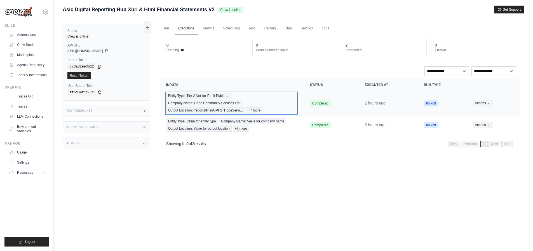
click at [256, 111] on span "+7 more" at bounding box center [254, 110] width 16 height 6
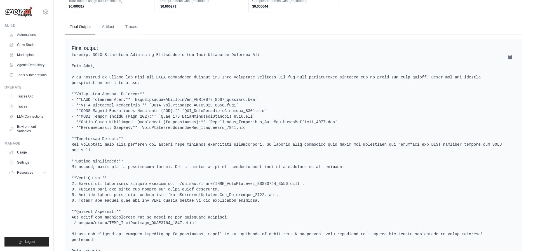
scroll to position [618, 0]
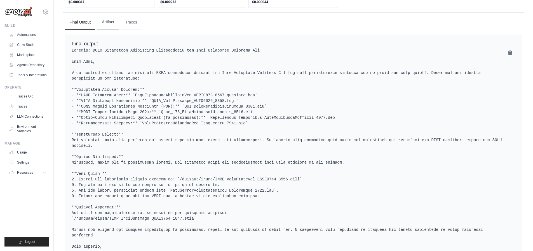
click at [116, 24] on button "Artifact" at bounding box center [107, 22] width 21 height 15
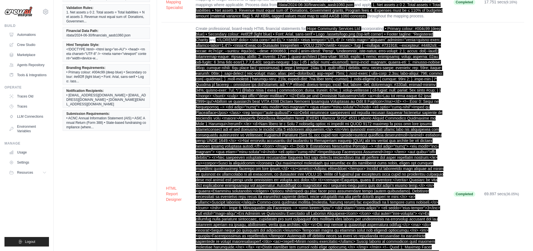
scroll to position [0, 0]
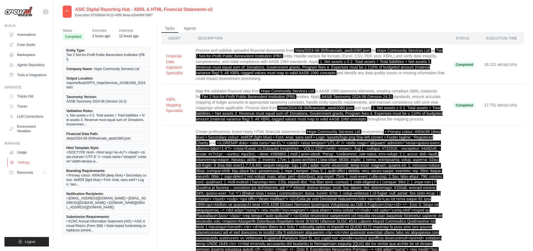
click at [24, 165] on link "Settings" at bounding box center [28, 162] width 42 height 9
click at [20, 152] on link "Usage" at bounding box center [28, 152] width 42 height 9
click at [26, 173] on span "Resources" at bounding box center [26, 172] width 16 height 4
click at [29, 33] on link "Automations" at bounding box center [28, 34] width 42 height 9
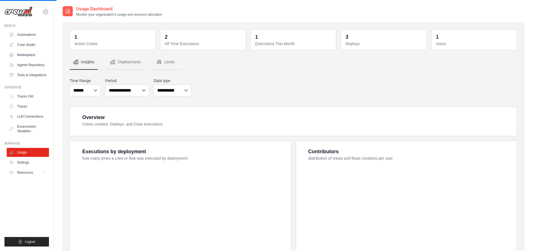
click at [46, 11] on icon at bounding box center [45, 11] width 7 height 7
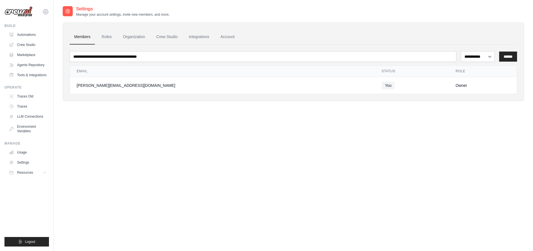
click at [45, 12] on icon at bounding box center [46, 12] width 2 height 2
click at [18, 153] on link "Usage" at bounding box center [28, 152] width 42 height 9
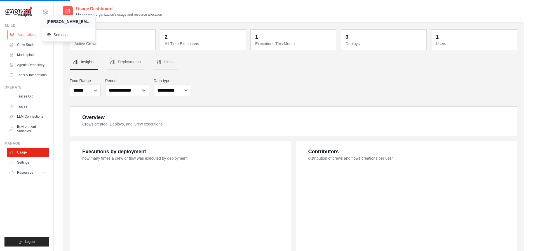
click at [24, 36] on link "Automations" at bounding box center [28, 34] width 42 height 9
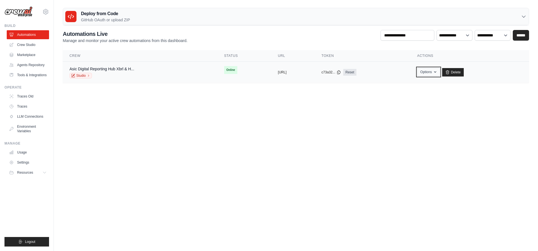
click at [437, 73] on icon "button" at bounding box center [435, 72] width 4 height 4
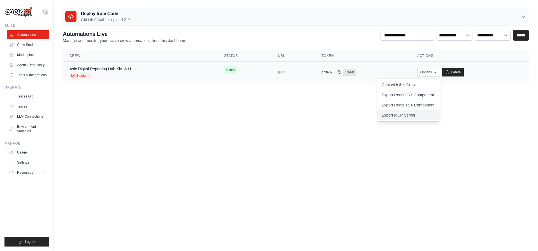
click at [422, 117] on link "Export MCP Server" at bounding box center [408, 115] width 63 height 10
click at [408, 116] on link "Export MCP Server" at bounding box center [408, 115] width 63 height 10
click at [310, 166] on body "[PERSON_NAME][EMAIL_ADDRESS][DOMAIN_NAME] Settings Build Automations" at bounding box center [269, 125] width 538 height 251
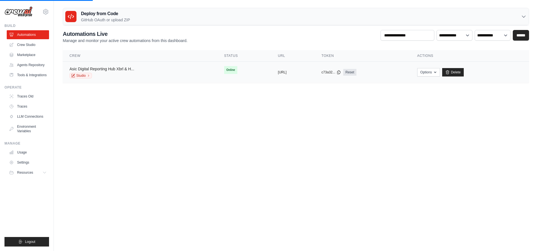
click at [120, 69] on link "Asic Digital Reporting Hub Xbrl & H..." at bounding box center [101, 69] width 65 height 4
click at [71, 75] on icon at bounding box center [72, 75] width 3 height 3
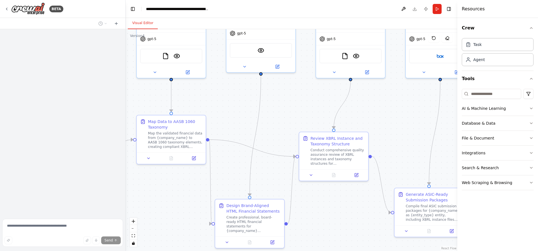
drag, startPoint x: 211, startPoint y: 148, endPoint x: 104, endPoint y: 99, distance: 117.5
click at [104, 99] on div "**********" at bounding box center [269, 125] width 538 height 251
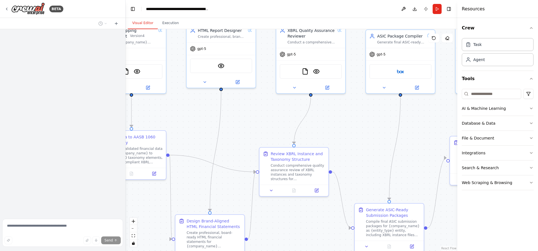
drag, startPoint x: 289, startPoint y: 94, endPoint x: 197, endPoint y: 117, distance: 94.7
click at [197, 117] on div ".deletable-edge-delete-btn { width: 20px; height: 20px; border: 0px solid #ffff…" at bounding box center [290, 140] width 331 height 222
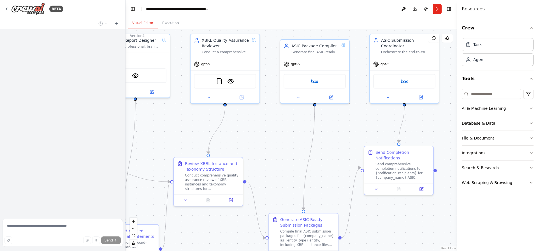
drag, startPoint x: 289, startPoint y: 126, endPoint x: 234, endPoint y: 134, distance: 55.0
click at [233, 134] on div ".deletable-edge-delete-btn { width: 20px; height: 20px; border: 0px solid #ffff…" at bounding box center [290, 140] width 331 height 222
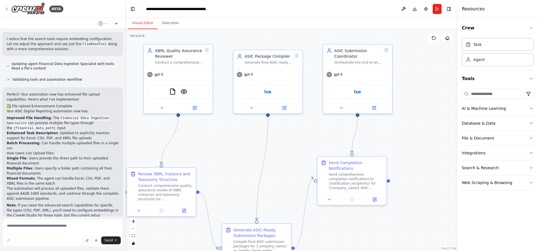
drag, startPoint x: 305, startPoint y: 132, endPoint x: 316, endPoint y: 136, distance: 11.5
click at [316, 136] on div ".deletable-edge-delete-btn { width: 20px; height: 20px; border: 0px solid #ffff…" at bounding box center [290, 140] width 331 height 222
